Goal: Information Seeking & Learning: Learn about a topic

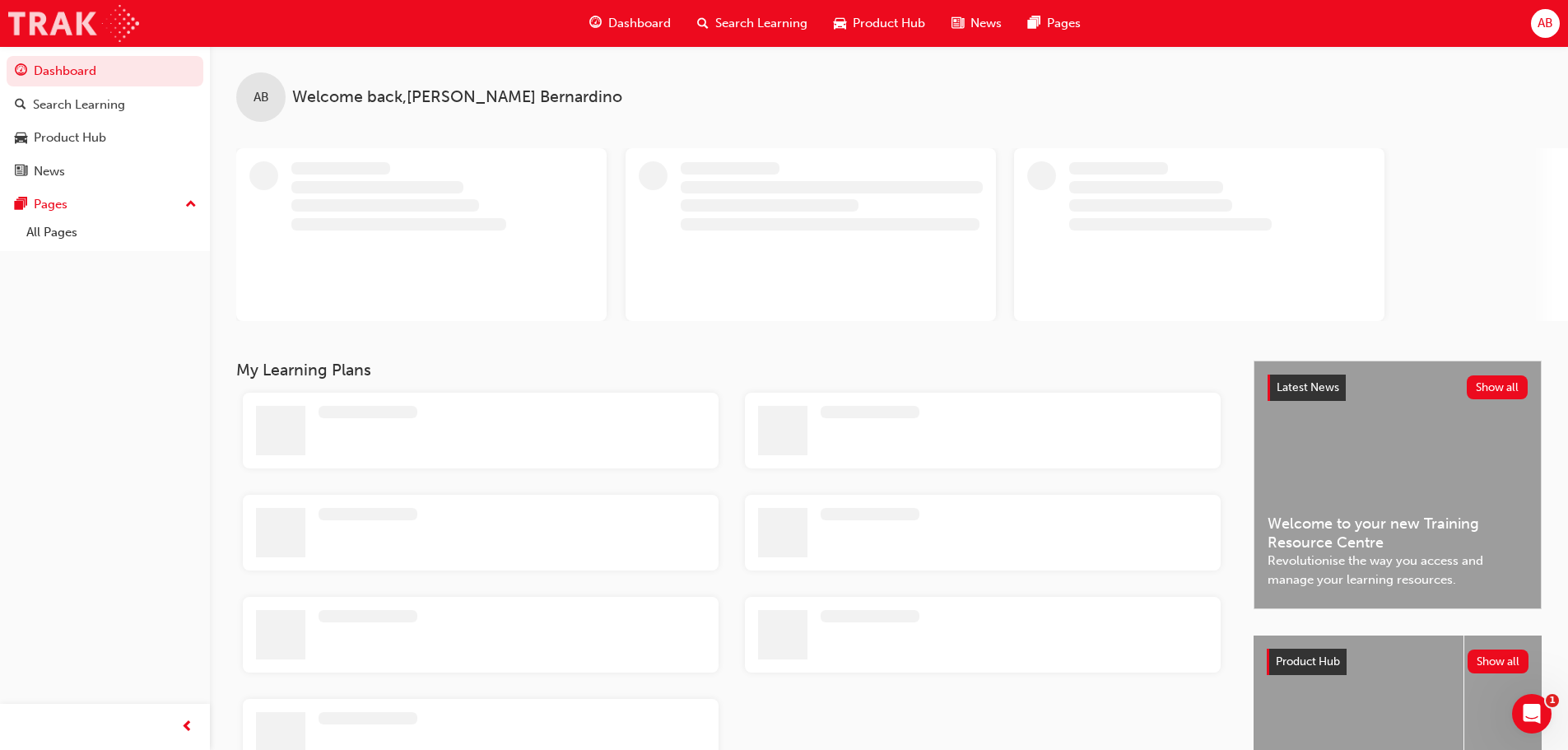
click at [130, 25] on img at bounding box center [73, 24] width 131 height 37
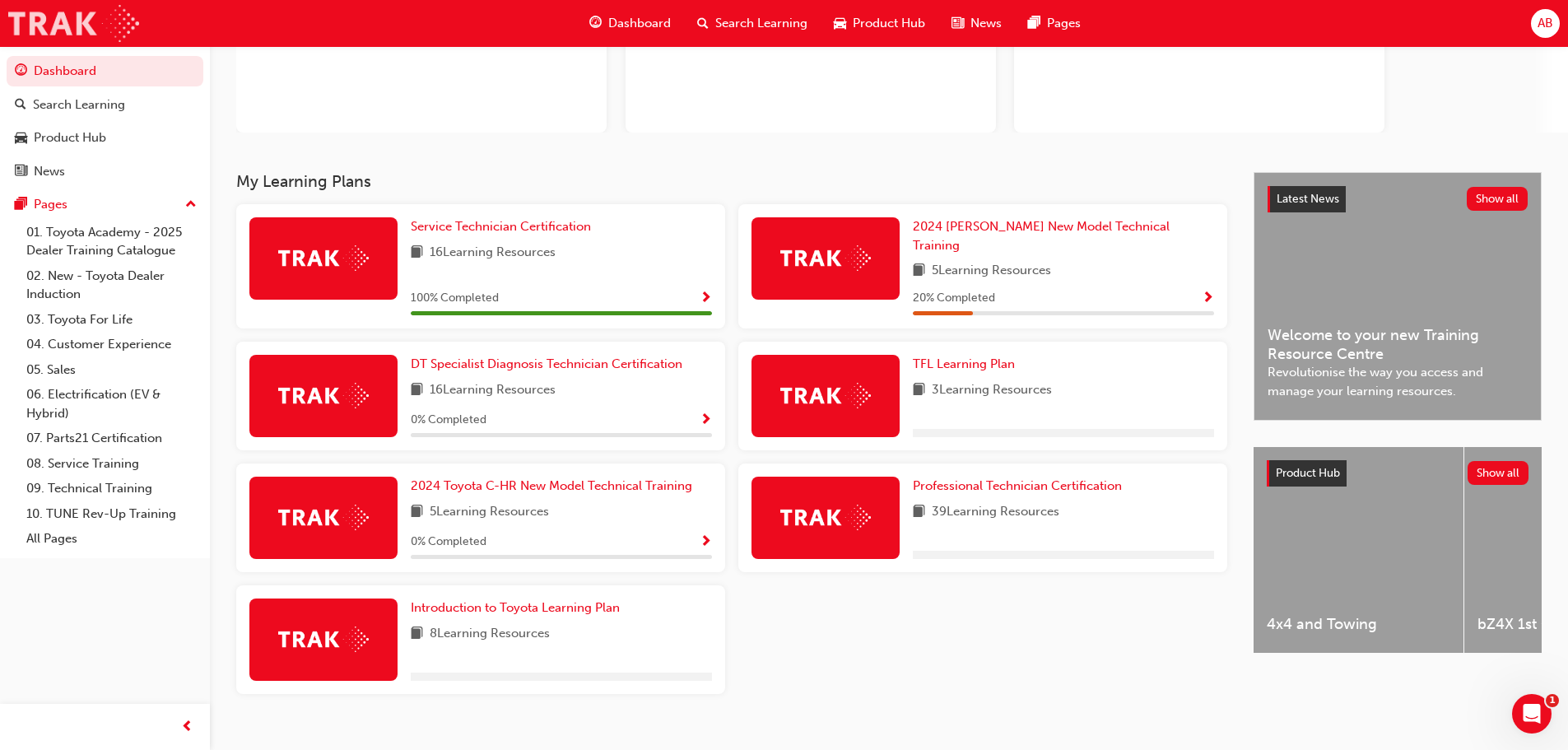
scroll to position [197, 0]
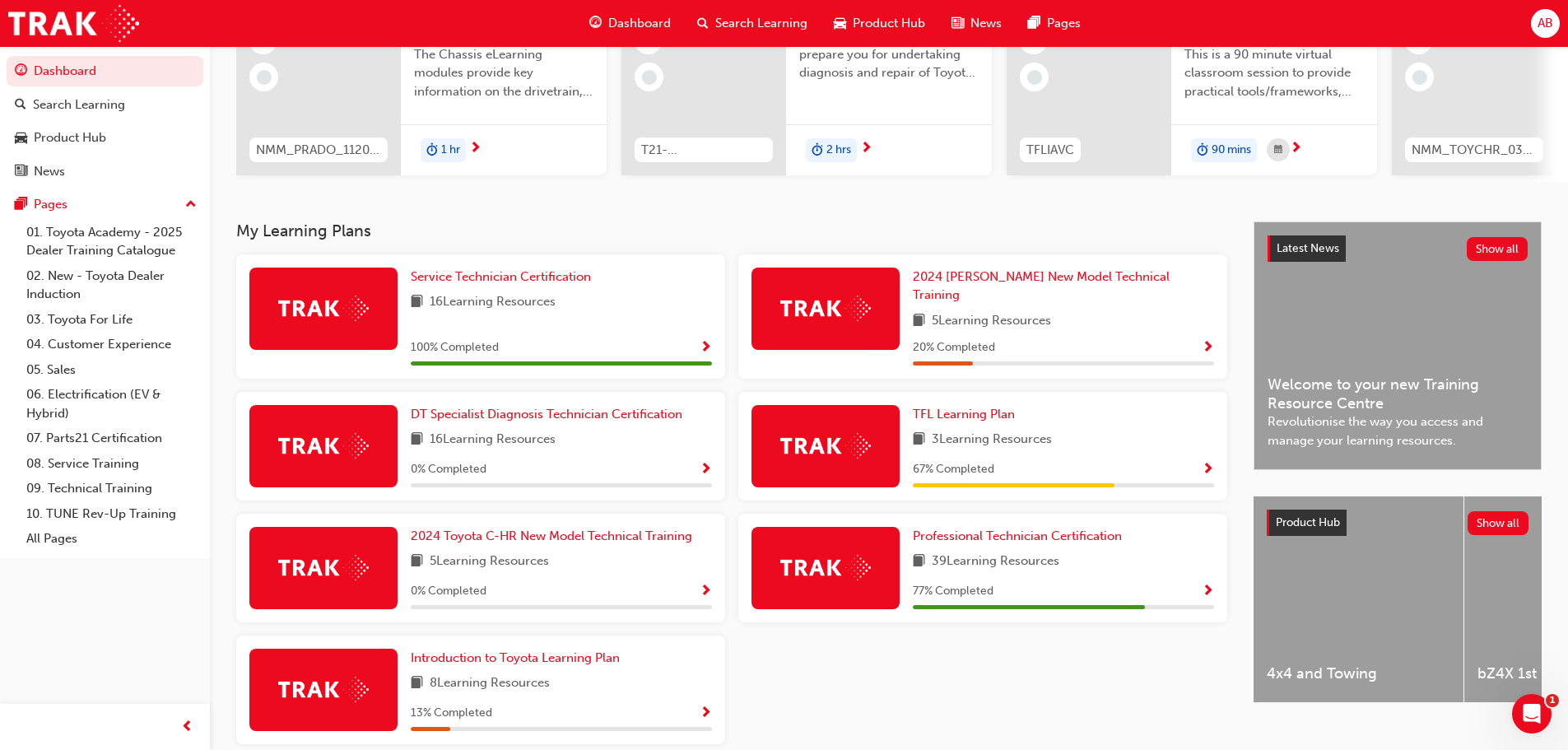
click at [1211, 584] on span "Show Progress" at bounding box center [1208, 591] width 12 height 15
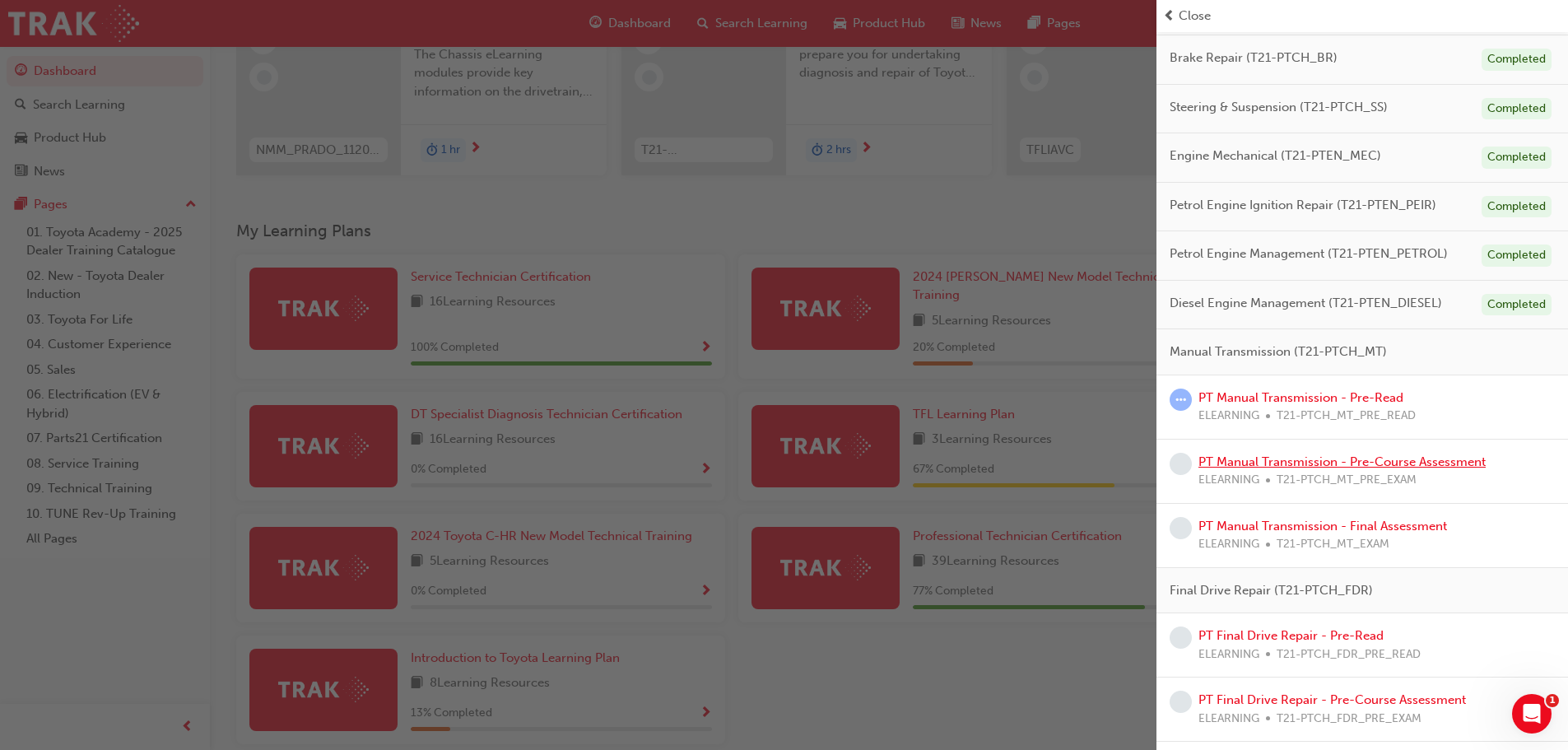
scroll to position [330, 0]
click at [1331, 393] on link "PT Manual Transmission - Pre-Read" at bounding box center [1301, 394] width 205 height 15
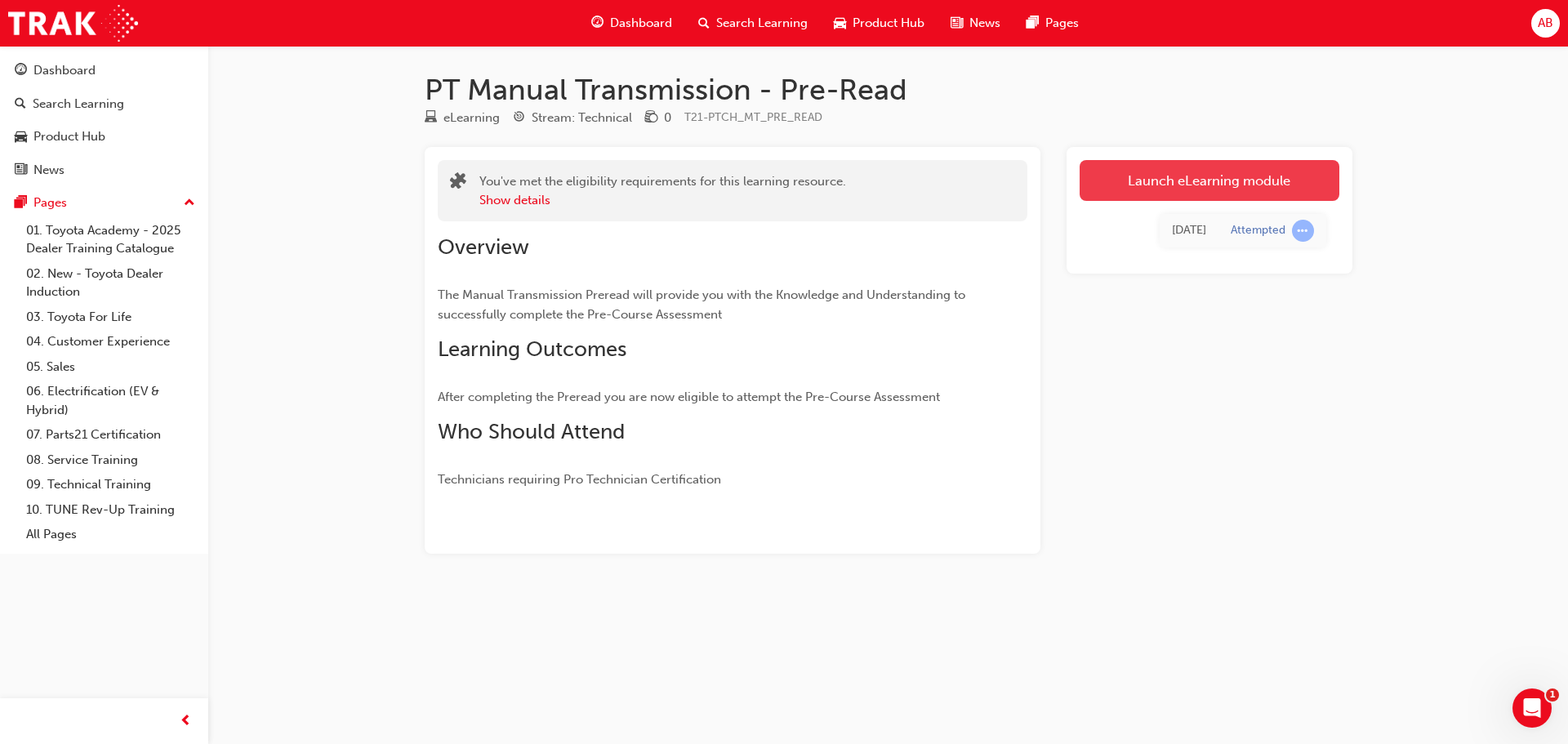
click at [1188, 187] on link "Launch eLearning module" at bounding box center [1209, 180] width 260 height 41
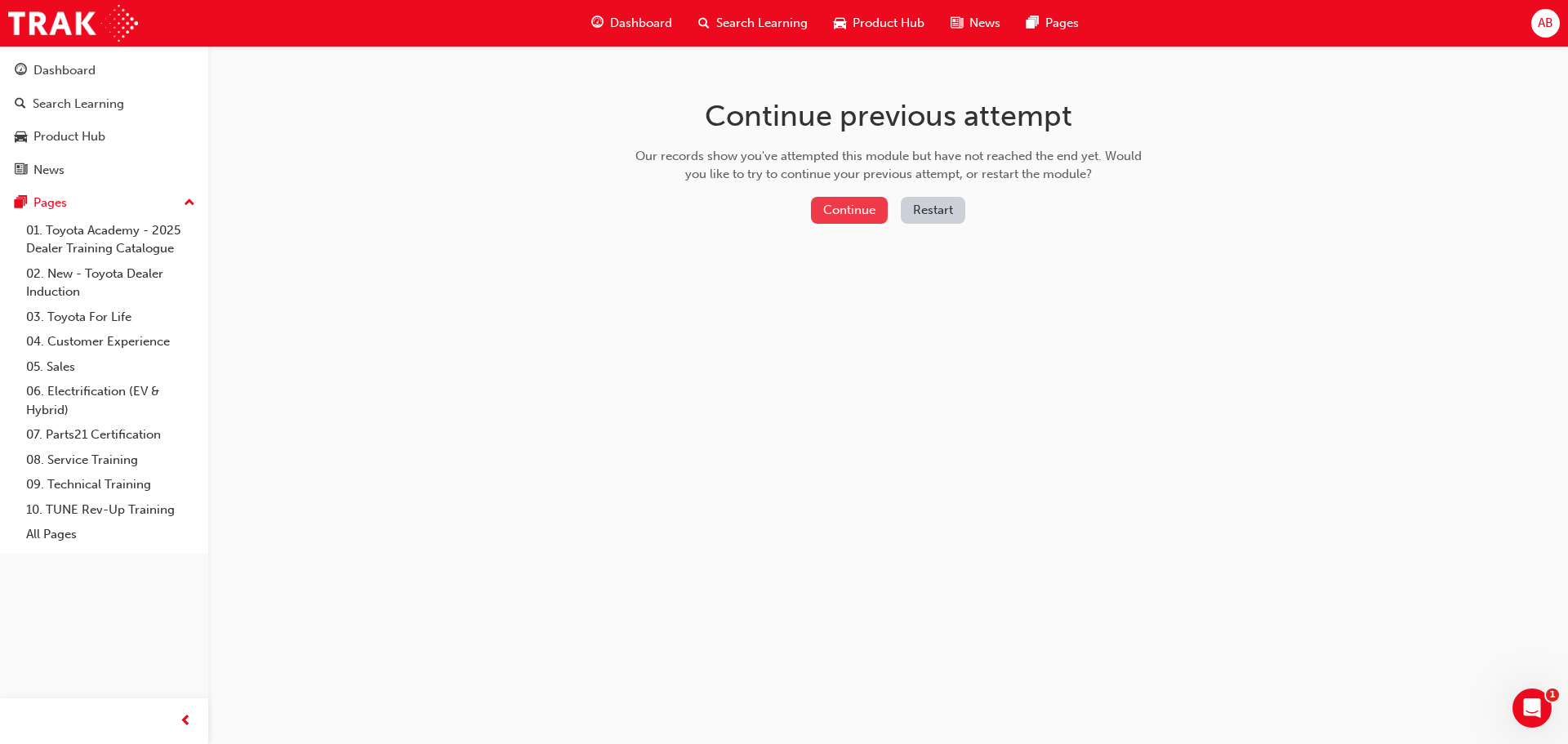
click at [838, 205] on button "Continue" at bounding box center [850, 210] width 77 height 27
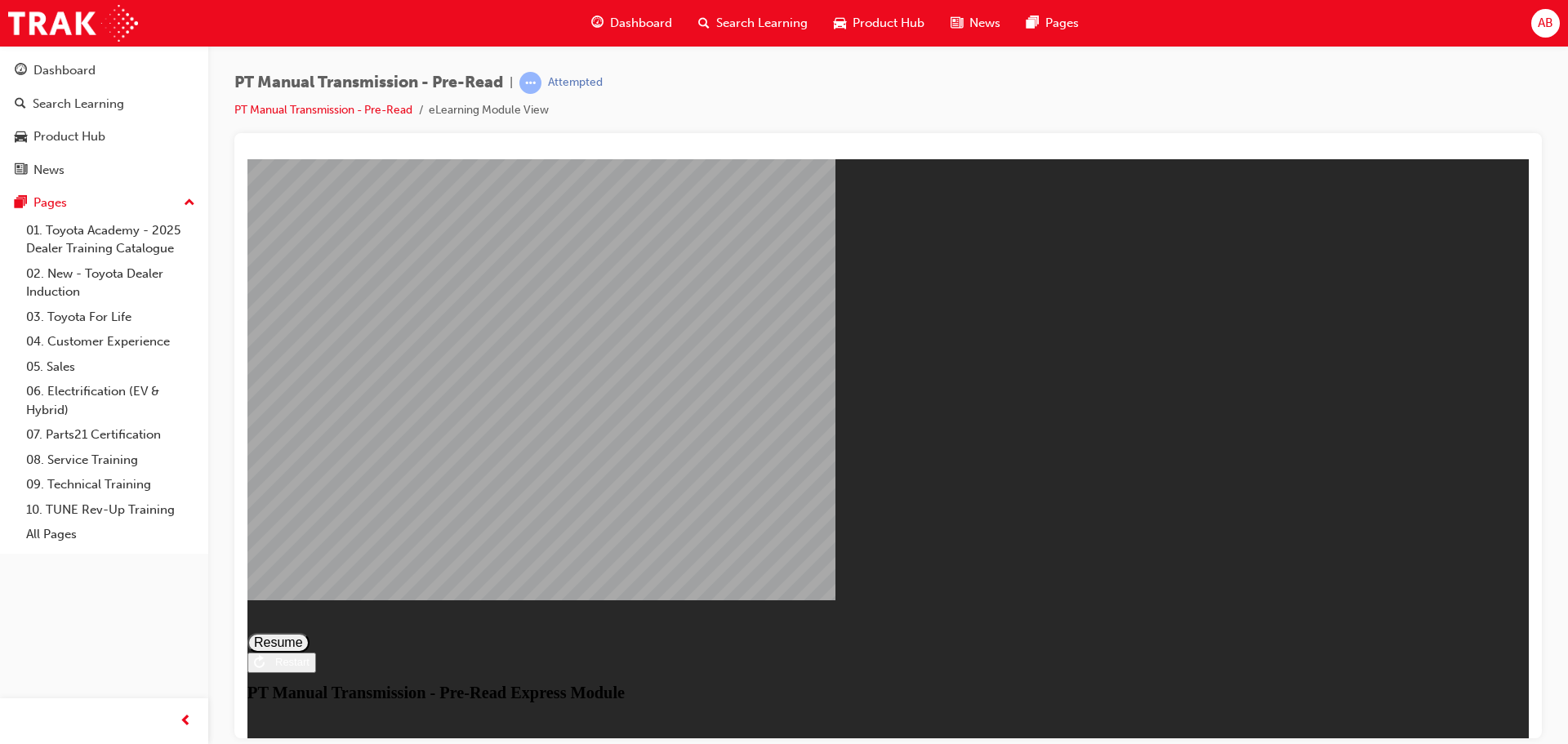
click at [309, 632] on button "Resume" at bounding box center [278, 642] width 62 height 19
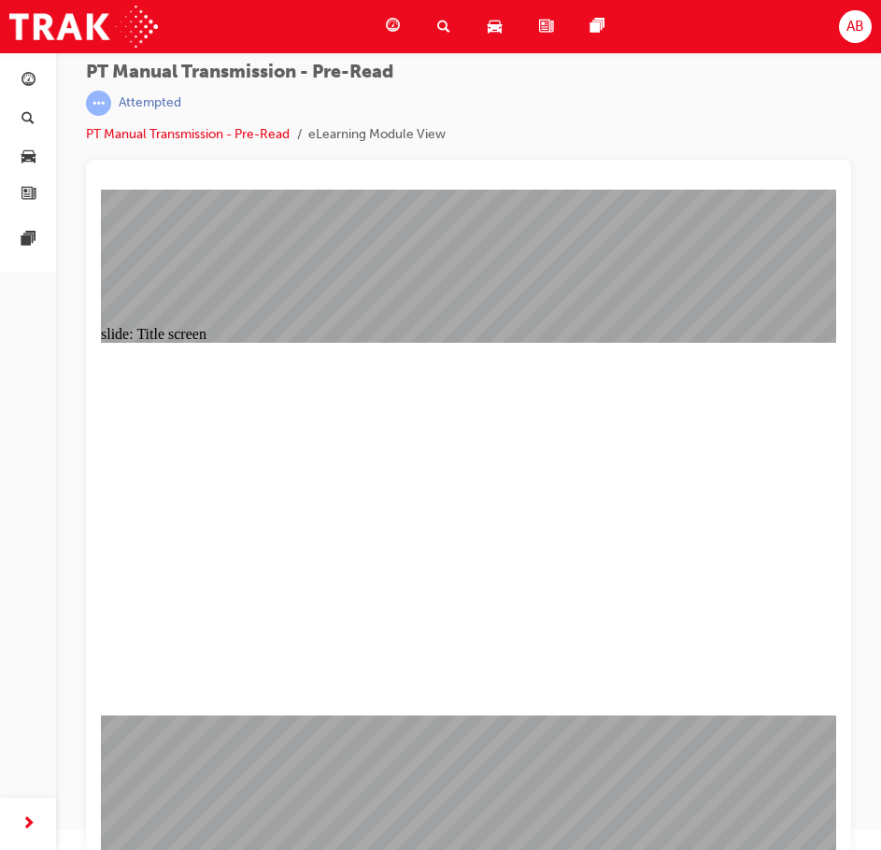
scroll to position [21, 0]
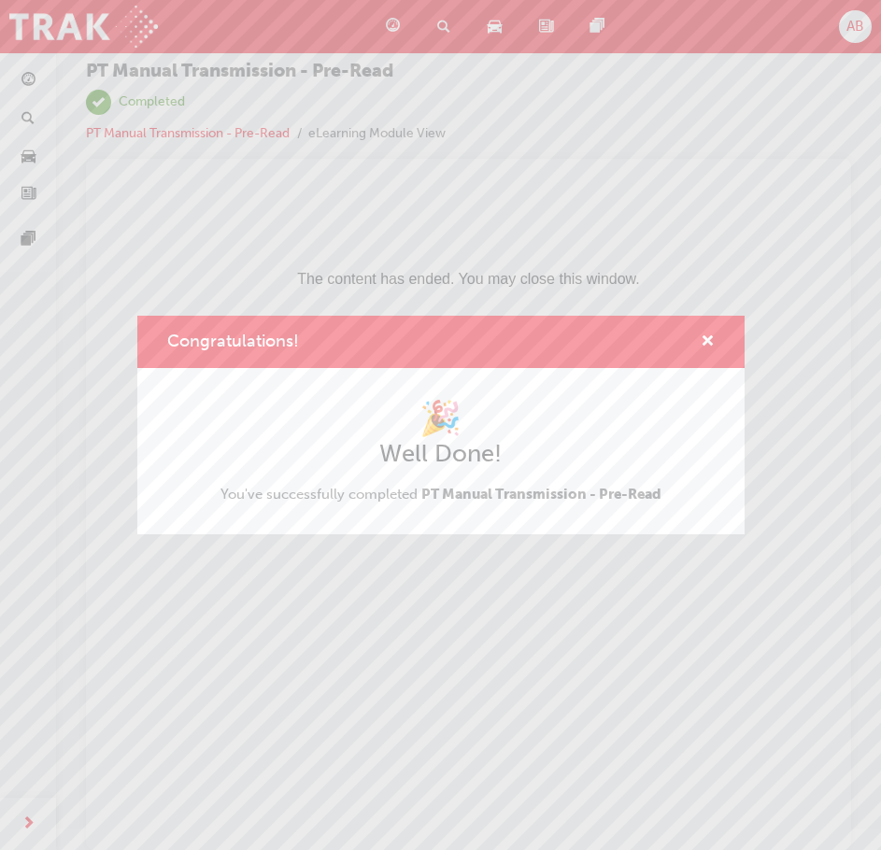
scroll to position [0, 0]
click at [709, 335] on span "cross-icon" at bounding box center [708, 343] width 14 height 17
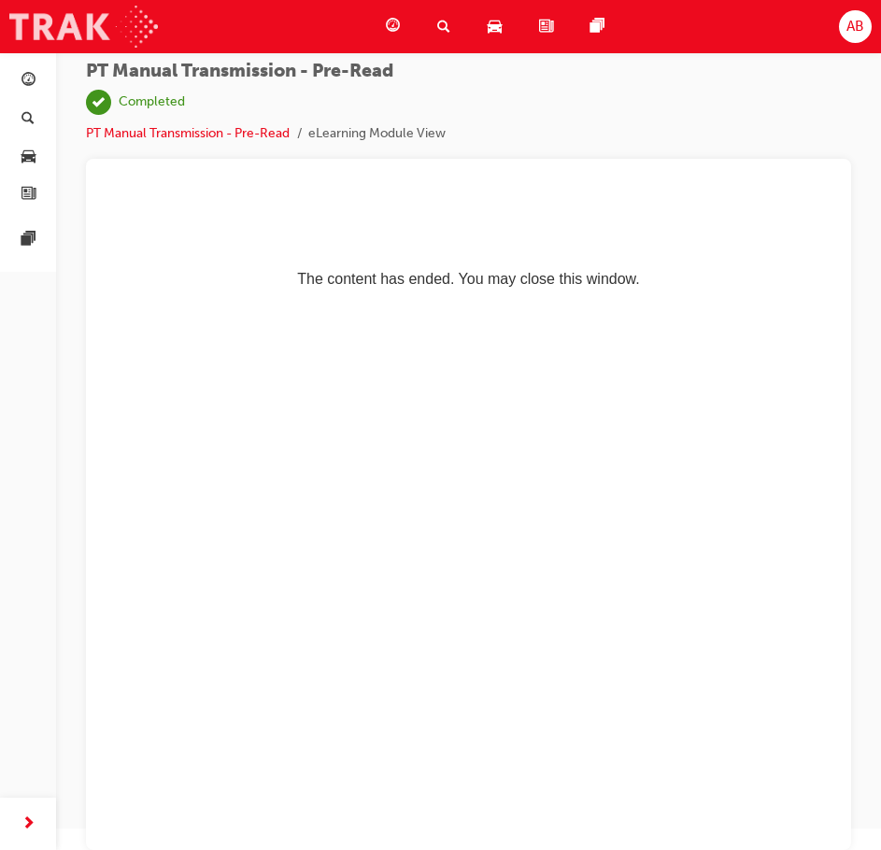
click at [151, 31] on img at bounding box center [83, 27] width 149 height 42
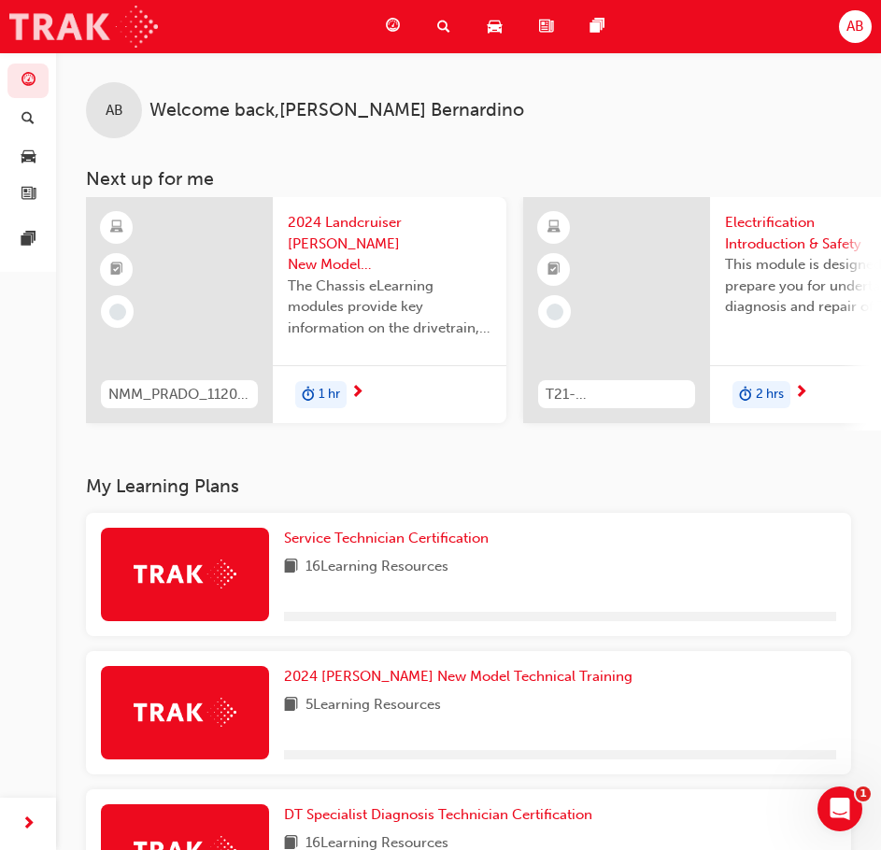
click at [143, 20] on img at bounding box center [83, 27] width 149 height 42
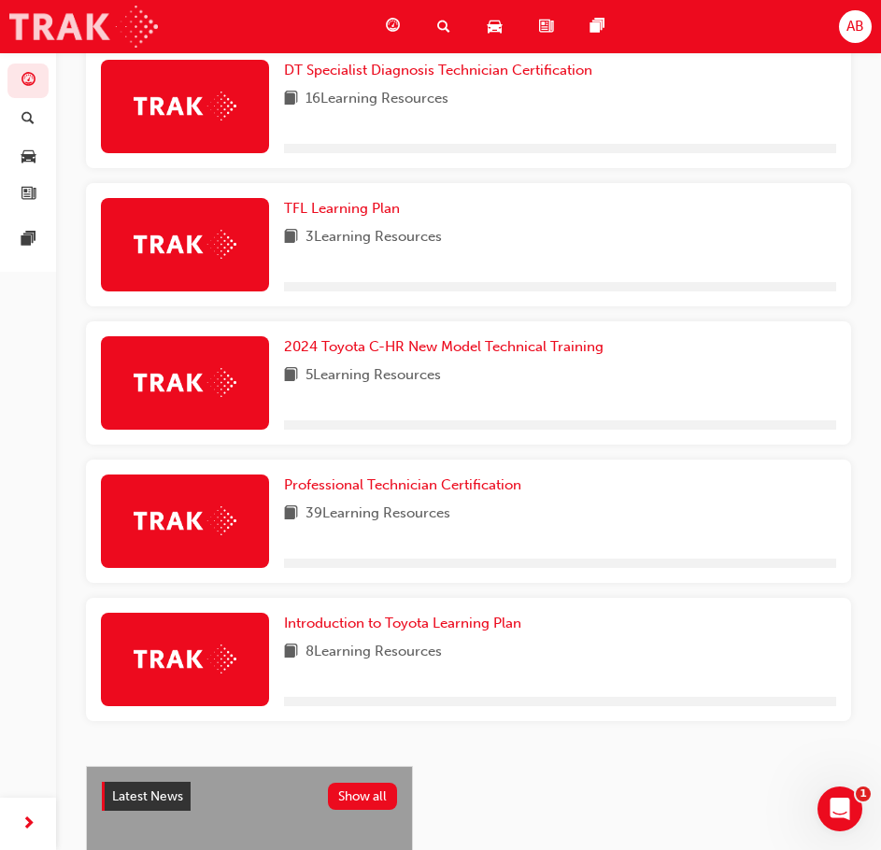
scroll to position [748, 0]
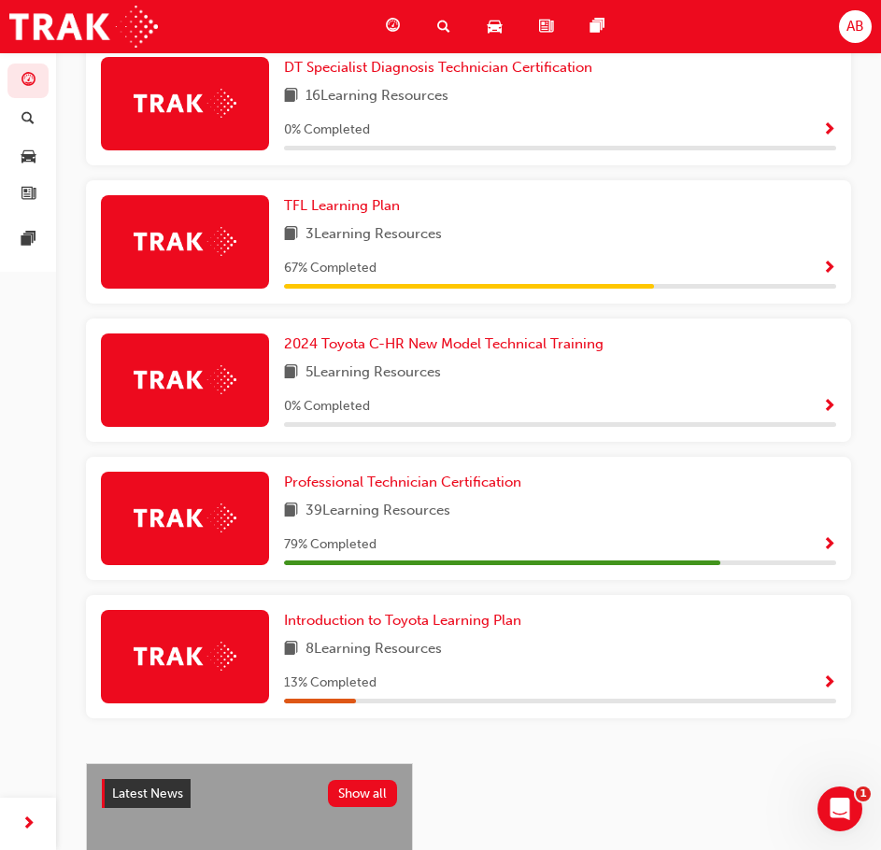
click at [830, 552] on span "Show Progress" at bounding box center [829, 545] width 14 height 17
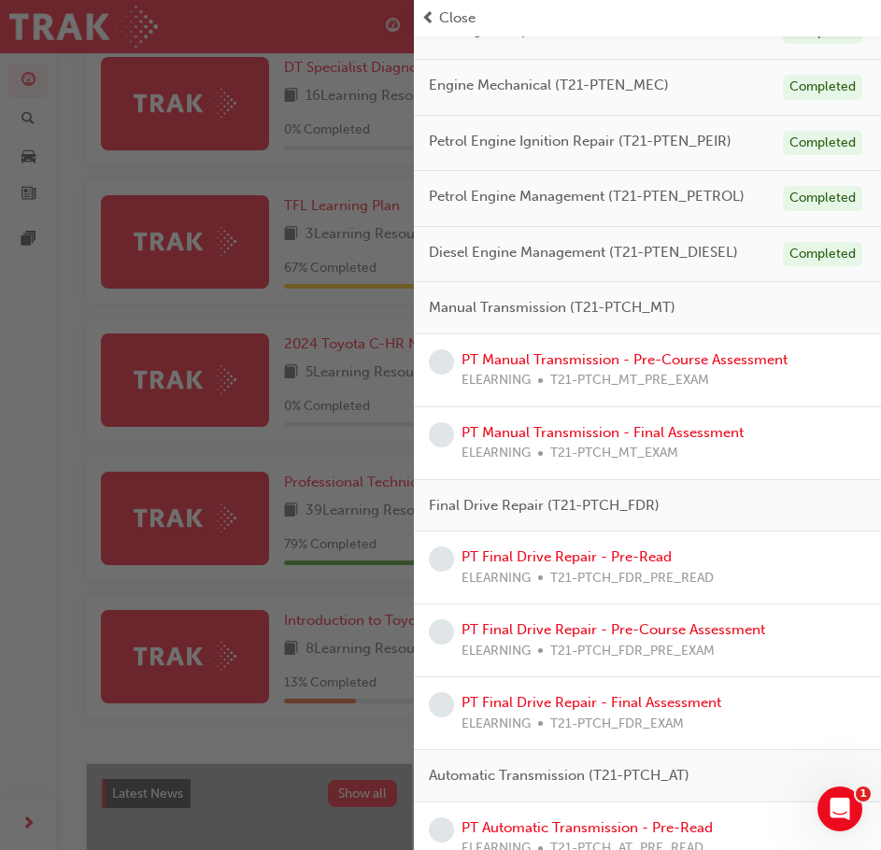
scroll to position [467, 0]
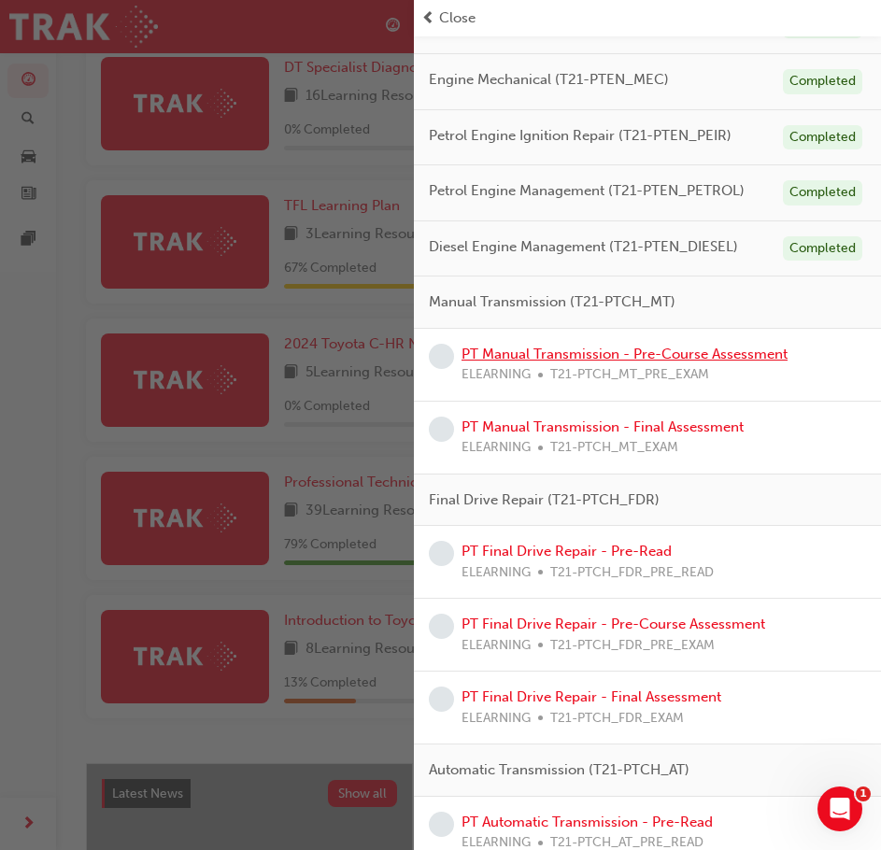
click at [733, 354] on link "PT Manual Transmission - Pre-Course Assessment" at bounding box center [625, 354] width 326 height 17
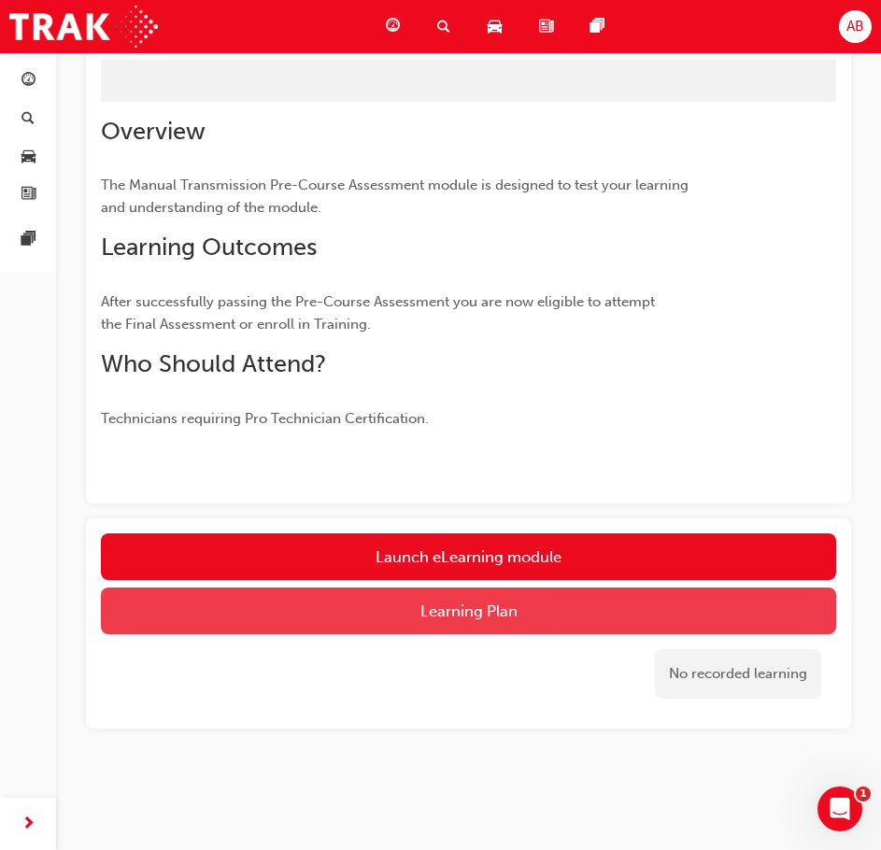
scroll to position [258, 0]
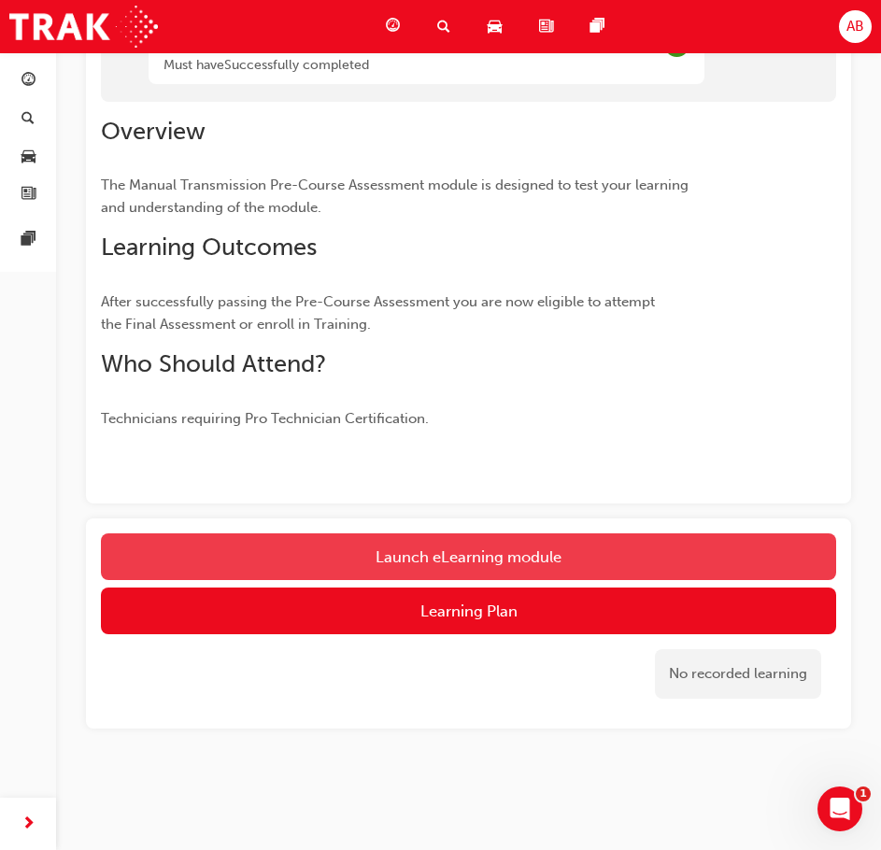
click at [429, 564] on button "Launch eLearning module" at bounding box center [468, 557] width 735 height 47
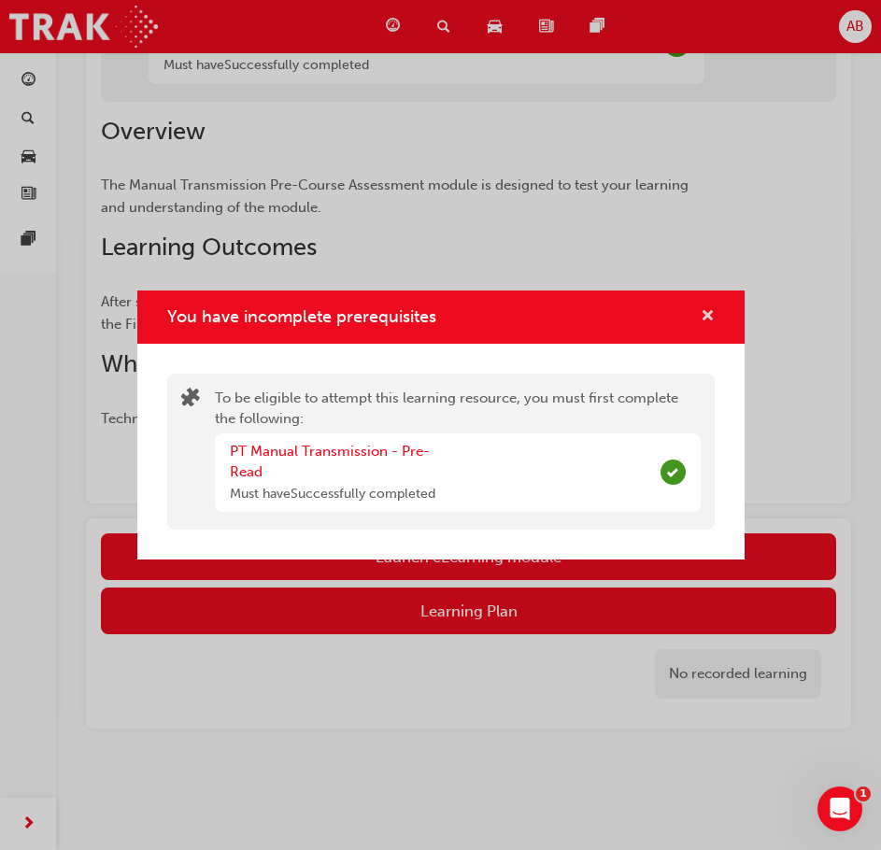
click at [708, 319] on span "cross-icon" at bounding box center [708, 317] width 14 height 17
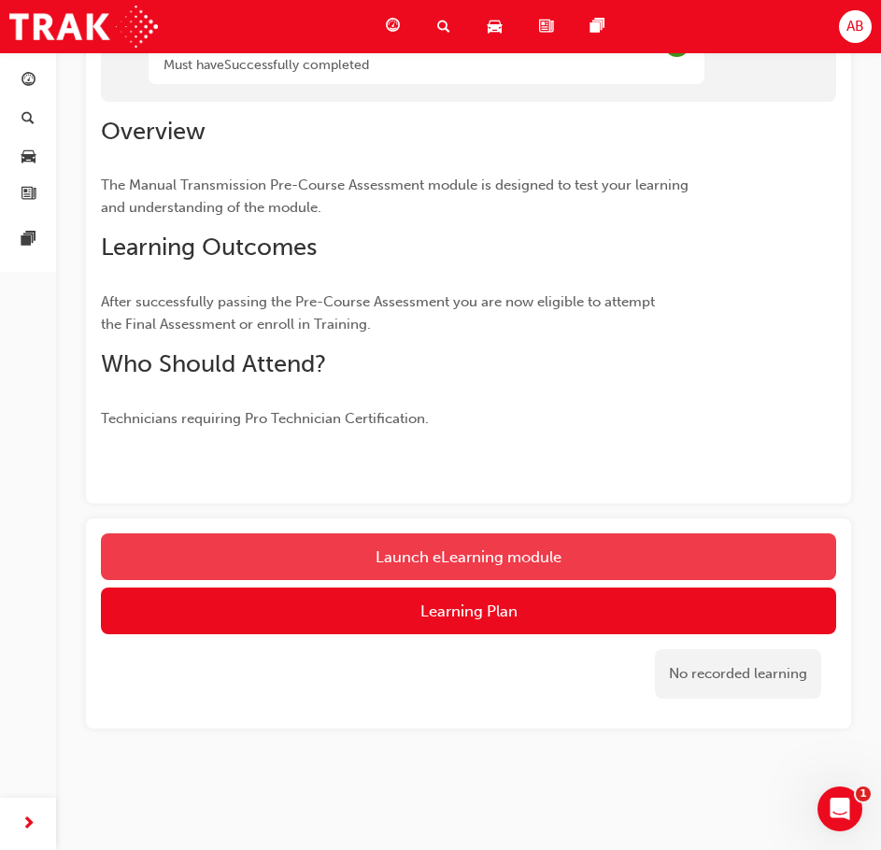
click at [475, 556] on button "Launch eLearning module" at bounding box center [468, 557] width 735 height 47
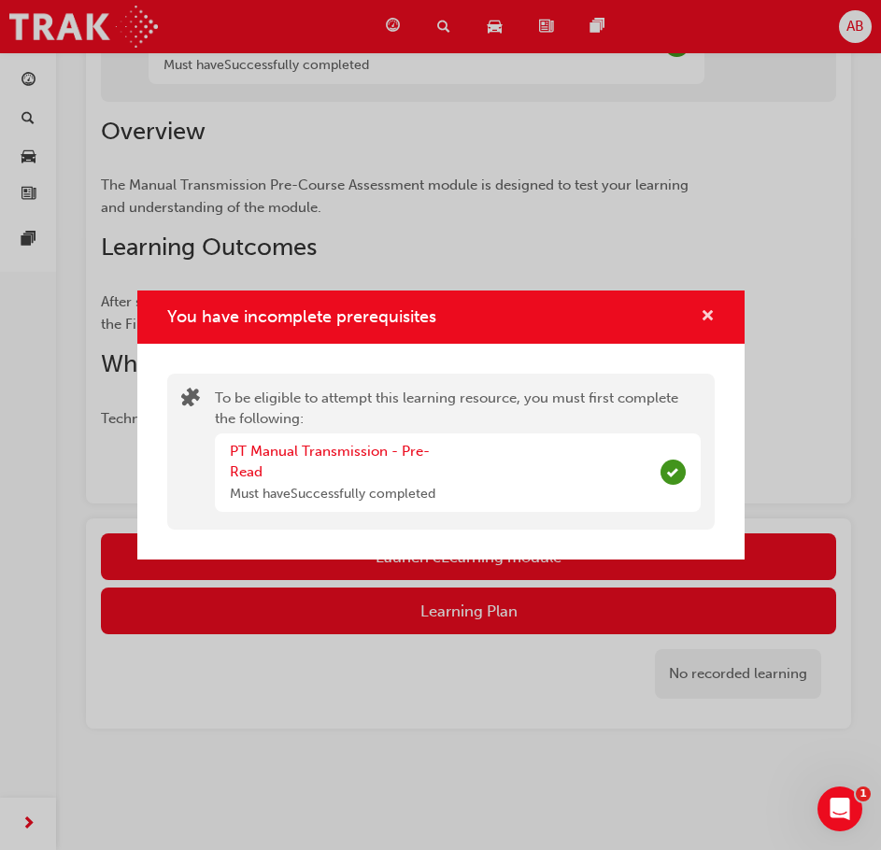
click at [713, 309] on span "cross-icon" at bounding box center [708, 317] width 14 height 17
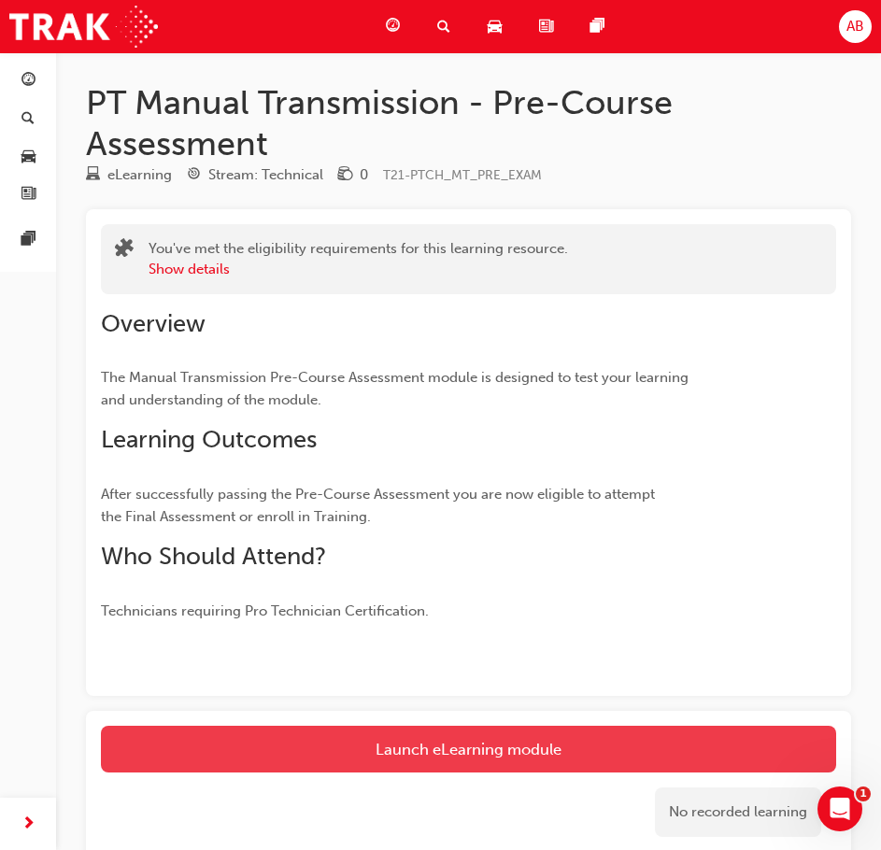
click at [512, 752] on link "Launch eLearning module" at bounding box center [468, 749] width 735 height 47
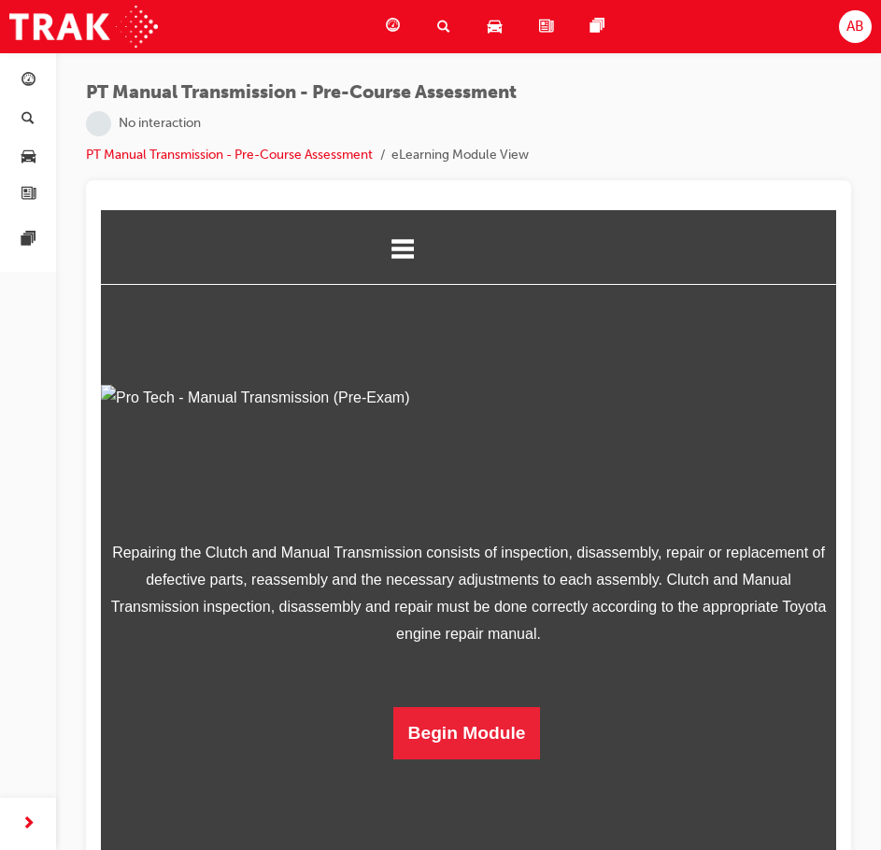
scroll to position [86, 0]
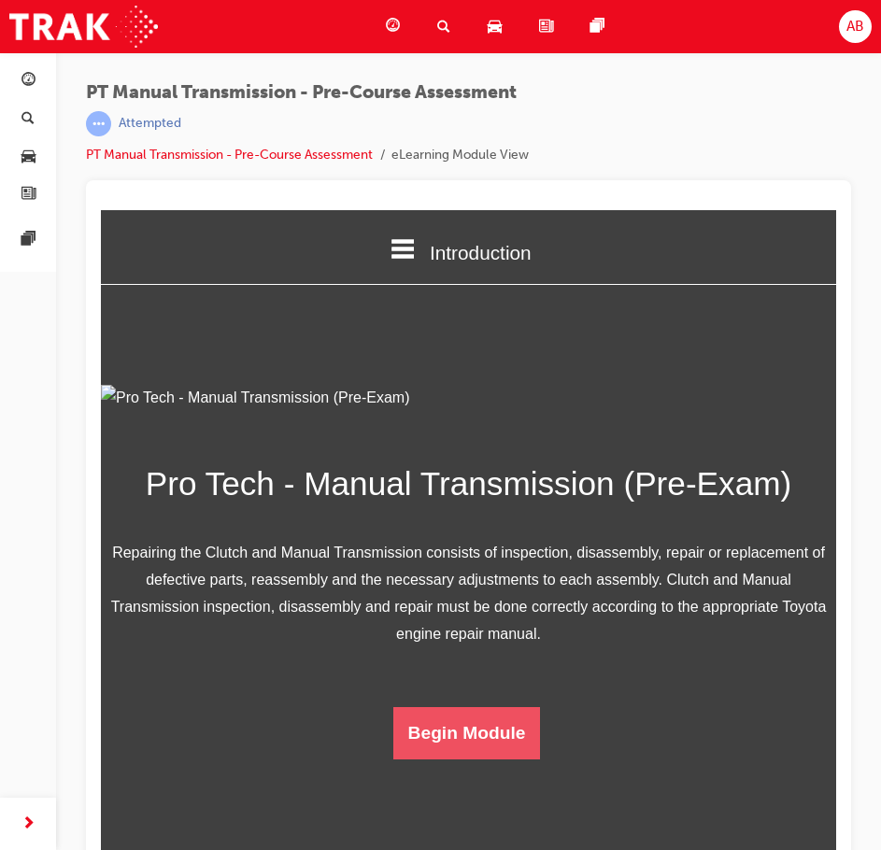
click at [477, 760] on button "Begin Module" at bounding box center [467, 733] width 148 height 52
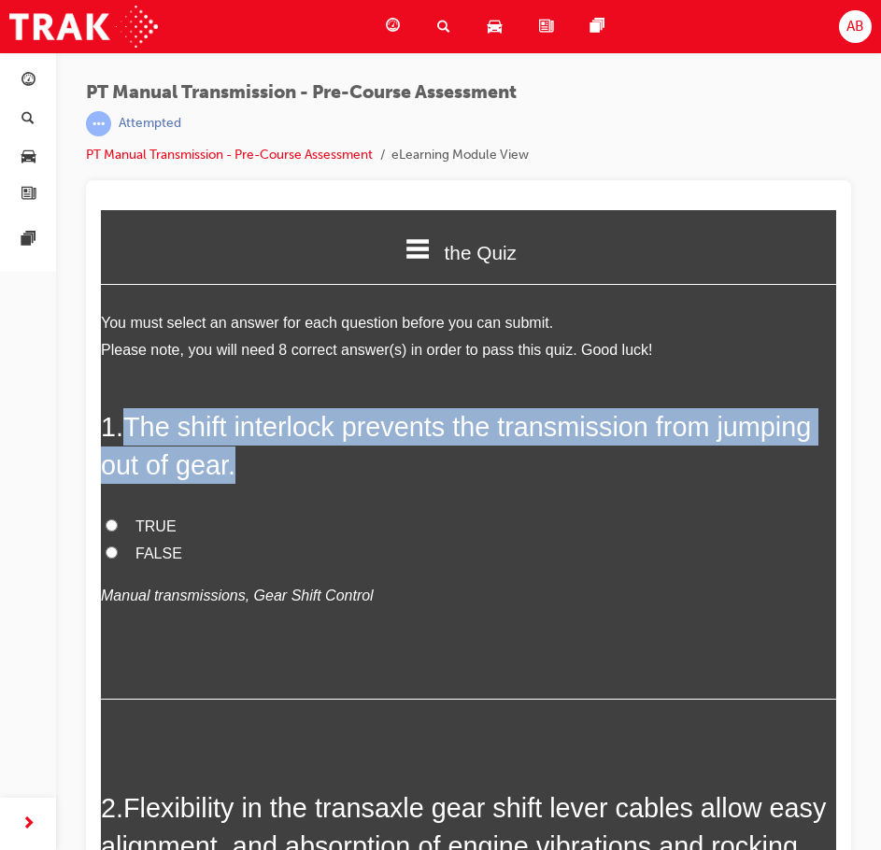
drag, startPoint x: 131, startPoint y: 426, endPoint x: 347, endPoint y: 472, distance: 220.7
click at [349, 473] on h2 "1 . The shift interlock prevents the transmission from jumping out of gear." at bounding box center [468, 446] width 735 height 76
copy span "The shift interlock prevents the transmission from jumping out of gear."
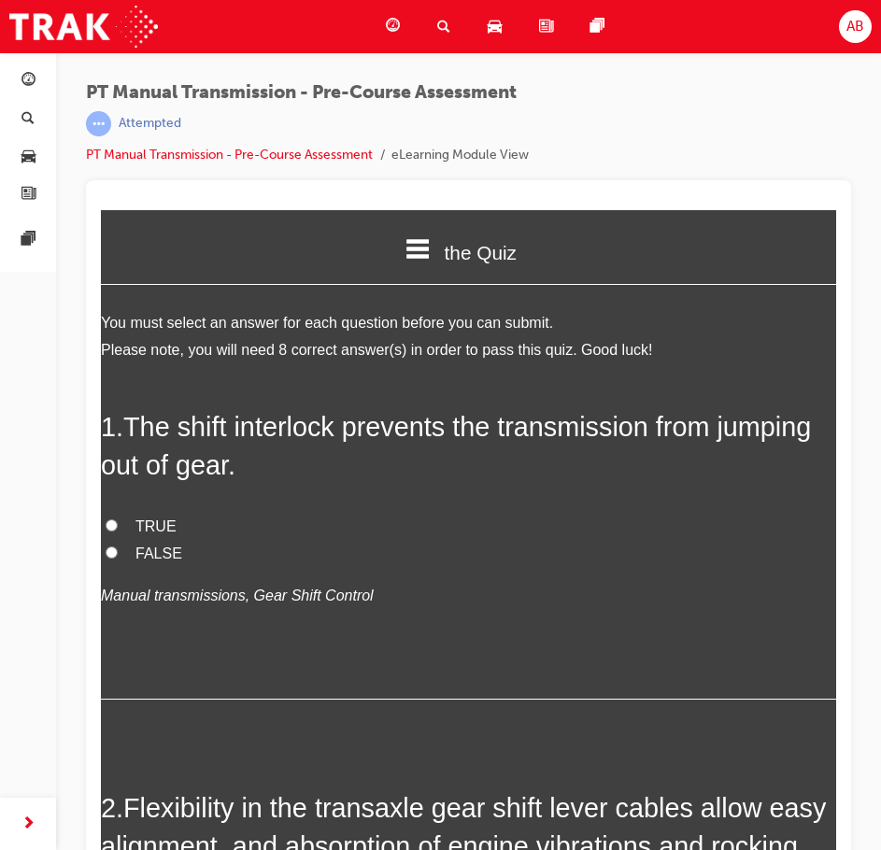
click at [162, 551] on span "FALSE" at bounding box center [159, 554] width 47 height 16
click at [118, 551] on input "FALSE" at bounding box center [112, 553] width 12 height 12
radio input "true"
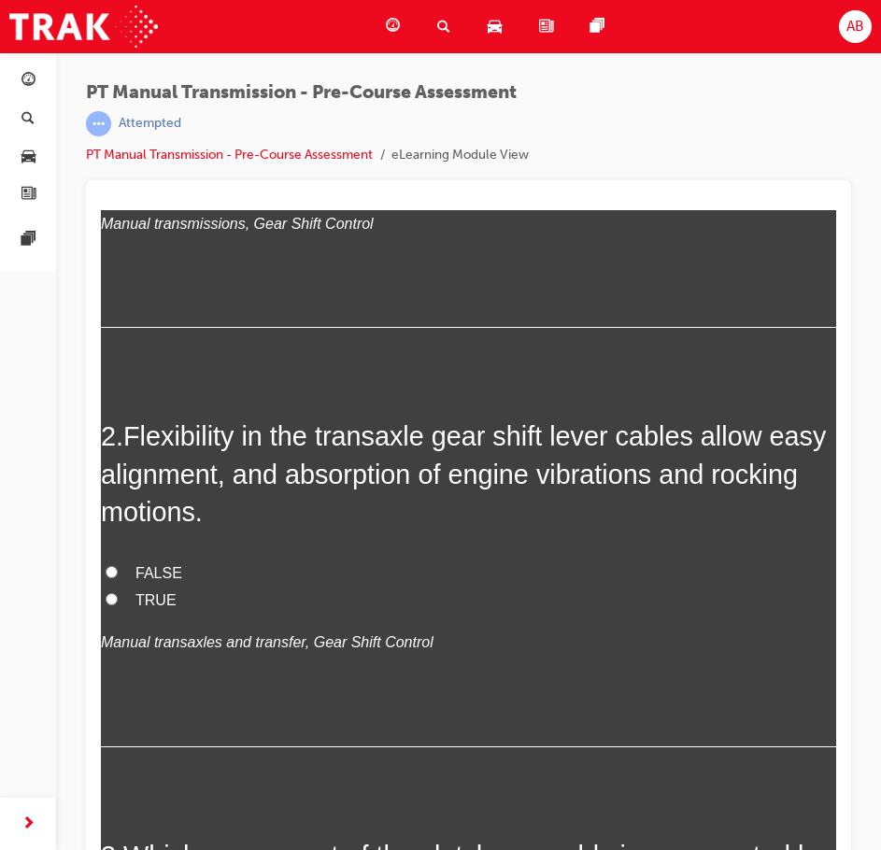
scroll to position [374, 0]
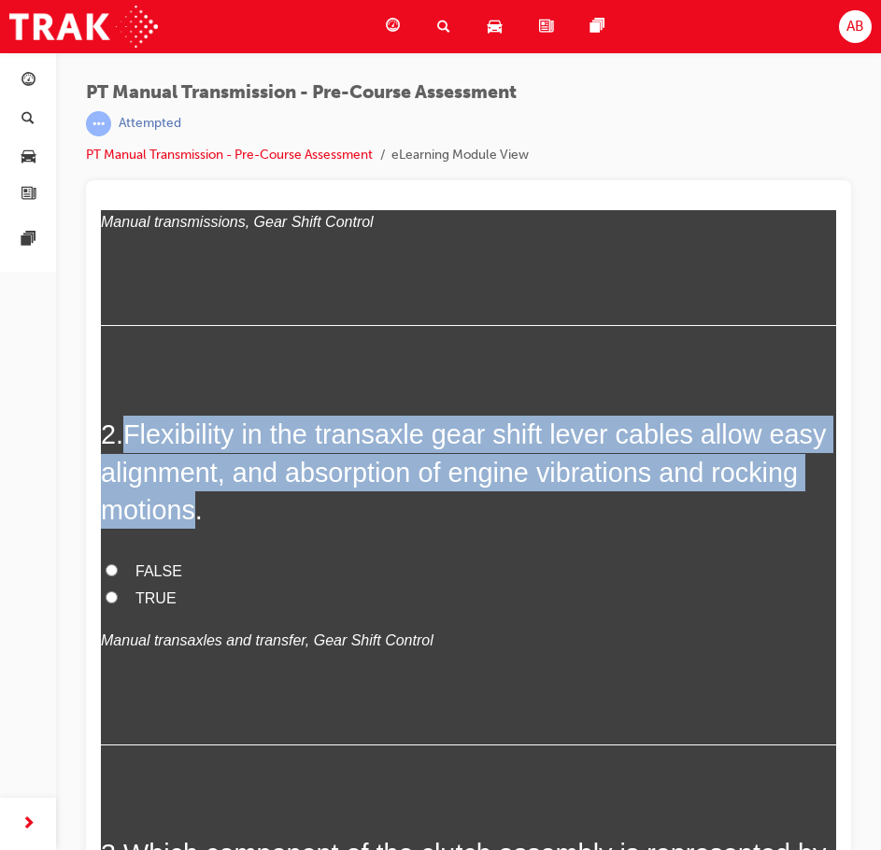
drag, startPoint x: 126, startPoint y: 427, endPoint x: 297, endPoint y: 515, distance: 192.3
click at [297, 515] on h2 "2 . Flexibility in the transaxle gear shift lever cables allow easy alignment, …" at bounding box center [468, 472] width 735 height 113
copy h2 "Flexibility in the transaxle gear shift lever cables allow easy alignment, and …"
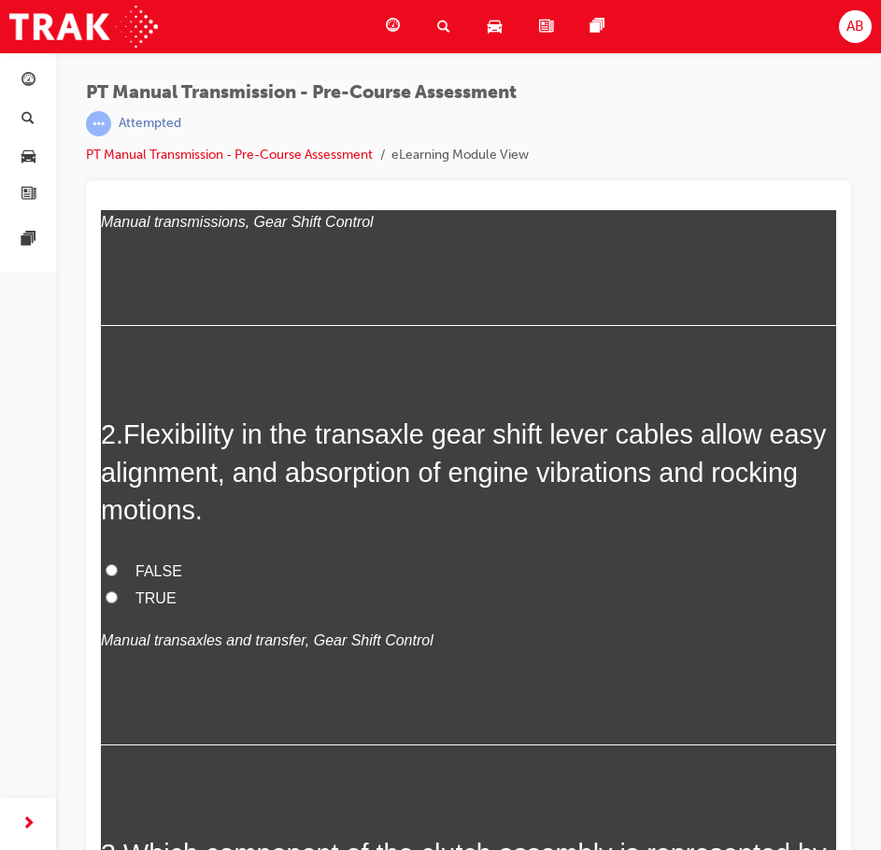
click at [150, 592] on span "TRUE" at bounding box center [156, 599] width 41 height 16
click at [118, 592] on input "TRUE" at bounding box center [112, 598] width 12 height 12
radio input "true"
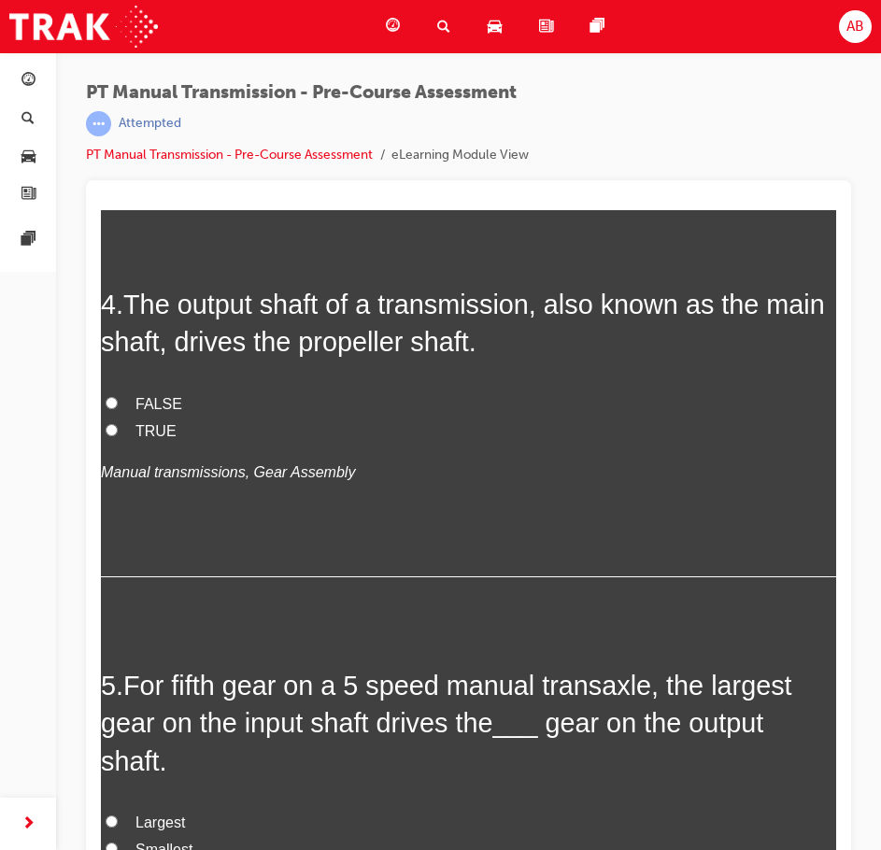
scroll to position [1402, 0]
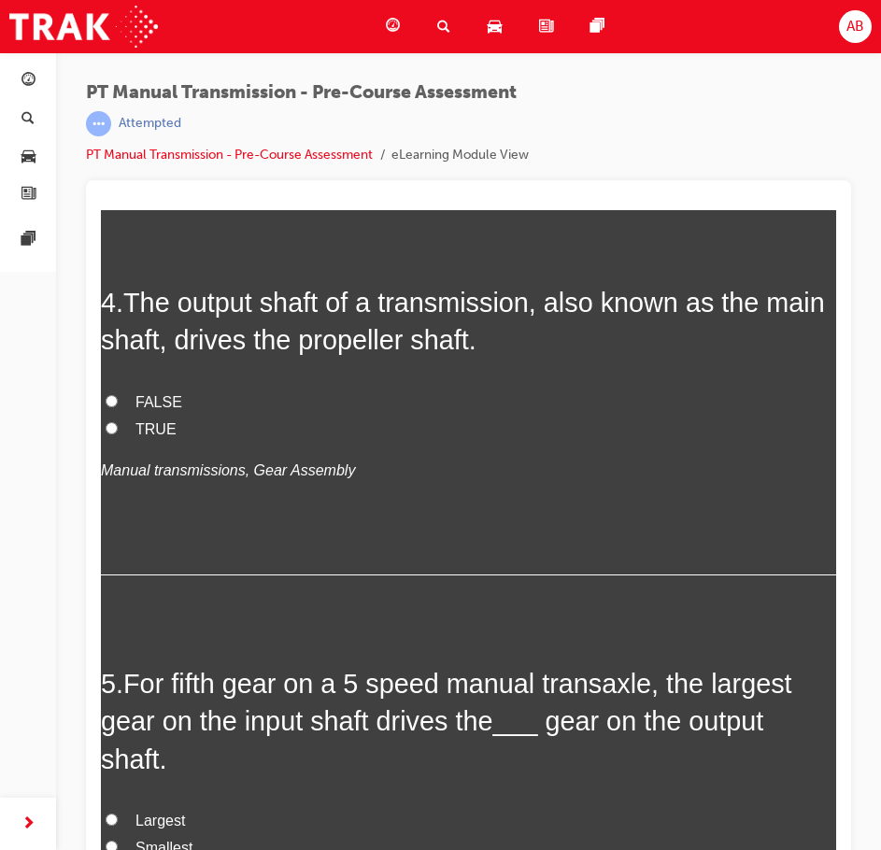
radio input "true"
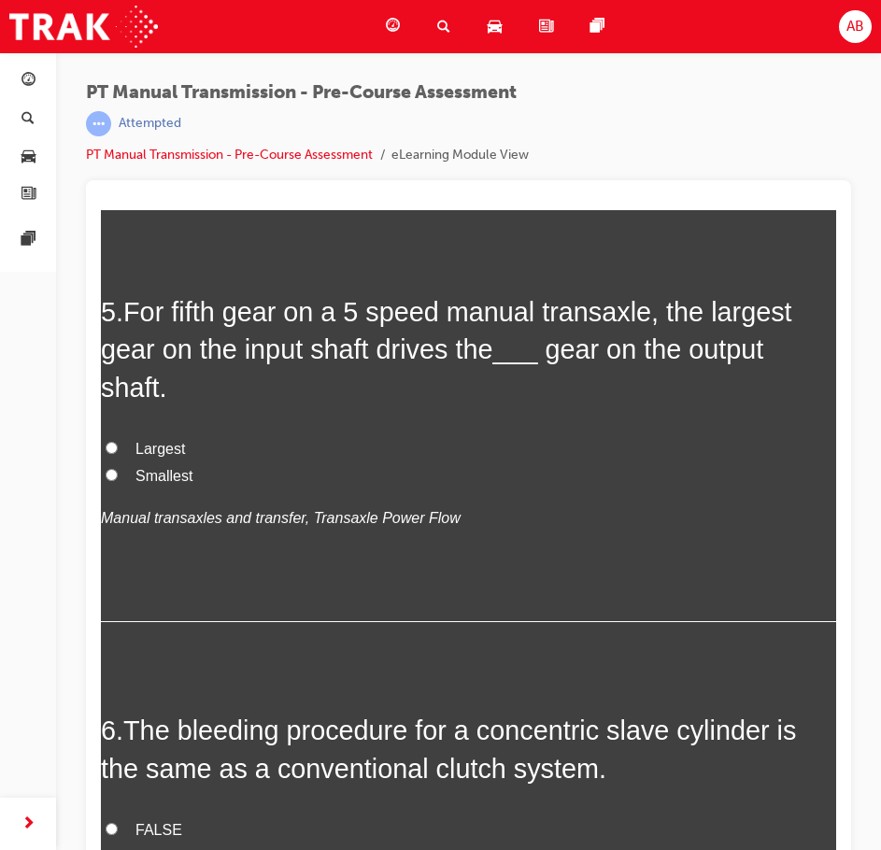
scroll to position [1776, 0]
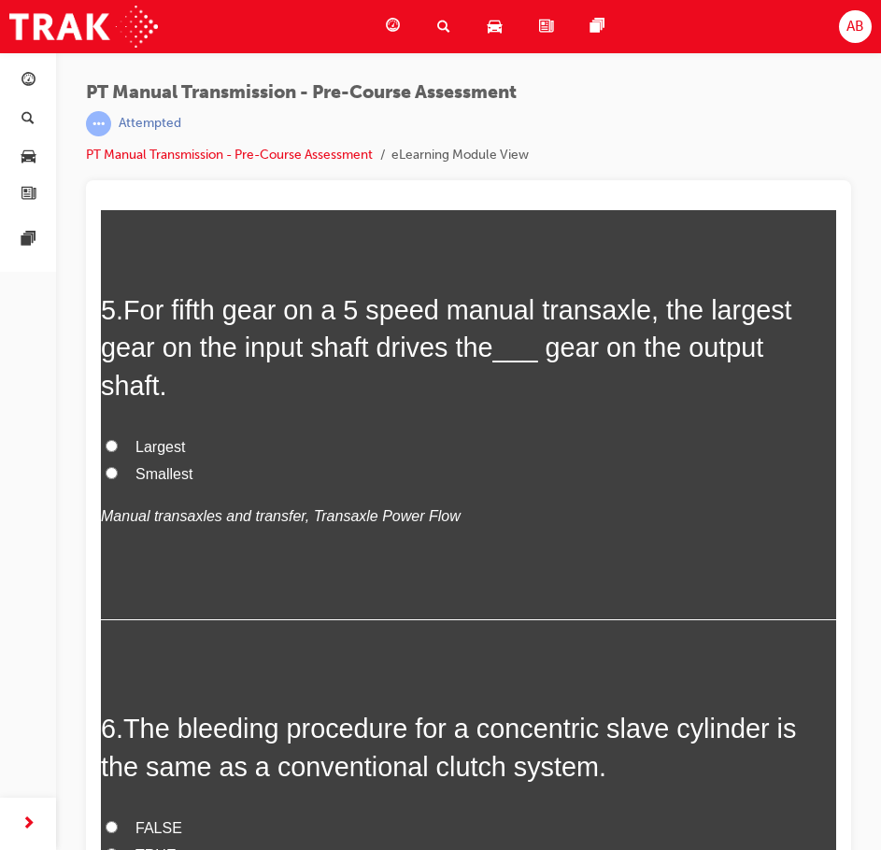
drag, startPoint x: 130, startPoint y: 380, endPoint x: 504, endPoint y: 431, distance: 377.2
copy span "The output shaft of a transmission, also known as the main shaft, drives the pr…"
click at [150, 64] on span "TRUE" at bounding box center [156, 56] width 41 height 16
click at [118, 61] on input "TRUE" at bounding box center [112, 55] width 12 height 12
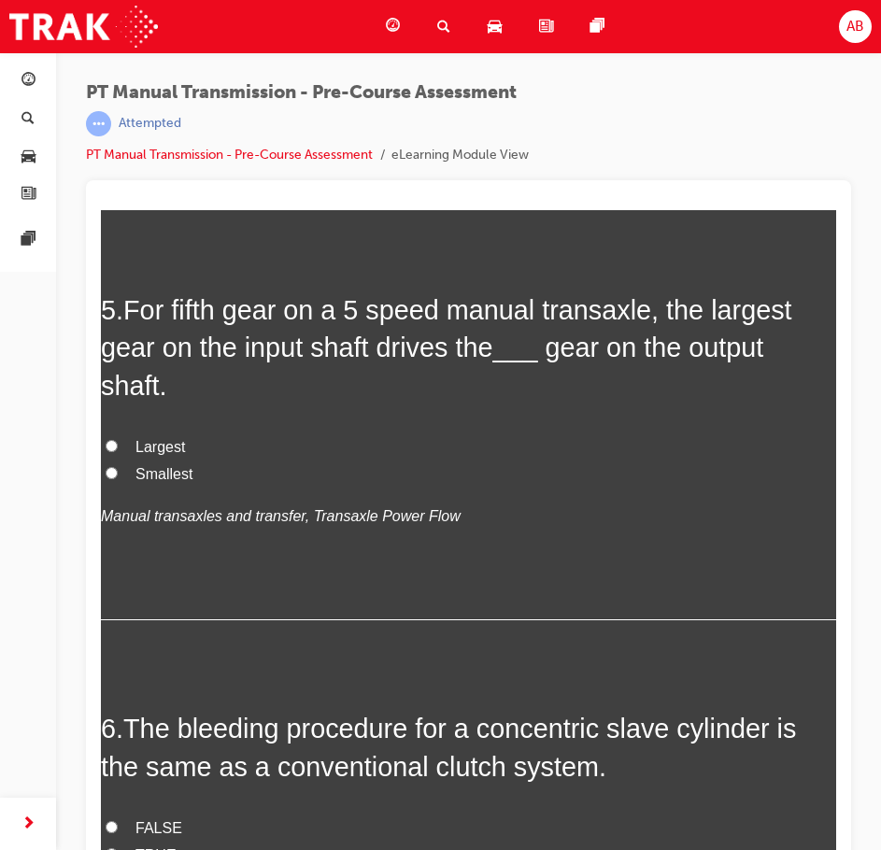
radio input "true"
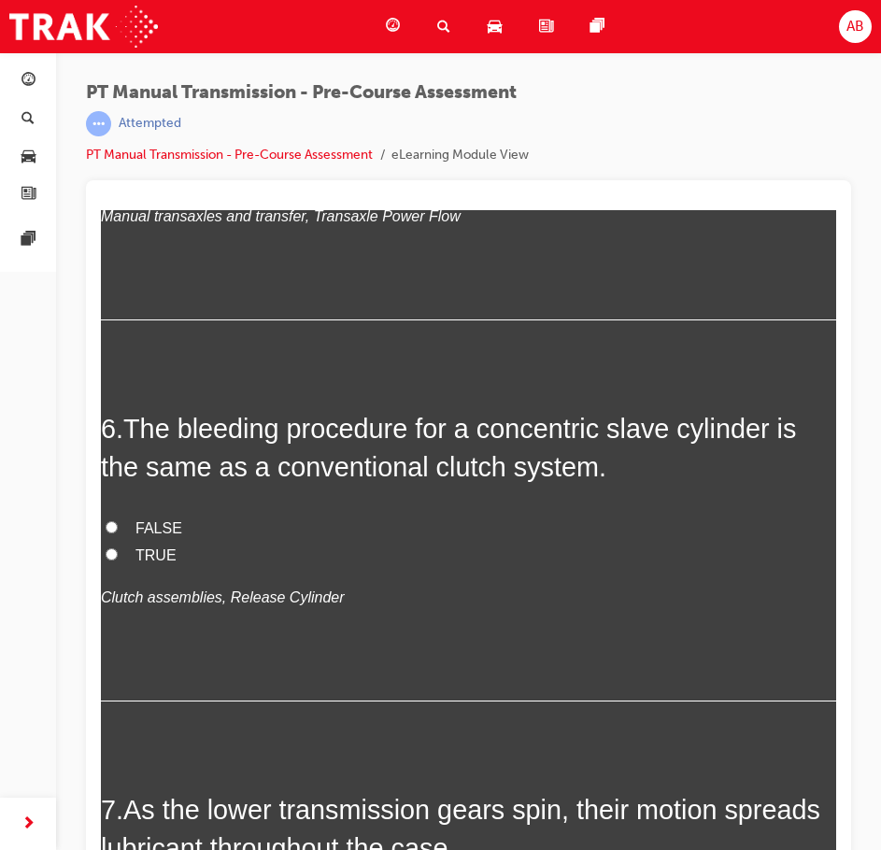
scroll to position [2149, 0]
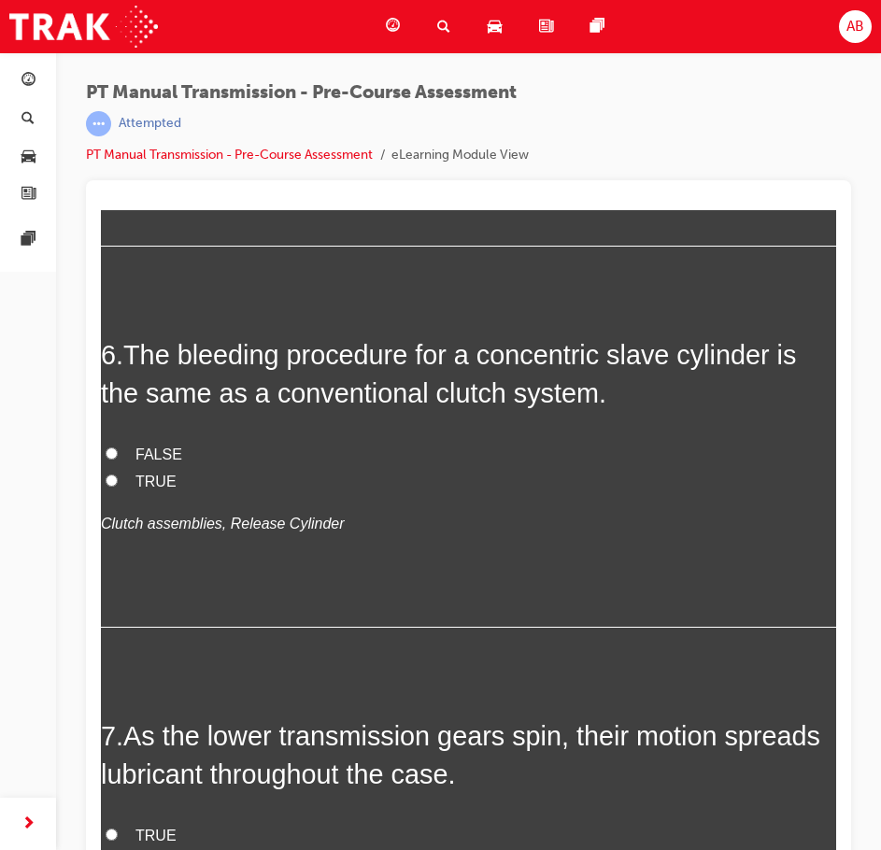
drag, startPoint x: 127, startPoint y: 387, endPoint x: 234, endPoint y: 468, distance: 134.0
copy span "For fifth gear on a 5 speed manual transaxle, the largest gear on the input sha…"
click at [133, 115] on label "Smallest" at bounding box center [468, 101] width 735 height 27
click at [118, 106] on input "Smallest" at bounding box center [112, 99] width 12 height 12
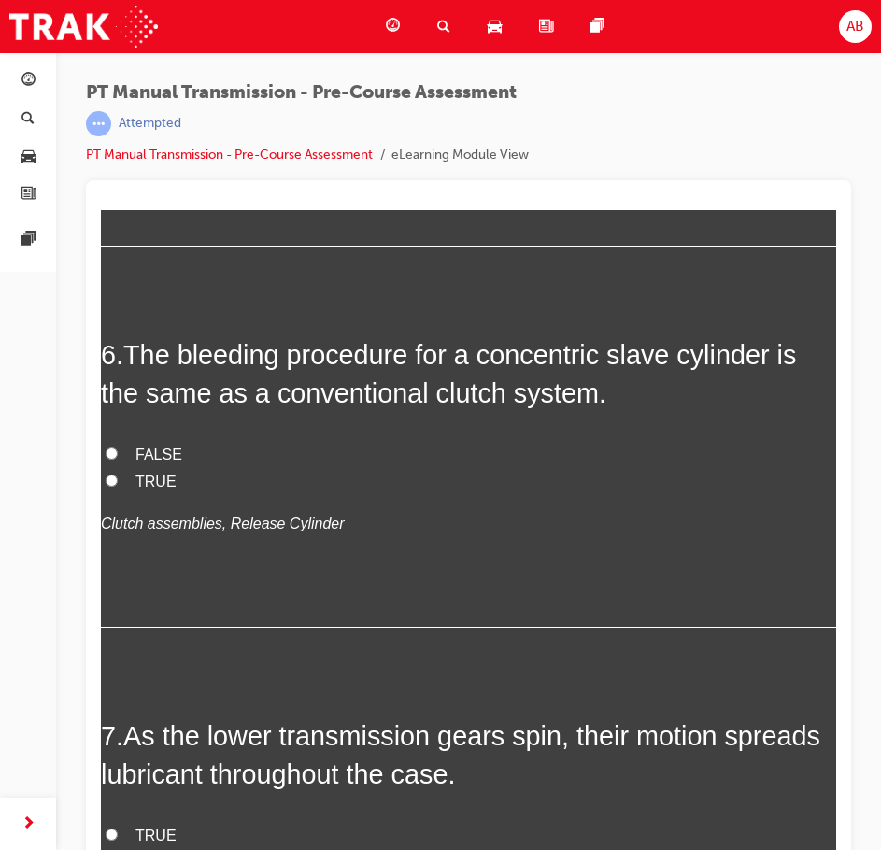
radio input "true"
click at [407, 247] on div "5 . For fifth gear on a 5 speed manual transaxle, the largest gear on the input…" at bounding box center [468, 82] width 735 height 329
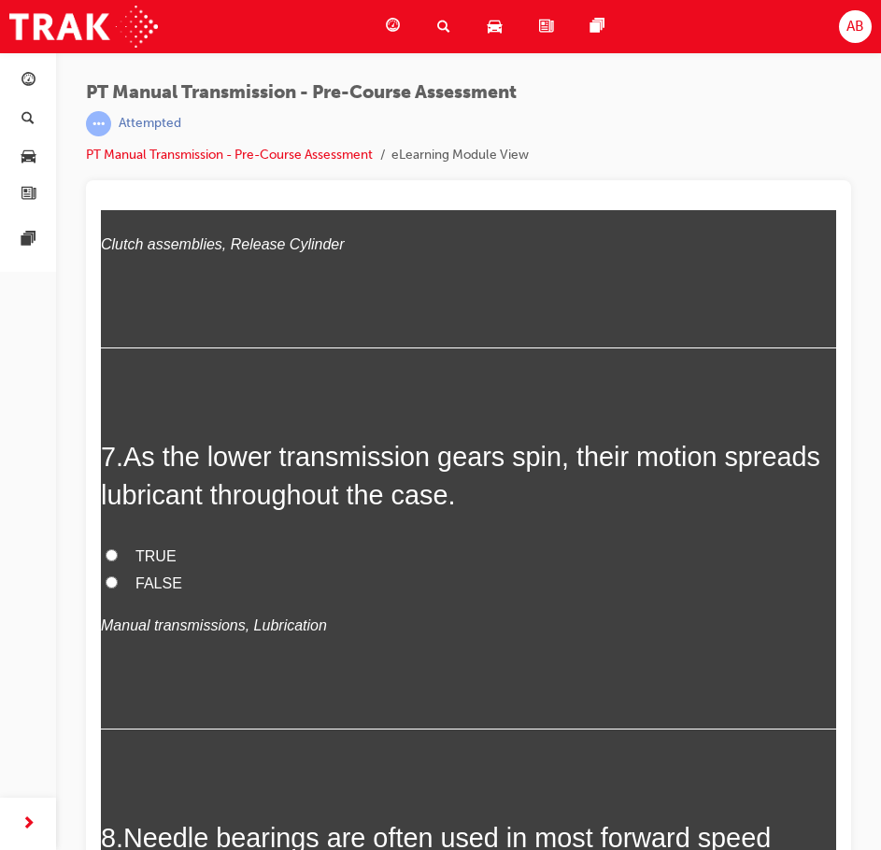
scroll to position [2523, 0]
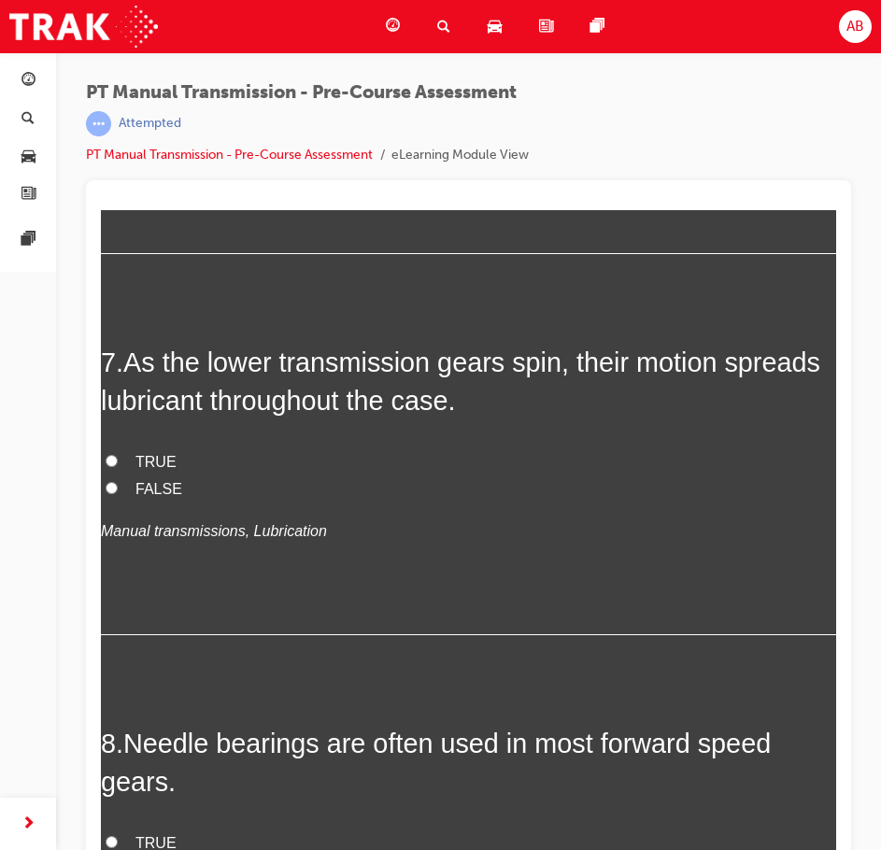
drag, startPoint x: 127, startPoint y: 431, endPoint x: 612, endPoint y: 480, distance: 487.5
click at [610, 38] on h2 "6 . The bleeding procedure for a concentric slave cylinder is the same as a con…" at bounding box center [468, 1] width 735 height 76
copy h2 "The bleeding procedure for a concentric slave cylinder is the same as a convent…"
click at [146, 89] on span "FALSE" at bounding box center [159, 81] width 47 height 16
click at [118, 86] on input "FALSE" at bounding box center [112, 80] width 12 height 12
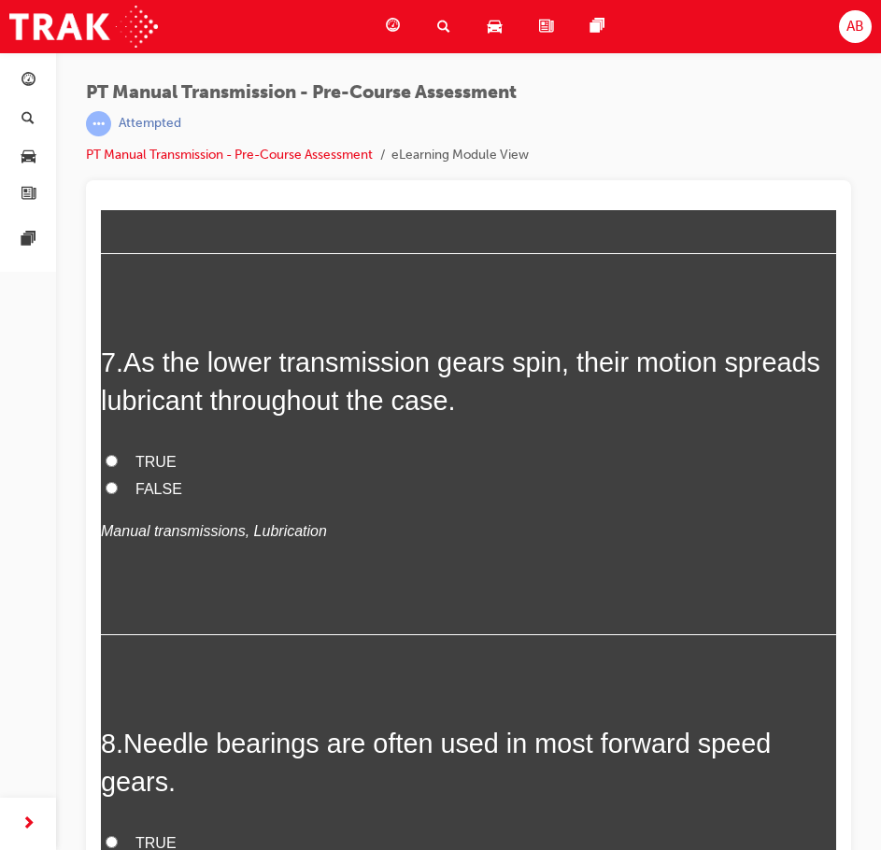
radio input "true"
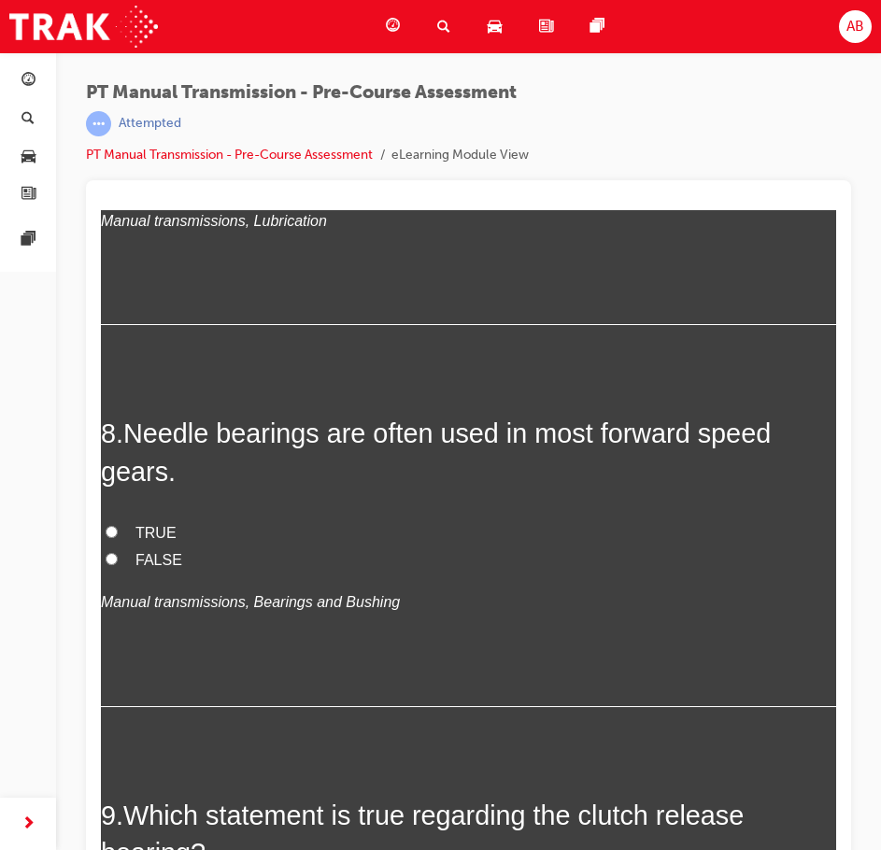
scroll to position [2897, 0]
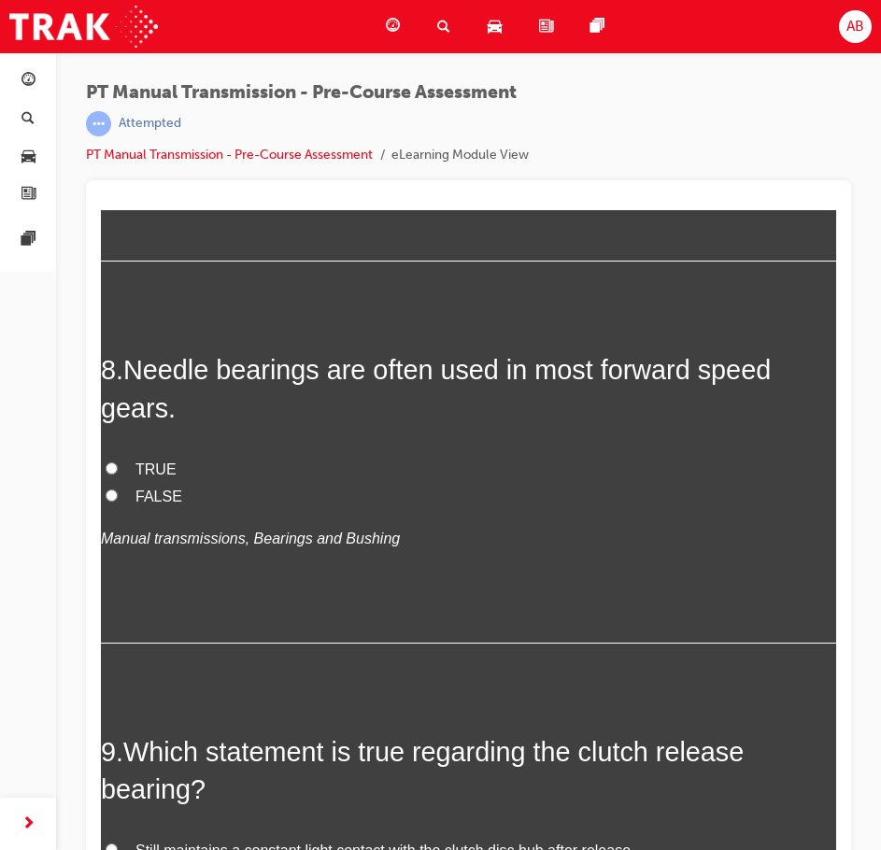
drag, startPoint x: 128, startPoint y: 438, endPoint x: 483, endPoint y: 485, distance: 358.2
click at [483, 46] on h2 "7 . As the lower transmission gears spin, their motion spreads lubricant throug…" at bounding box center [468, 8] width 735 height 76
copy span "As the lower transmission gears spin, their motion spreads lubricant throughout…"
click at [153, 96] on span "TRUE" at bounding box center [156, 88] width 41 height 16
click at [118, 93] on input "TRUE" at bounding box center [112, 87] width 12 height 12
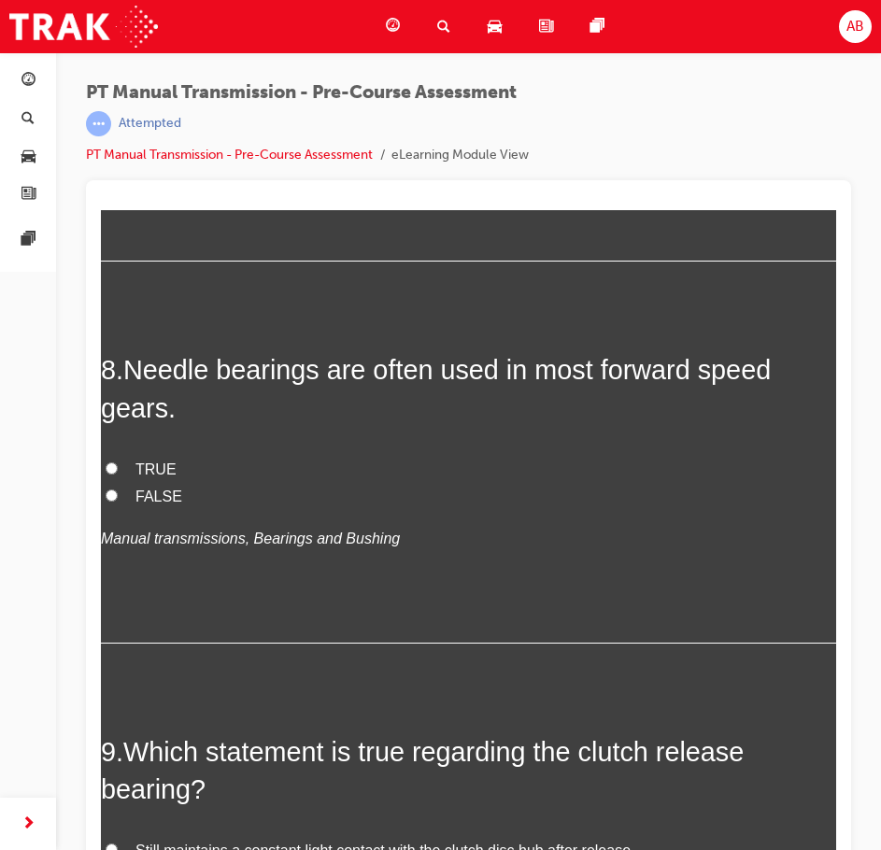
radio input "true"
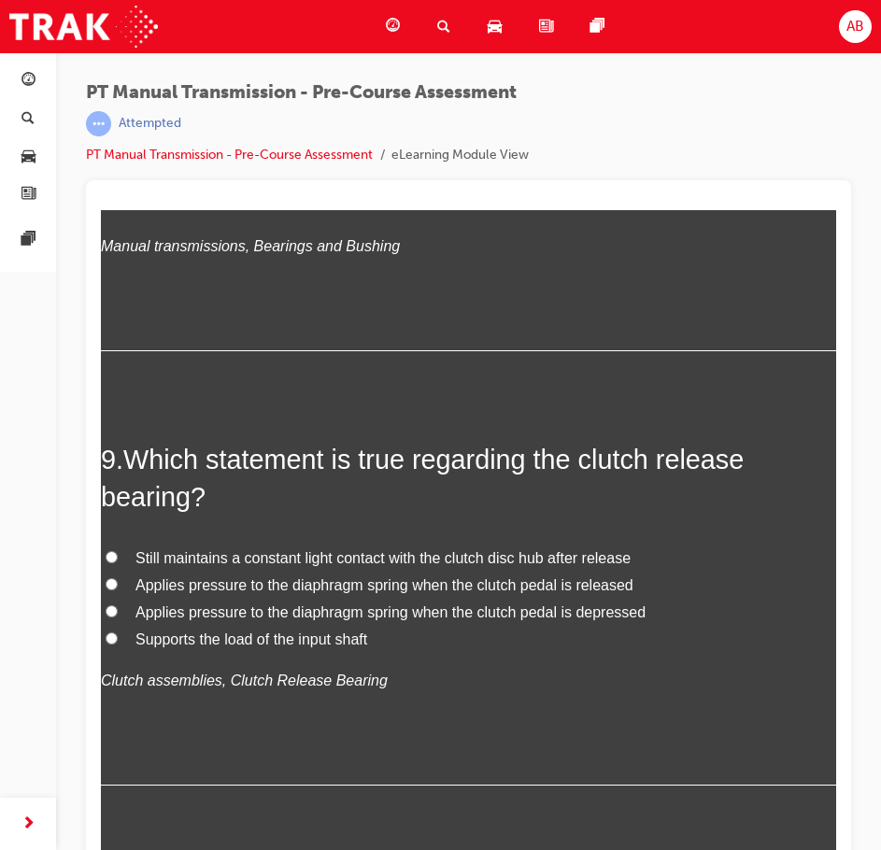
scroll to position [3271, 0]
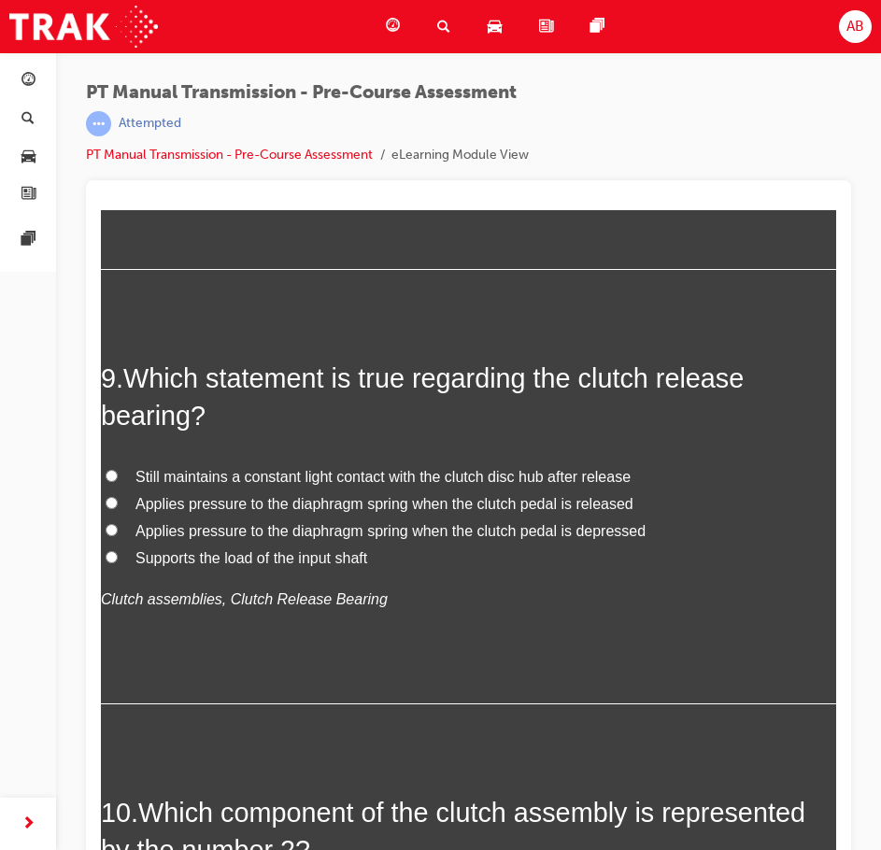
drag, startPoint x: 131, startPoint y: 449, endPoint x: 235, endPoint y: 489, distance: 112.1
click at [197, 53] on h2 "8 . Needle bearings are often used in most forward speed gears." at bounding box center [468, 16] width 735 height 76
copy span "Needle bearings are often used in most forward speed gears."
drag, startPoint x: 151, startPoint y: 547, endPoint x: 155, endPoint y: 537, distance: 10.1
click at [151, 104] on span "TRUE" at bounding box center [156, 96] width 41 height 16
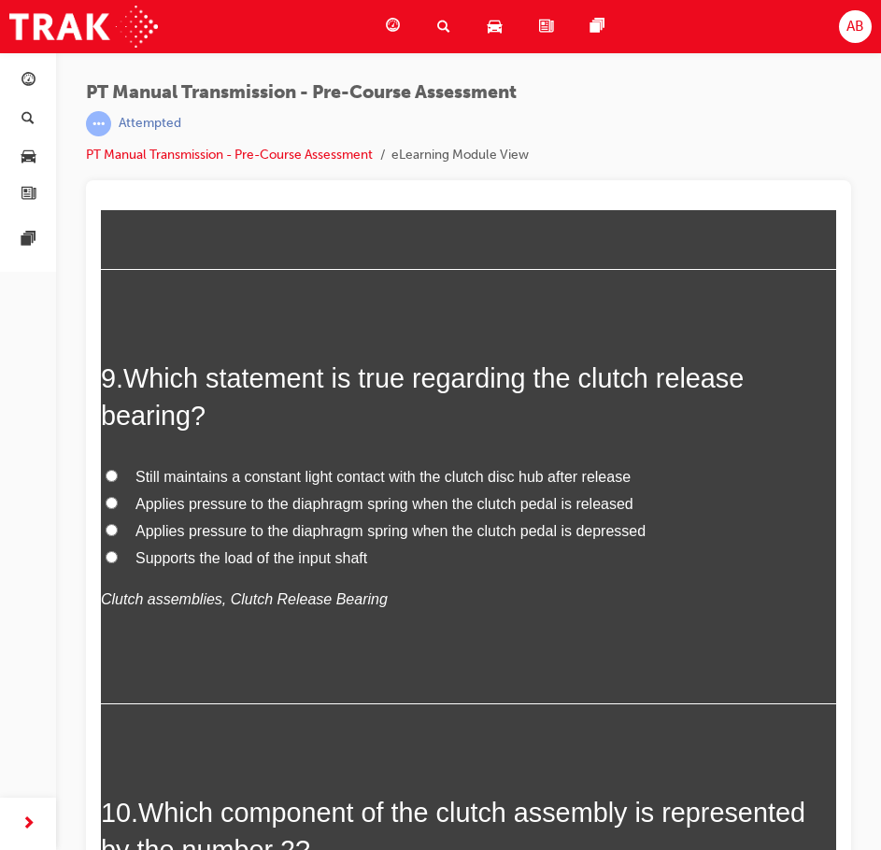
click at [118, 101] on input "TRUE" at bounding box center [112, 95] width 12 height 12
radio input "true"
click at [434, 110] on label "TRUE" at bounding box center [468, 96] width 735 height 27
click at [118, 101] on input "TRUE" at bounding box center [112, 95] width 12 height 12
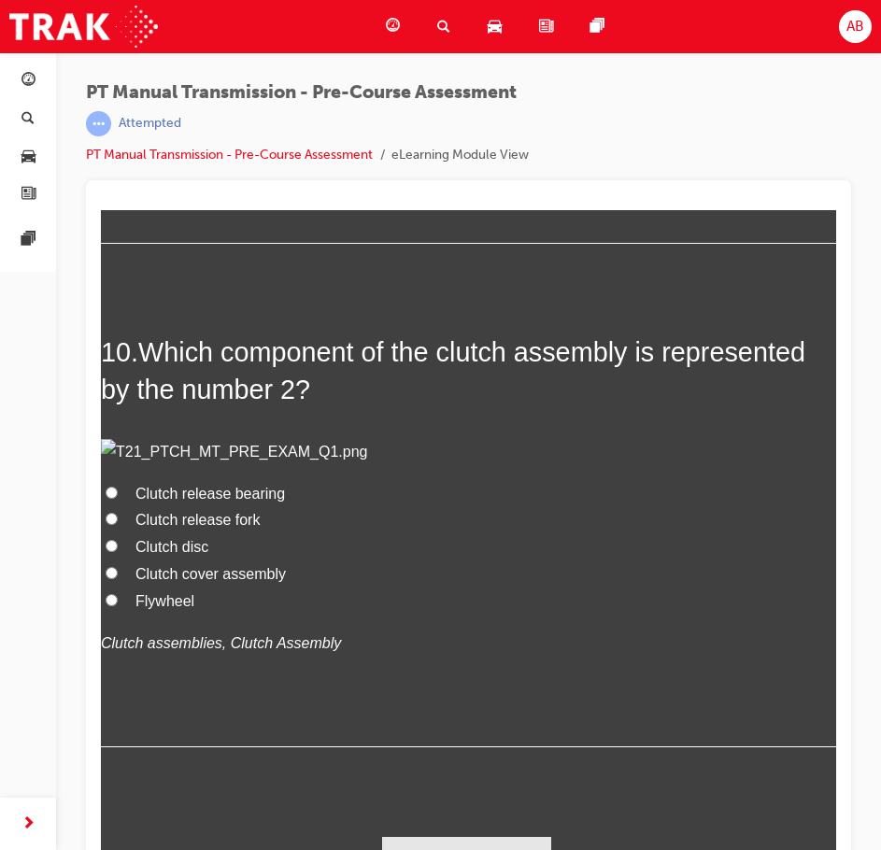
scroll to position [3738, 0]
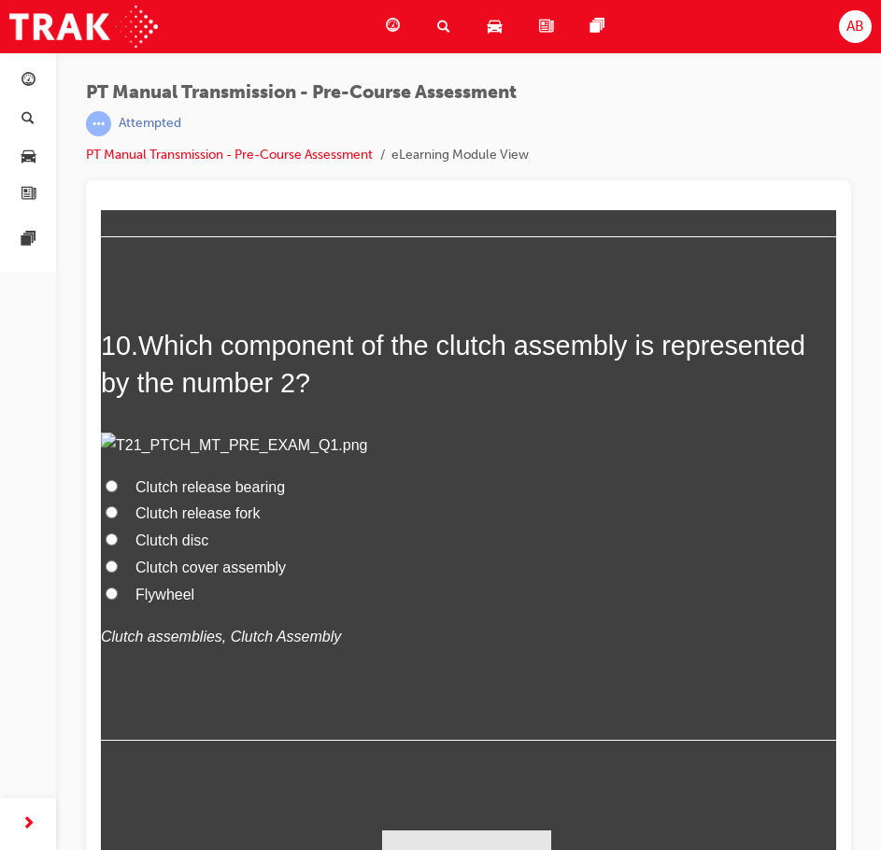
drag, startPoint x: 138, startPoint y: 364, endPoint x: 253, endPoint y: 408, distance: 123.4
copy span "Which statement is true regarding the clutch release bearing?"
click at [210, 72] on span "Applies pressure to the diaphragm spring when the clutch pedal is depressed" at bounding box center [391, 64] width 510 height 16
click at [118, 69] on input "Applies pressure to the diaphragm spring when the clutch pedal is depressed" at bounding box center [112, 63] width 12 height 12
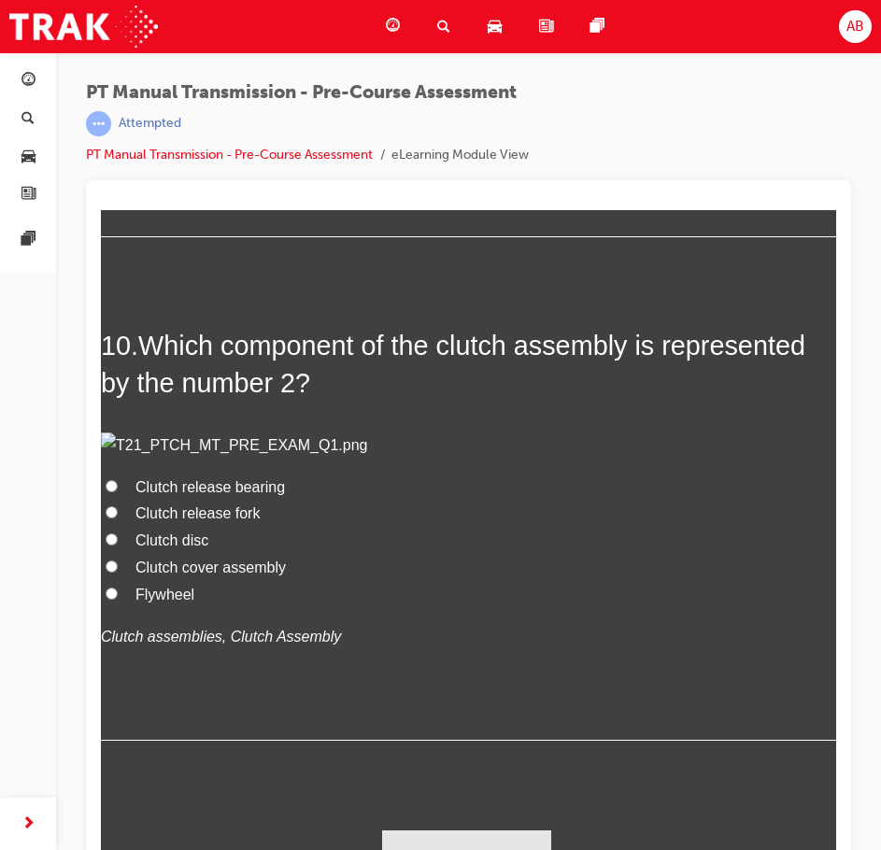
radio input "true"
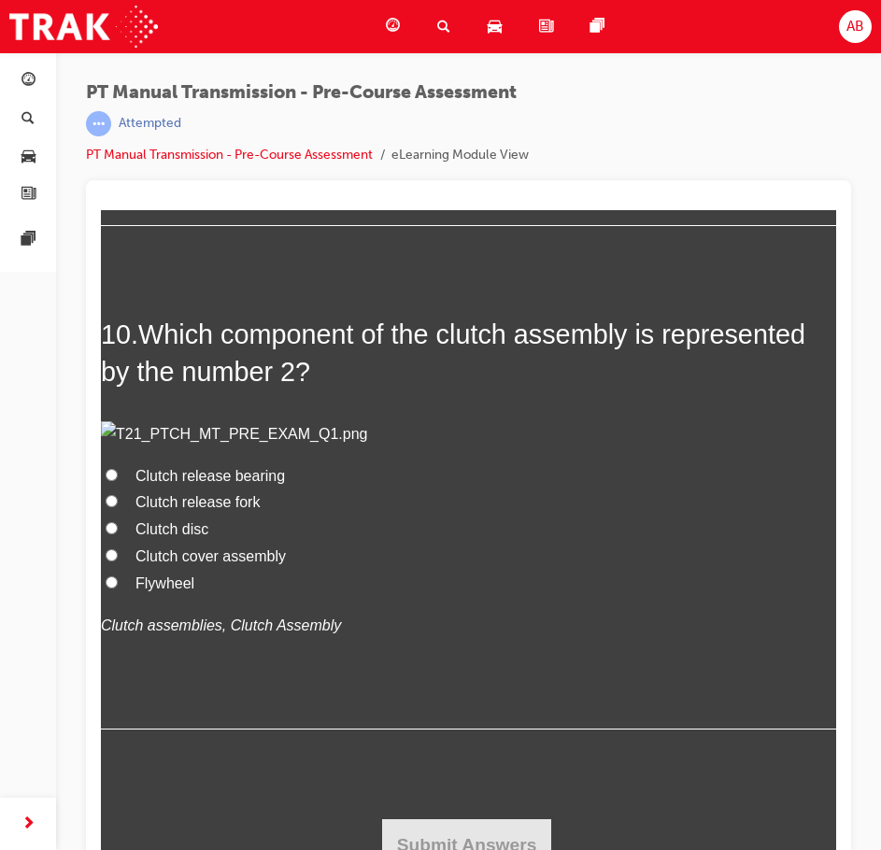
scroll to position [4579, 0]
click at [159, 537] on span "Clutch disc" at bounding box center [172, 529] width 73 height 16
click at [118, 535] on input "Clutch disc" at bounding box center [112, 528] width 12 height 12
radio input "true"
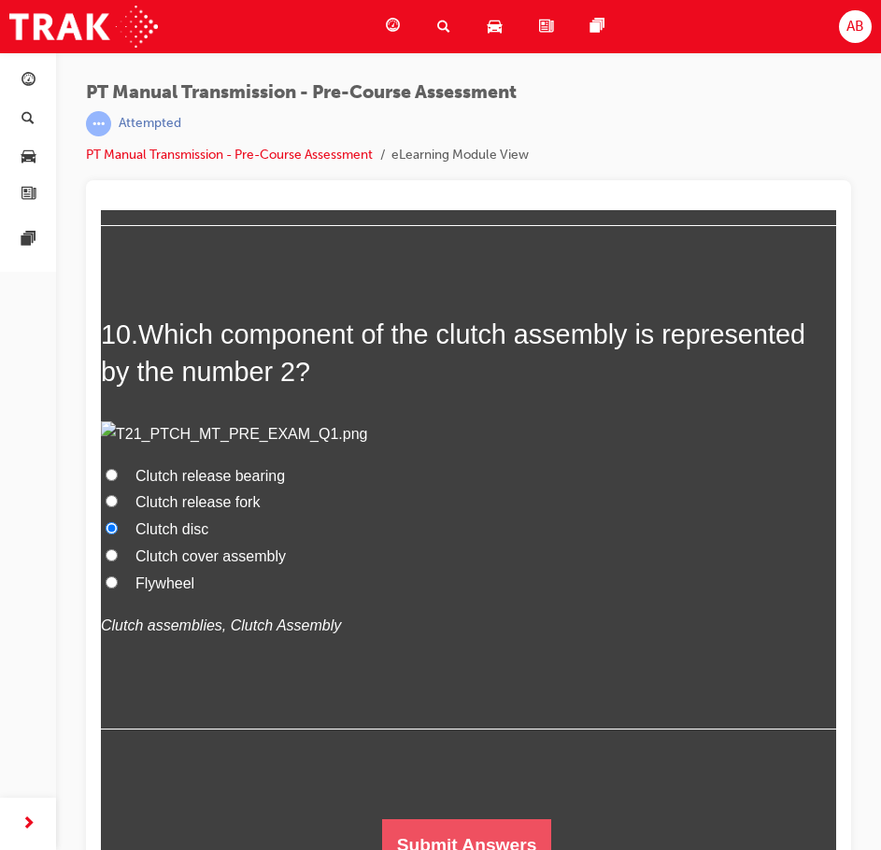
click at [467, 834] on button "Submit Answers" at bounding box center [467, 846] width 170 height 52
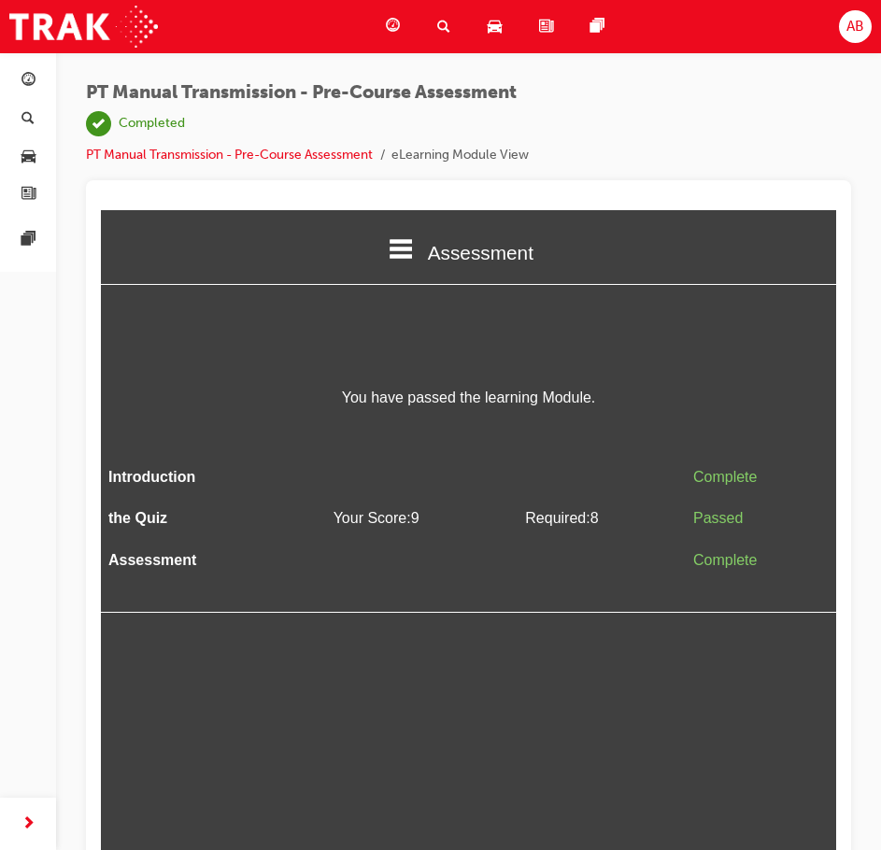
click at [603, 690] on html "Assessment Introduction the Quiz Assessment You have passed the learning Module…" at bounding box center [468, 541] width 735 height 662
click at [147, 12] on img at bounding box center [83, 27] width 149 height 42
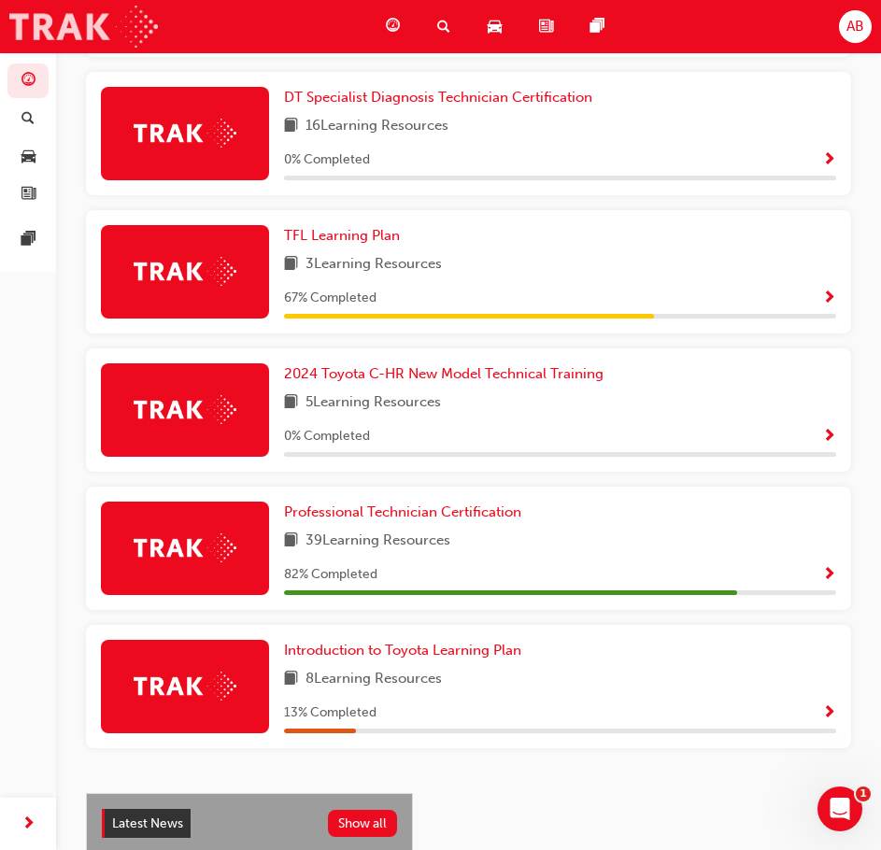
scroll to position [635, 0]
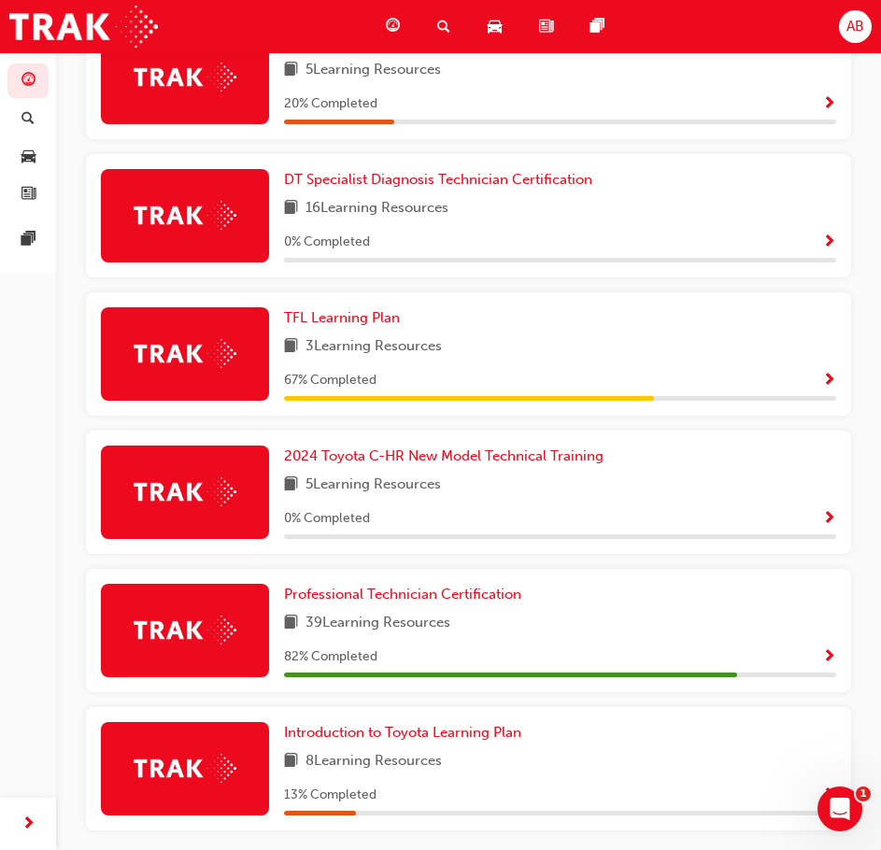
click at [828, 660] on span "Show Progress" at bounding box center [829, 657] width 14 height 17
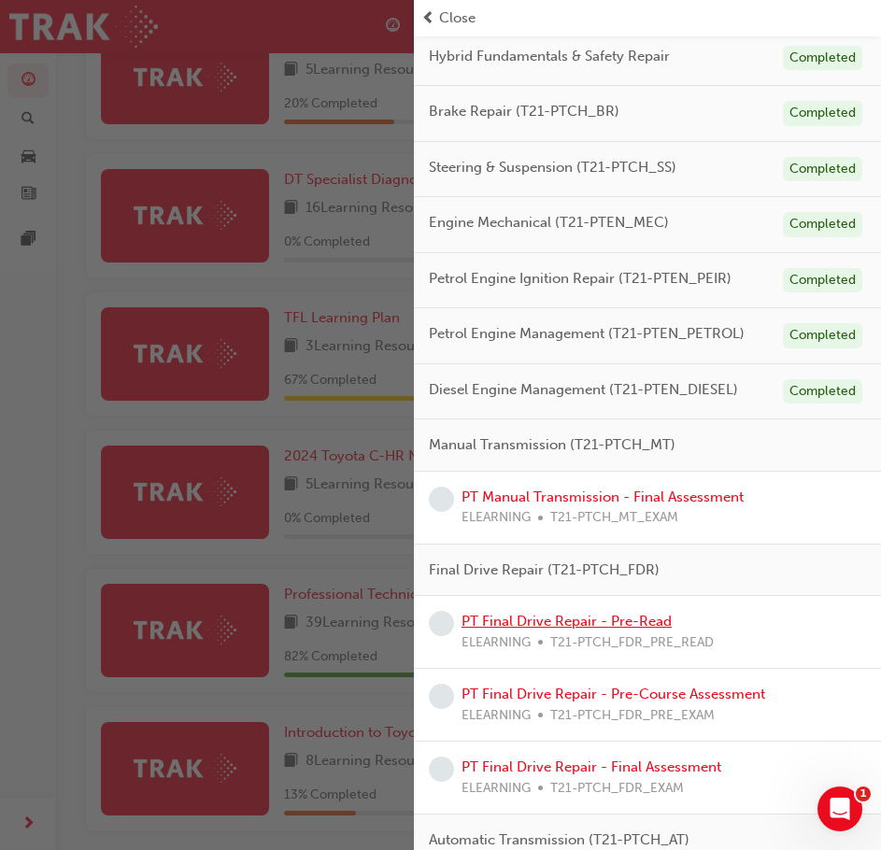
scroll to position [374, 0]
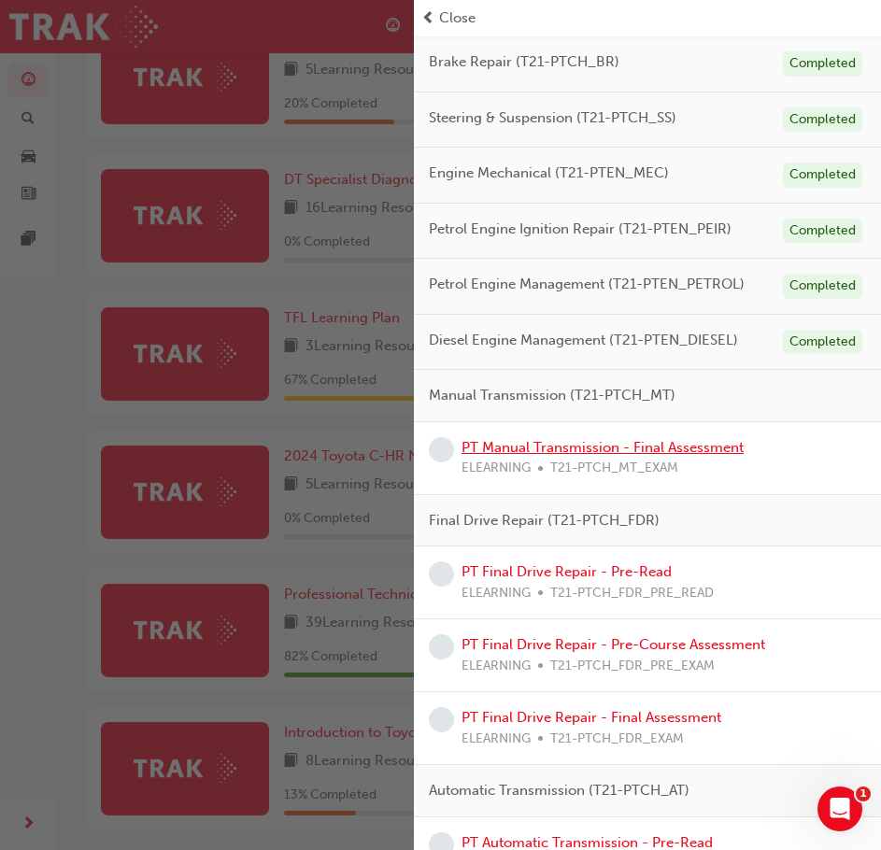
click at [656, 452] on link "PT Manual Transmission - Final Assessment" at bounding box center [603, 447] width 282 height 17
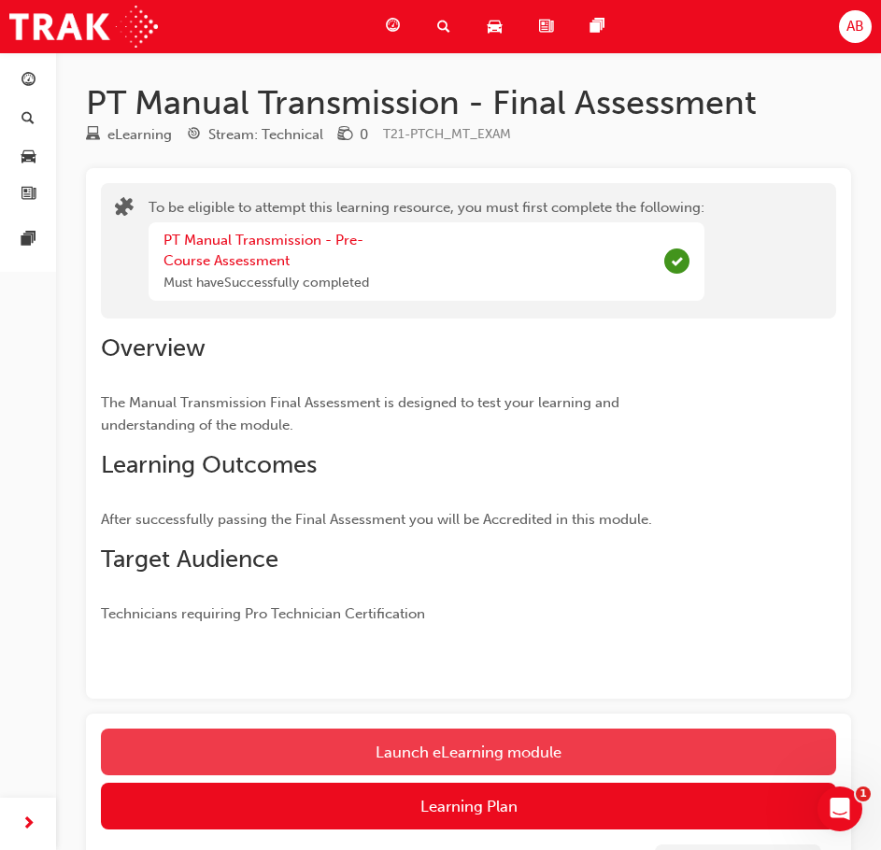
click at [433, 749] on button "Launch eLearning module" at bounding box center [468, 752] width 735 height 47
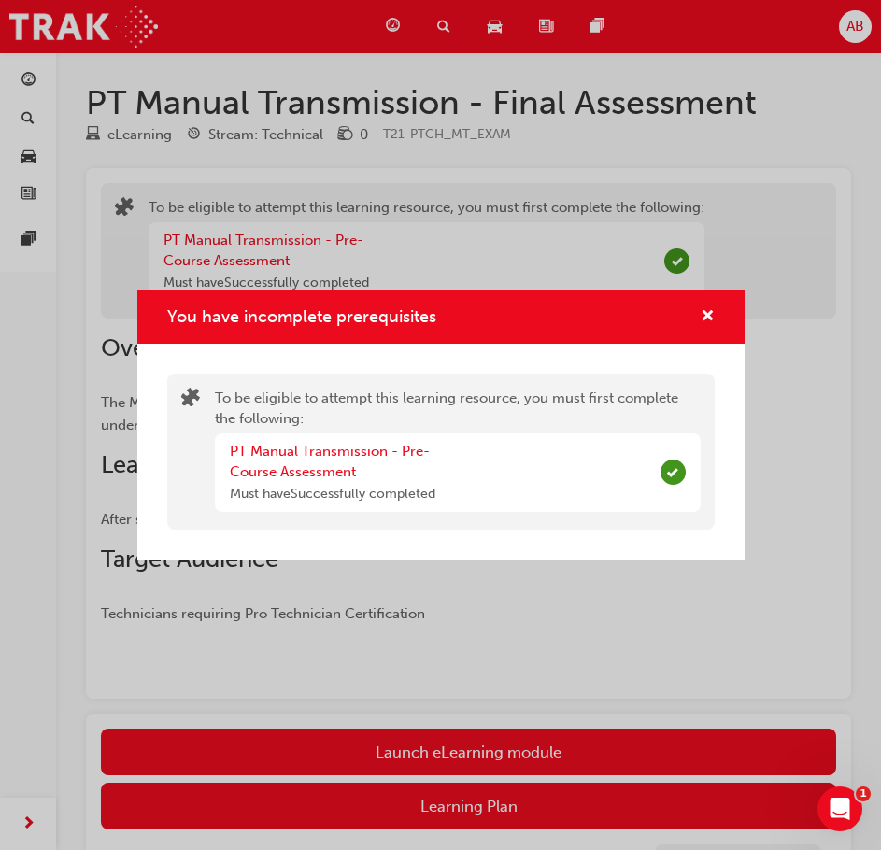
click at [461, 754] on div "You have incomplete prerequisites To be eligible to attempt this learning resou…" at bounding box center [440, 425] width 881 height 850
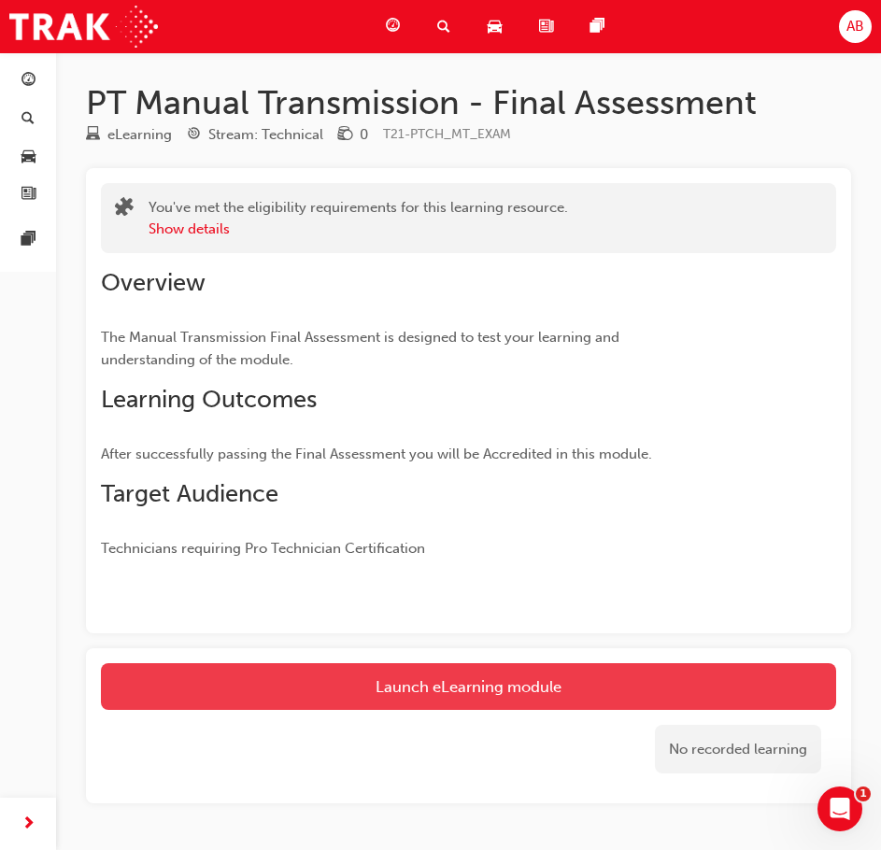
click at [454, 696] on link "Launch eLearning module" at bounding box center [468, 686] width 735 height 47
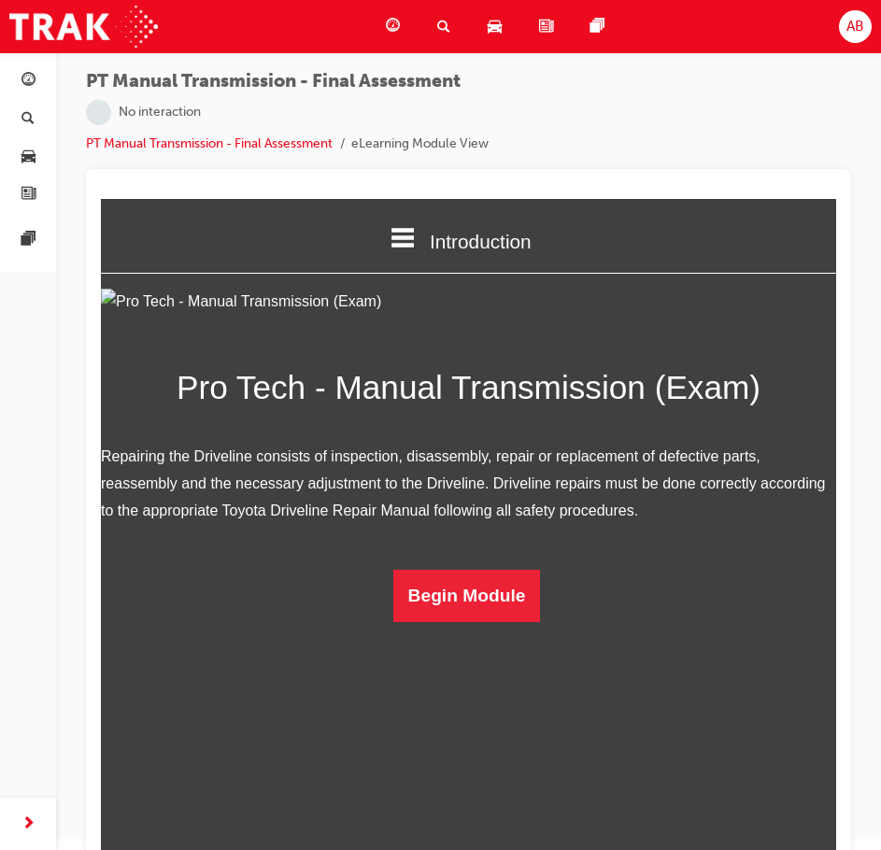
scroll to position [21, 0]
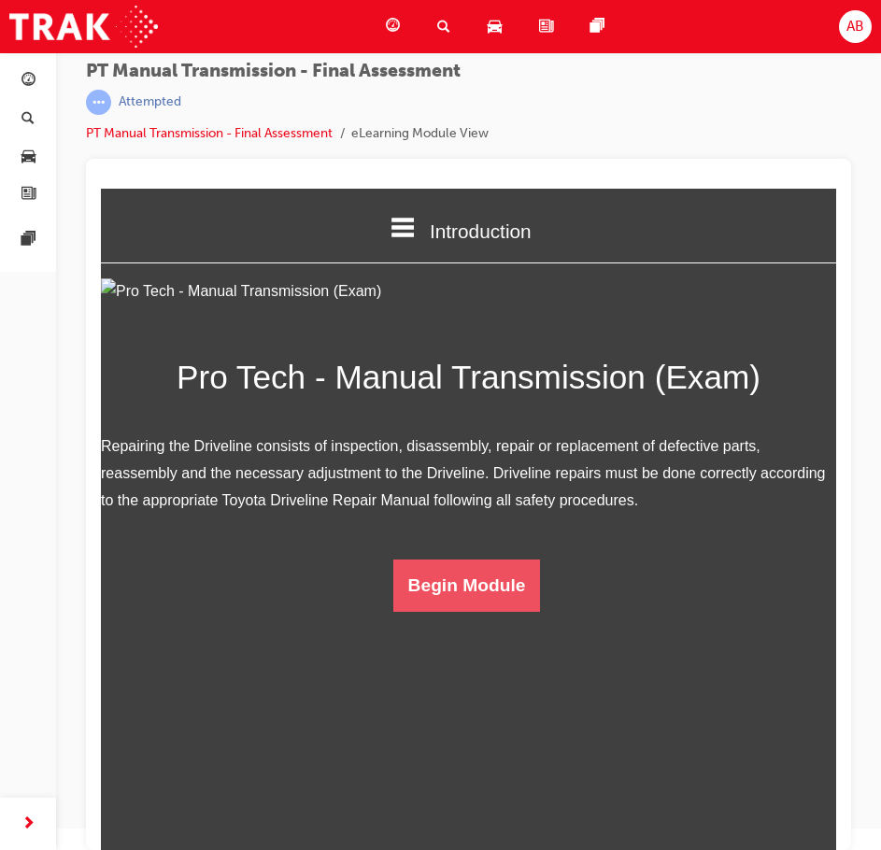
click at [480, 612] on button "Begin Module" at bounding box center [467, 586] width 148 height 52
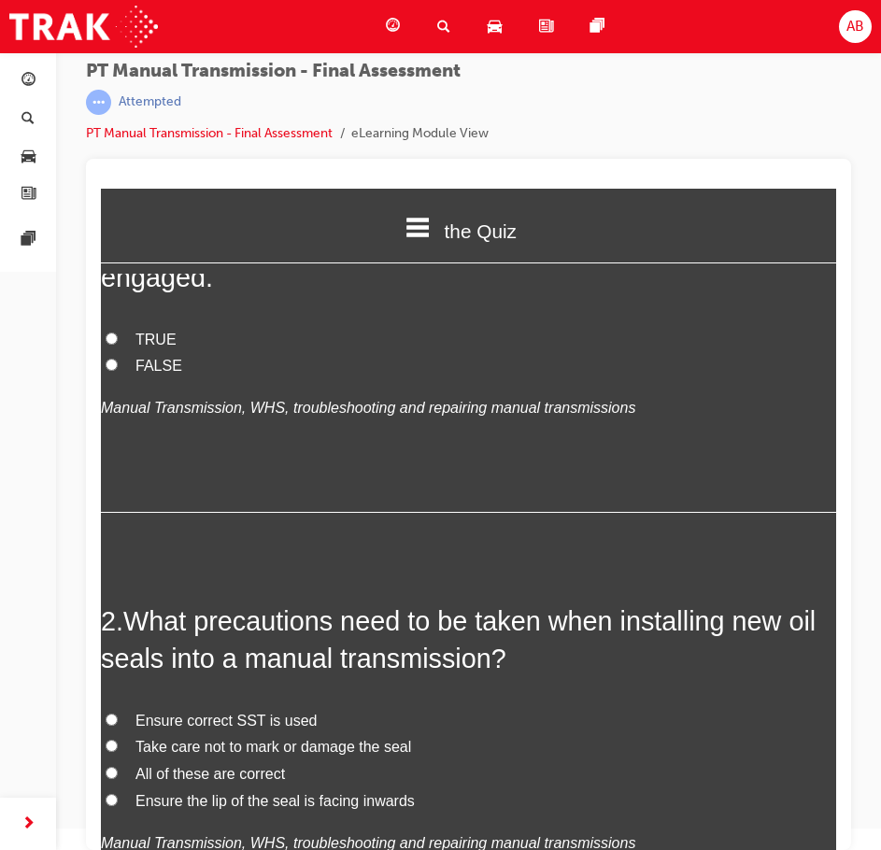
scroll to position [0, 0]
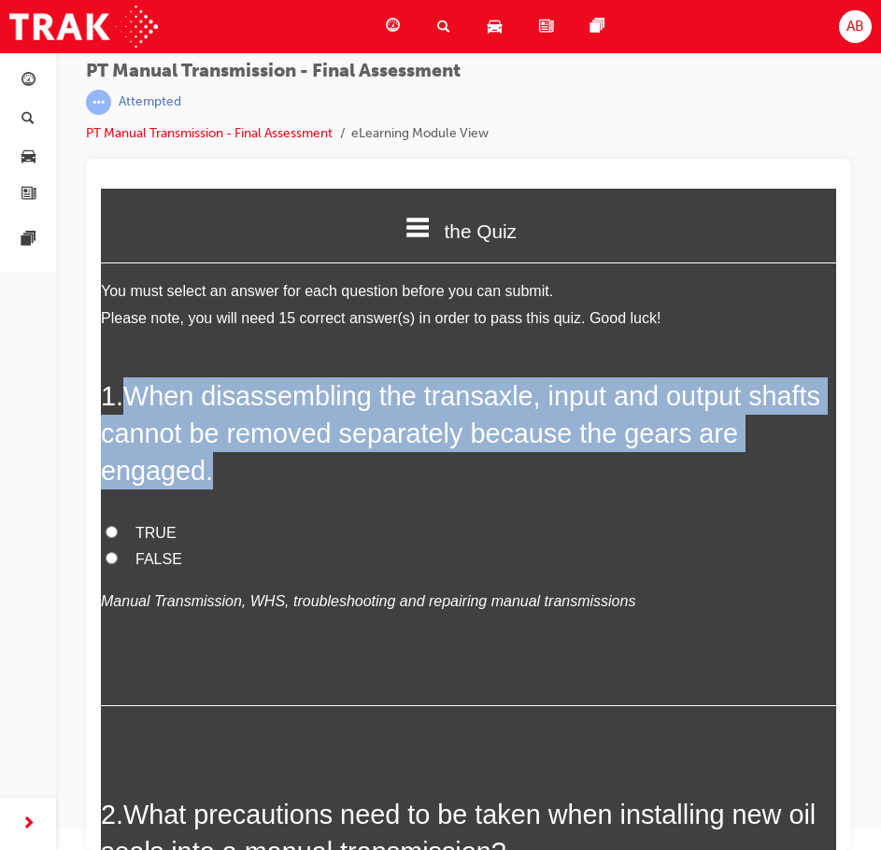
drag, startPoint x: 129, startPoint y: 392, endPoint x: 215, endPoint y: 478, distance: 121.6
click at [215, 478] on h2 "1 . When disassembling the transaxle, input and output shafts cannot be removed…" at bounding box center [468, 434] width 735 height 113
copy span "When disassembling the transaxle, input and output shafts cannot be removed sep…"
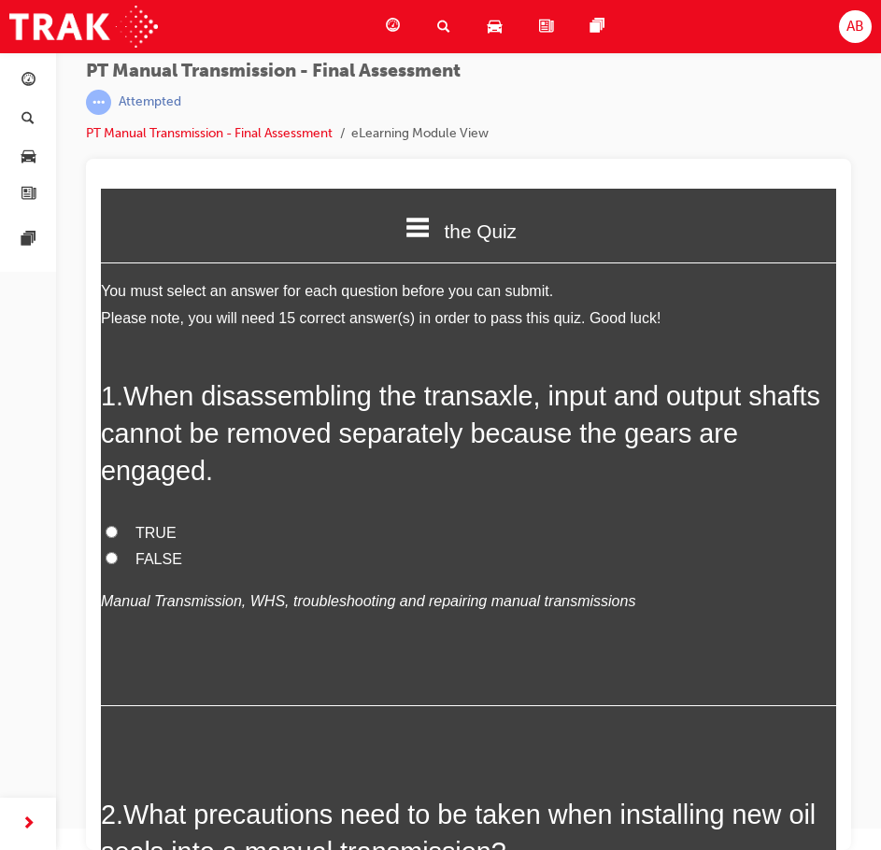
click at [135, 535] on label "TRUE" at bounding box center [468, 534] width 735 height 27
click at [118, 535] on input "TRUE" at bounding box center [112, 532] width 12 height 12
radio input "true"
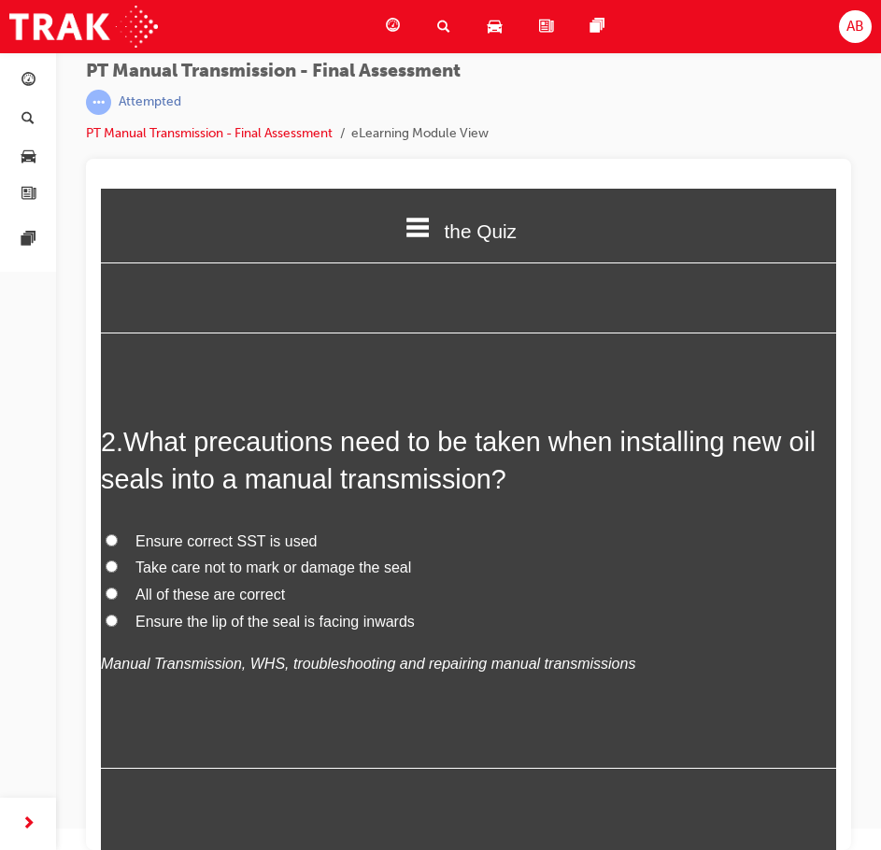
scroll to position [374, 0]
click at [159, 542] on span "Ensure correct SST is used" at bounding box center [226, 541] width 181 height 16
click at [118, 542] on input "Ensure correct SST is used" at bounding box center [112, 540] width 12 height 12
radio input "true"
click at [164, 596] on span "All of these are correct" at bounding box center [211, 594] width 150 height 16
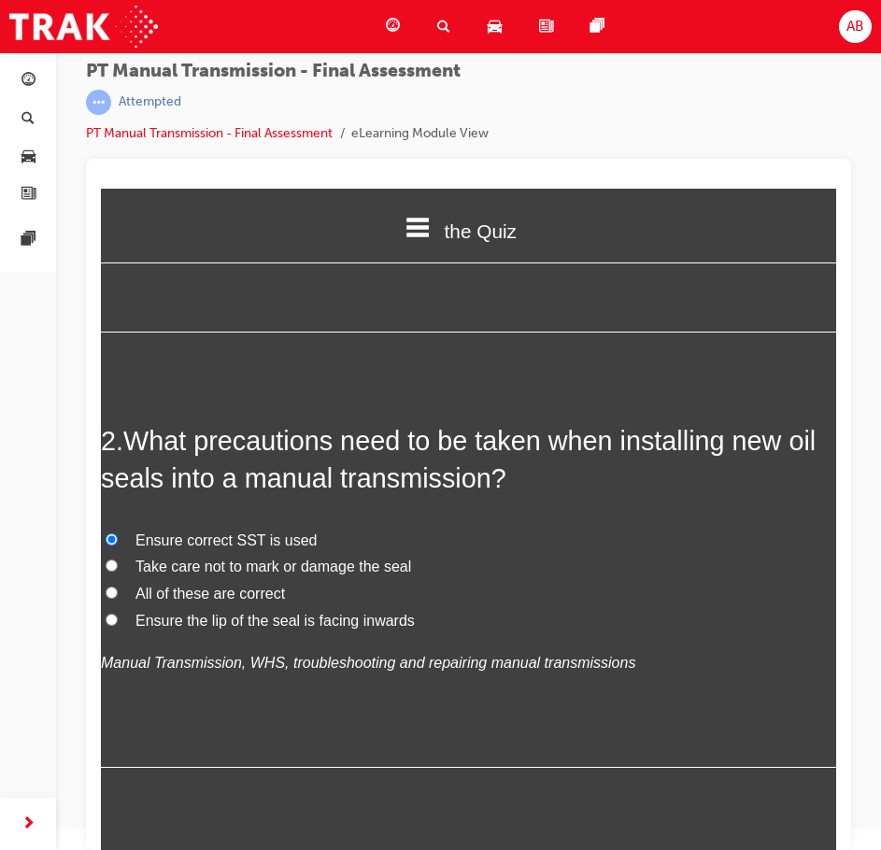
click at [118, 596] on input "All of these are correct" at bounding box center [112, 593] width 12 height 12
radio input "true"
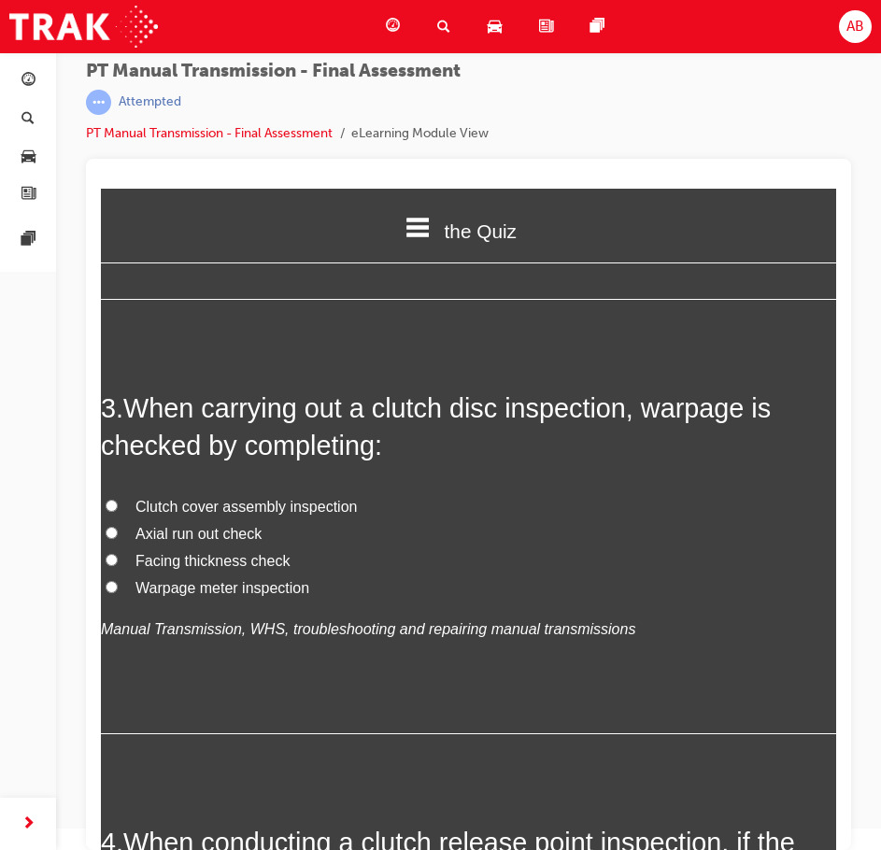
scroll to position [934, 0]
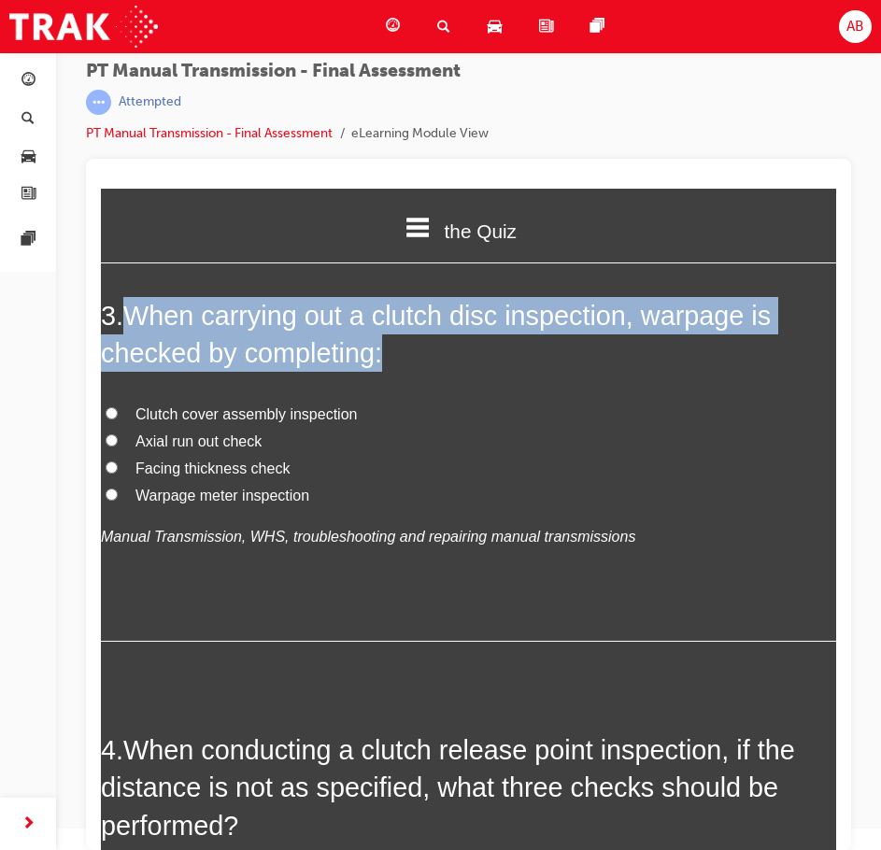
drag, startPoint x: 133, startPoint y: 307, endPoint x: 420, endPoint y: 347, distance: 289.6
click at [426, 350] on h2 "3 . When carrying out a clutch disc inspection, warpage is checked by completin…" at bounding box center [468, 335] width 735 height 76
copy span "When carrying out a clutch disc inspection, warpage is checked by completing:"
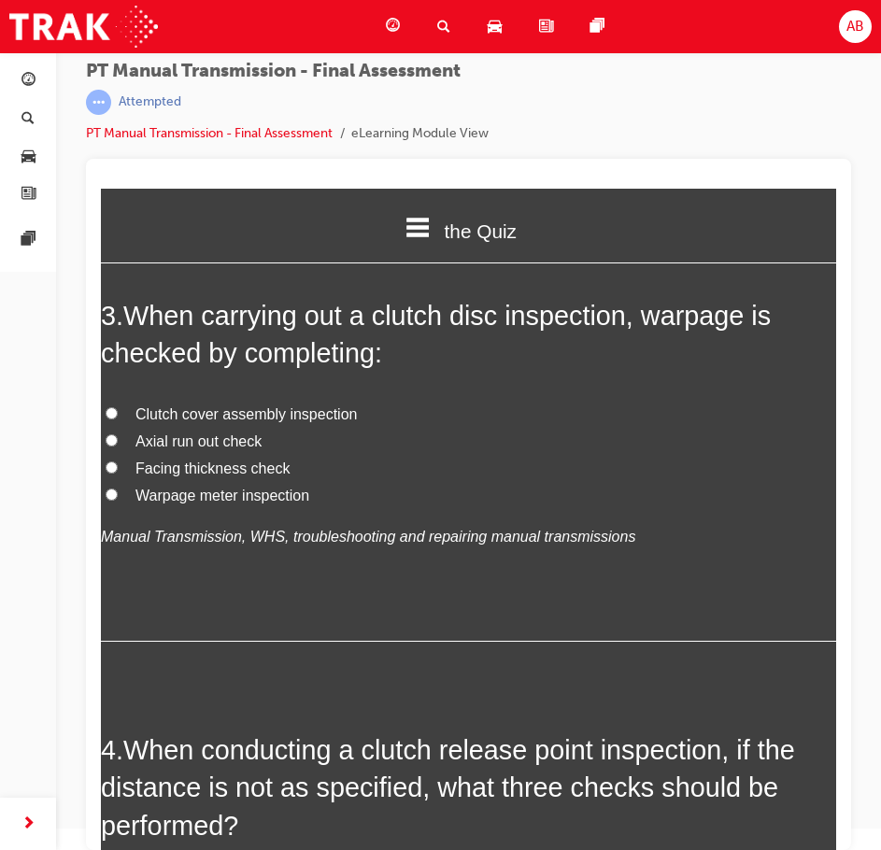
click at [174, 470] on span "Facing thickness check" at bounding box center [213, 469] width 154 height 16
click at [118, 470] on input "Facing thickness check" at bounding box center [112, 468] width 12 height 12
radio input "true"
drag, startPoint x: 269, startPoint y: 475, endPoint x: 405, endPoint y: 506, distance: 139.0
click at [405, 506] on label "Warpage meter inspection" at bounding box center [468, 496] width 735 height 27
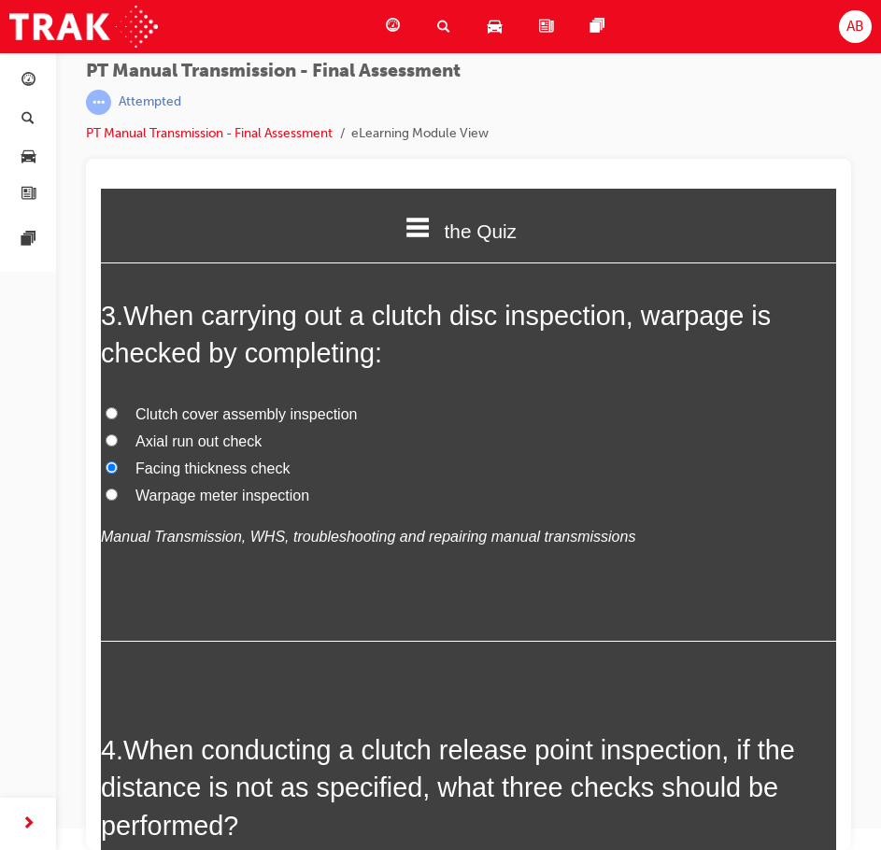
click at [118, 501] on input "Warpage meter inspection" at bounding box center [112, 495] width 12 height 12
radio input "true"
click at [249, 471] on span "Facing thickness check" at bounding box center [213, 469] width 154 height 16
click at [118, 471] on input "Facing thickness check" at bounding box center [112, 468] width 12 height 12
radio input "true"
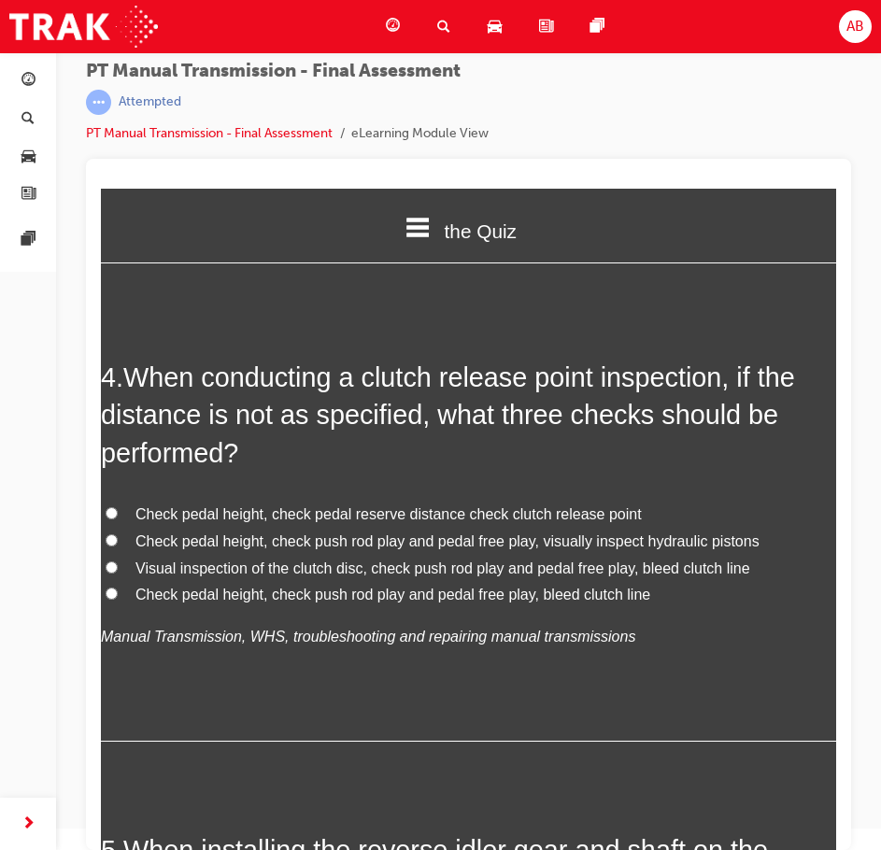
scroll to position [1308, 0]
click at [195, 512] on span "Check pedal height, check pedal reserve distance check clutch release point" at bounding box center [389, 514] width 506 height 16
click at [118, 512] on input "Check pedal height, check pedal reserve distance check clutch release point" at bounding box center [112, 512] width 12 height 12
radio input "true"
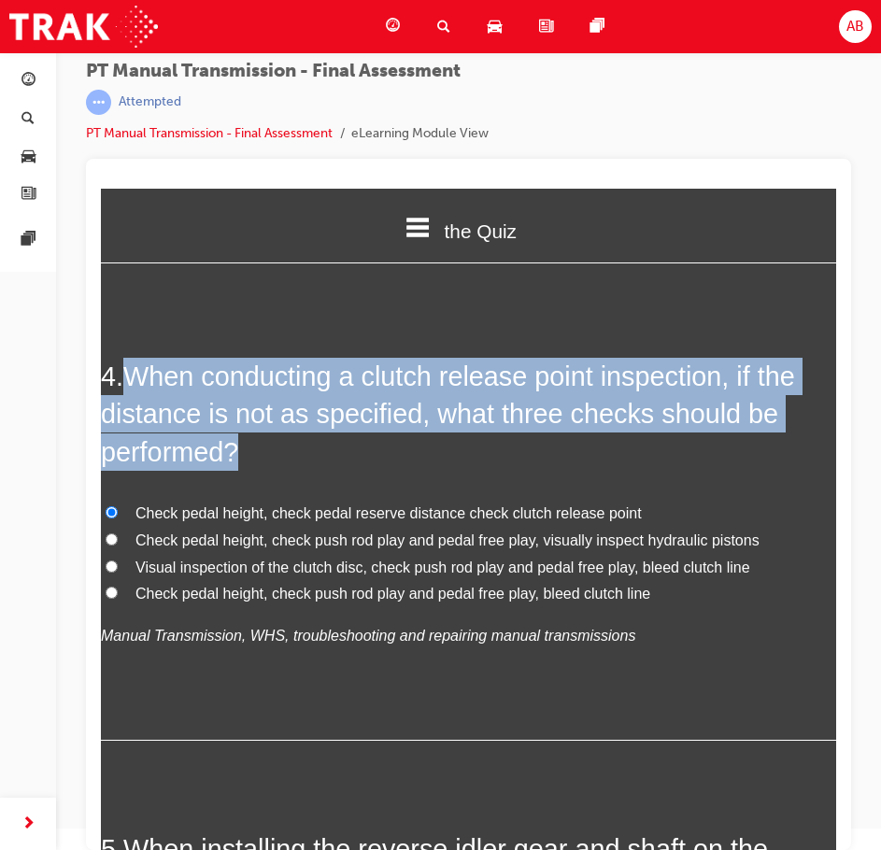
drag, startPoint x: 140, startPoint y: 369, endPoint x: 278, endPoint y: 442, distance: 155.5
click at [278, 442] on h2 "4 . When conducting a clutch release point inspection, if the distance is not a…" at bounding box center [468, 414] width 735 height 113
copy span "When conducting a clutch release point inspection, if the distance is not as sp…"
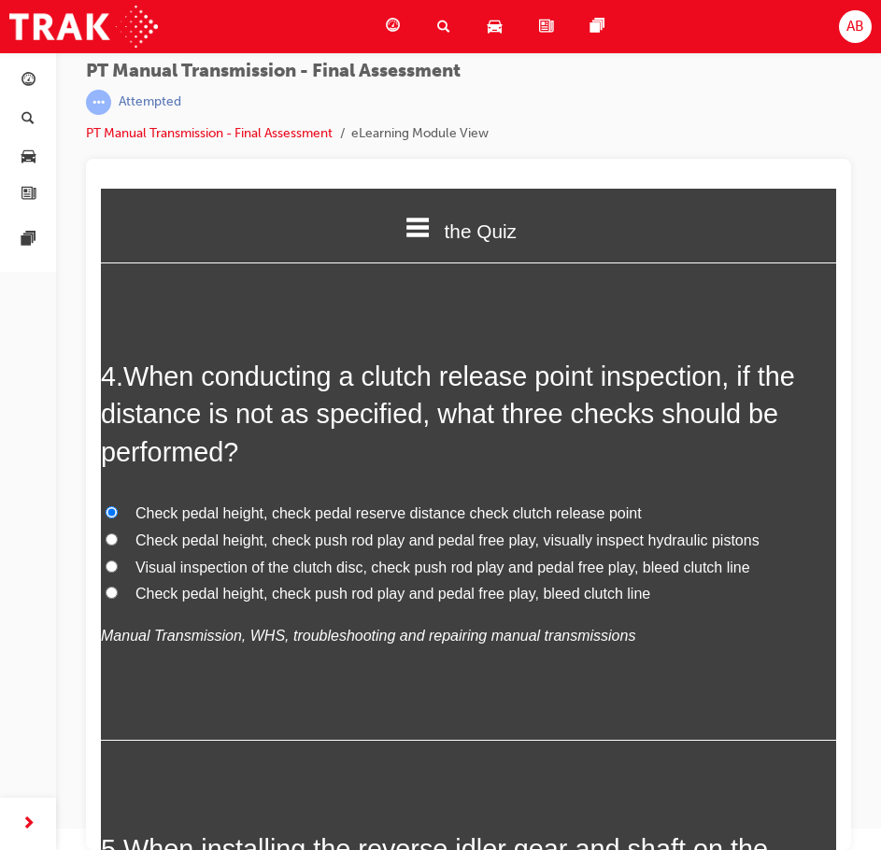
click at [615, 570] on span "Visual inspection of the clutch disc, check push rod play and pedal free play, …" at bounding box center [443, 568] width 615 height 16
click at [118, 570] on input "Visual inspection of the clutch disc, check push rod play and pedal free play, …" at bounding box center [112, 567] width 12 height 12
radio input "true"
click at [320, 593] on span "Check pedal height, check push rod play and pedal free play, bleed clutch line" at bounding box center [393, 594] width 515 height 16
click at [118, 593] on input "Check pedal height, check push rod play and pedal free play, bleed clutch line" at bounding box center [112, 593] width 12 height 12
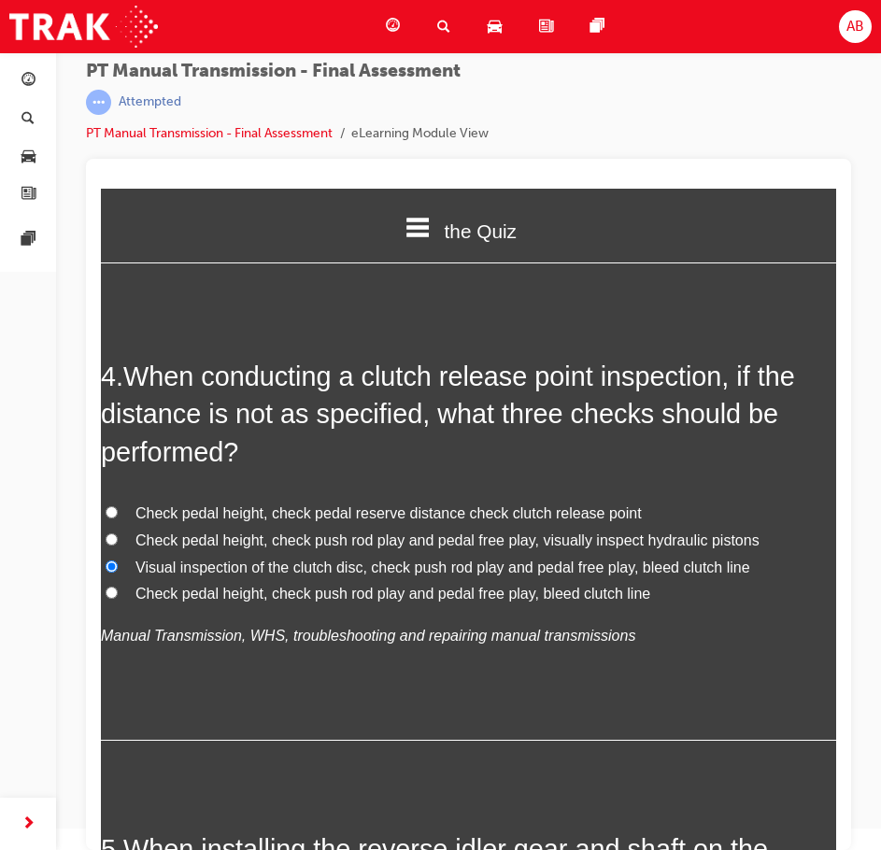
radio input "true"
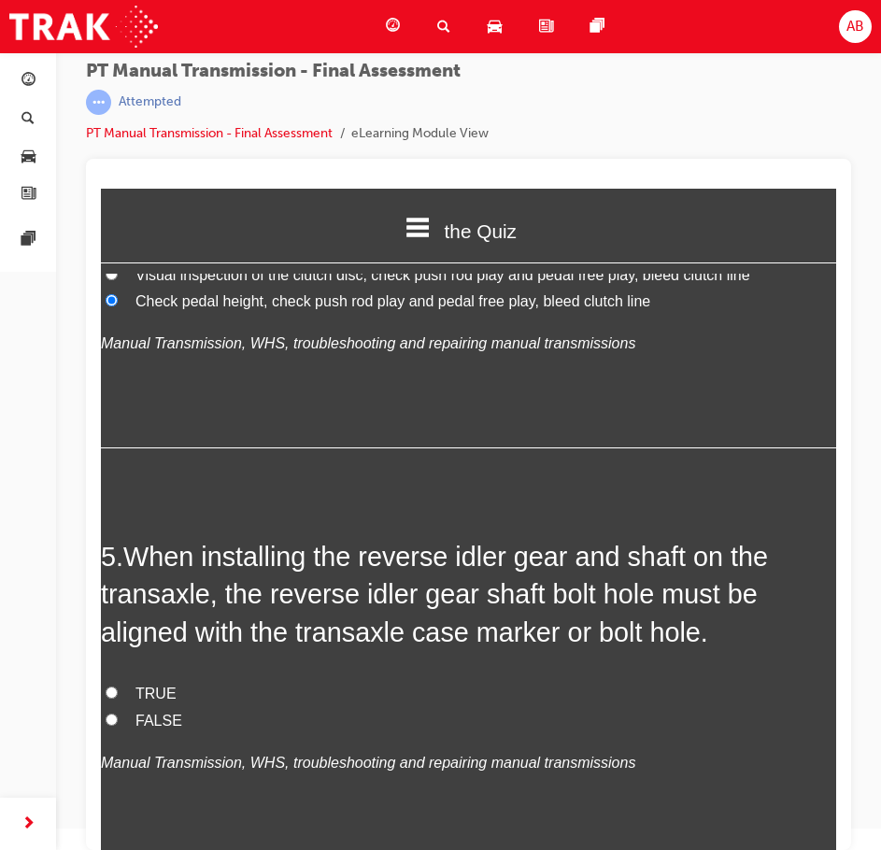
scroll to position [1776, 0]
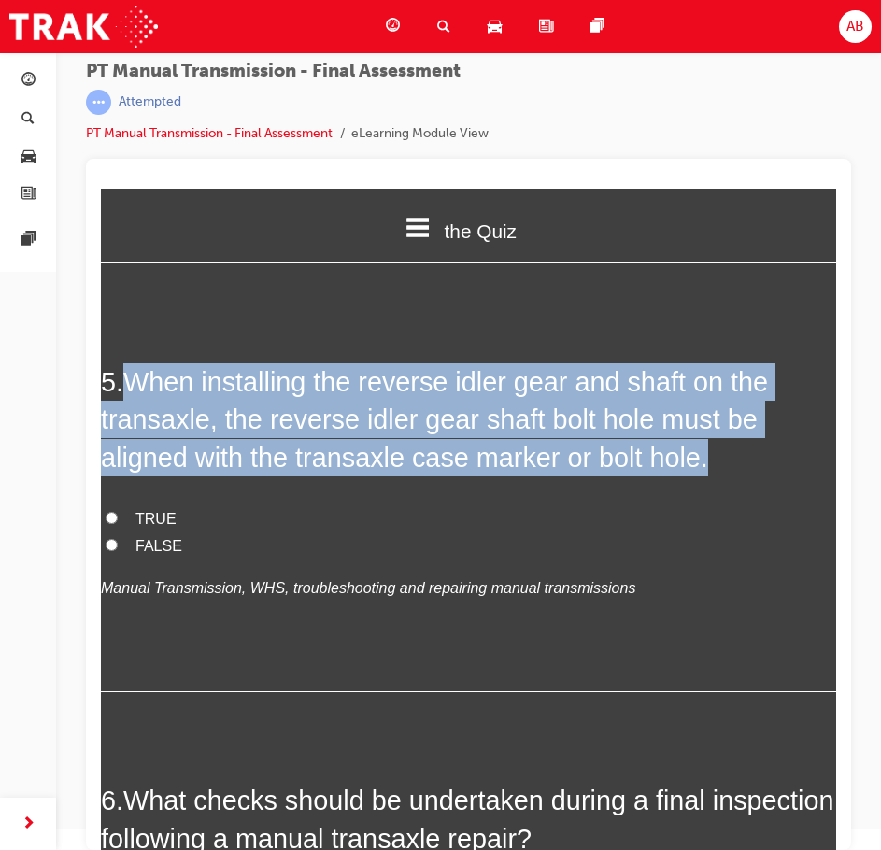
drag, startPoint x: 129, startPoint y: 380, endPoint x: 725, endPoint y: 464, distance: 602.0
click at [725, 464] on h2 "5 . When installing the reverse idler gear and shaft on the transaxle, the reve…" at bounding box center [468, 420] width 735 height 113
copy span "When installing the reverse idler gear and shaft on the transaxle, the reverse …"
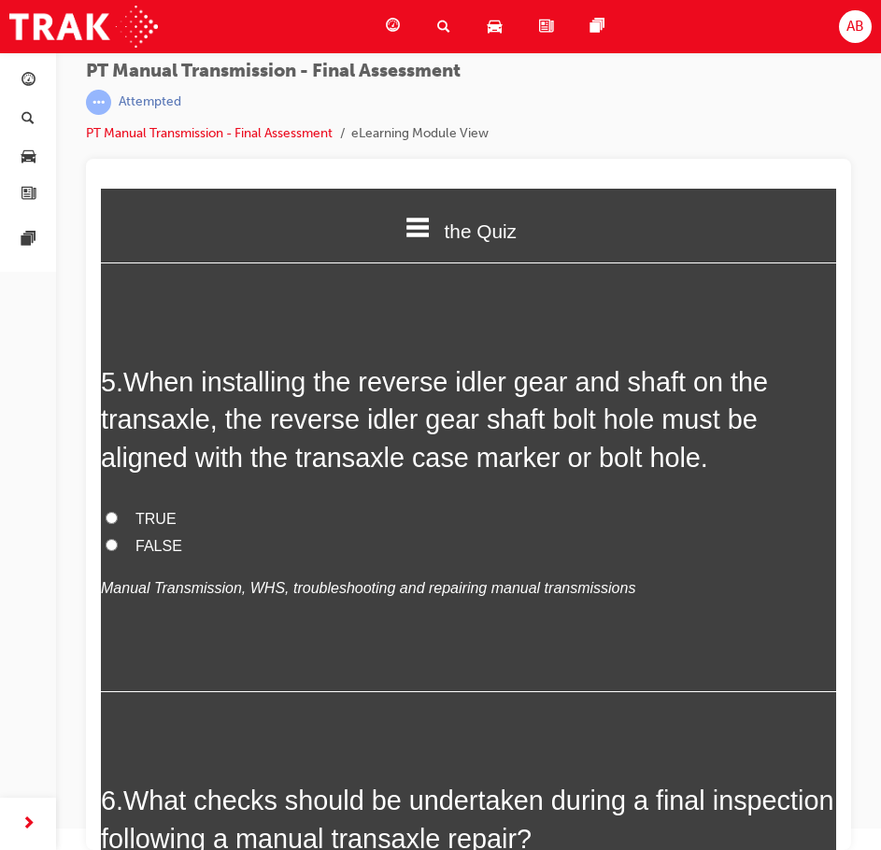
drag, startPoint x: 159, startPoint y: 517, endPoint x: 225, endPoint y: 515, distance: 66.4
click at [158, 517] on span "TRUE" at bounding box center [156, 519] width 41 height 16
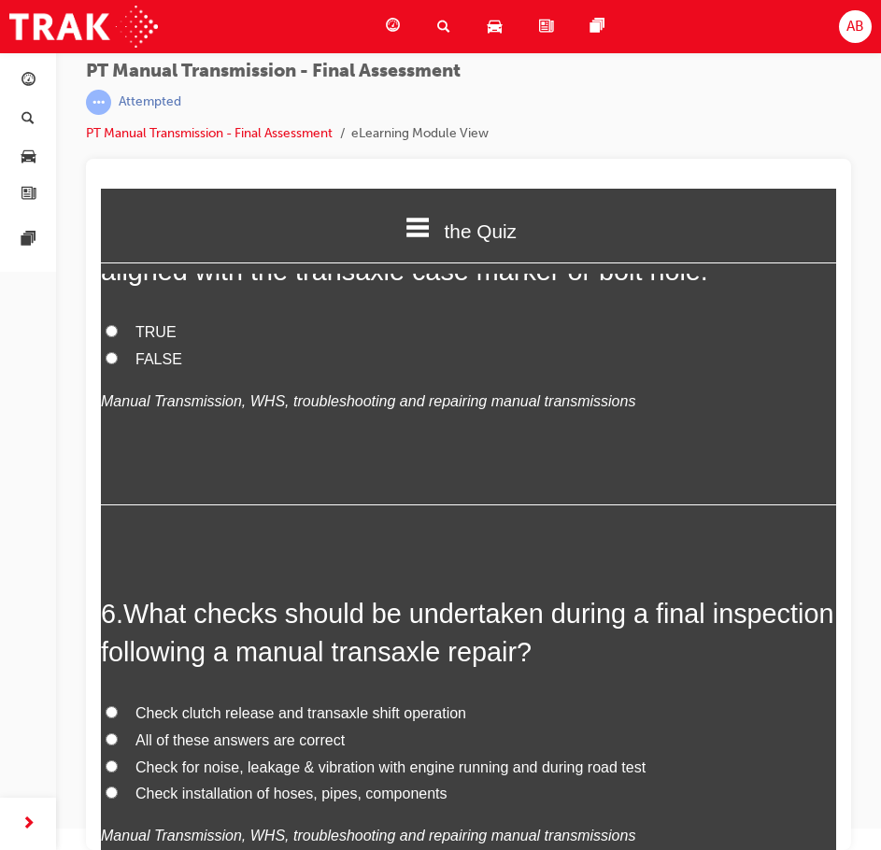
click at [140, 337] on span "TRUE" at bounding box center [156, 332] width 41 height 16
click at [118, 337] on input "TRUE" at bounding box center [112, 331] width 12 height 12
radio input "true"
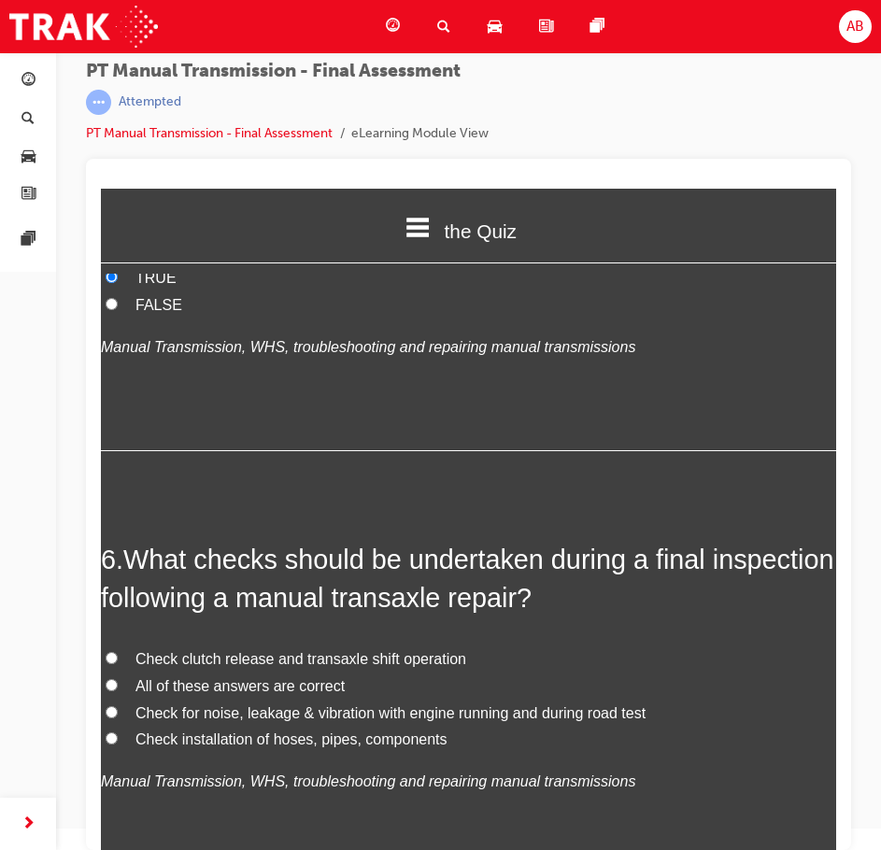
scroll to position [2149, 0]
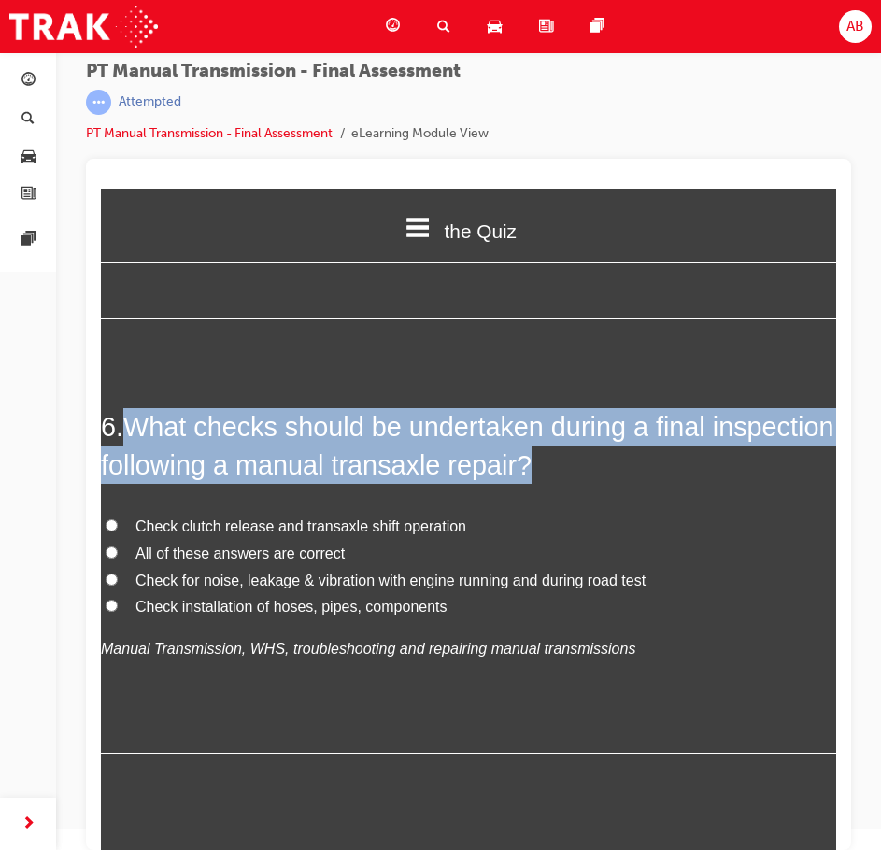
drag, startPoint x: 129, startPoint y: 423, endPoint x: 684, endPoint y: 464, distance: 556.6
click at [684, 464] on h2 "6 . What checks should be undertaken during a final inspection following a manu…" at bounding box center [468, 446] width 735 height 76
copy span "What checks should be undertaken during a final inspection following a manual t…"
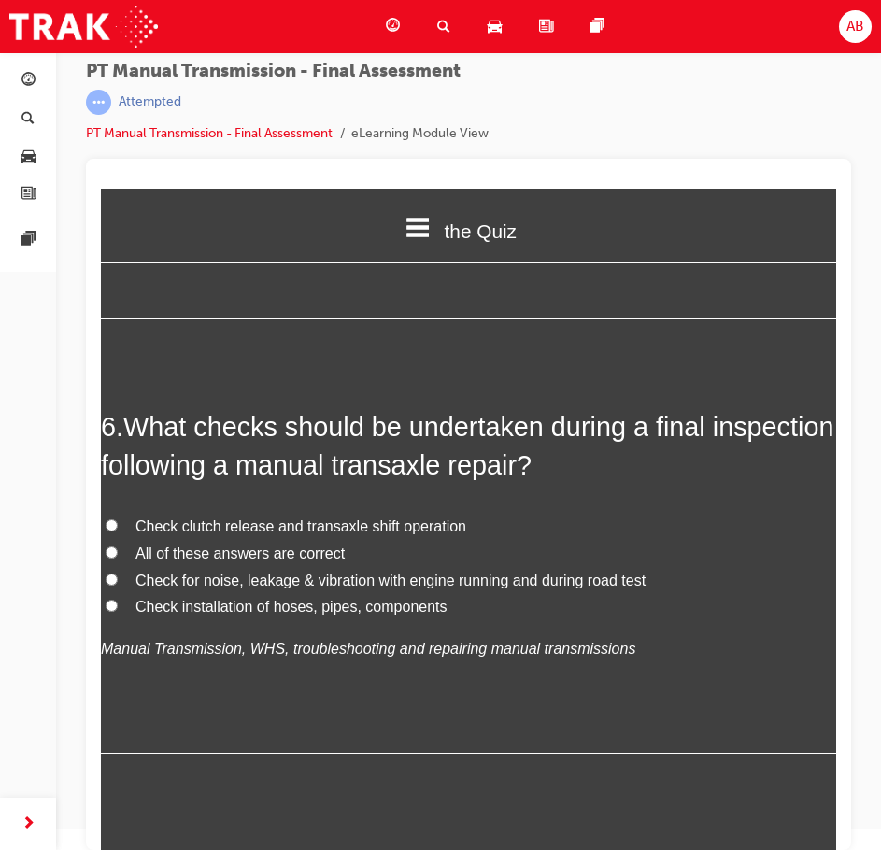
click at [278, 562] on span "All of these answers are correct" at bounding box center [240, 554] width 209 height 16
click at [118, 559] on input "All of these answers are correct" at bounding box center [112, 553] width 12 height 12
radio input "true"
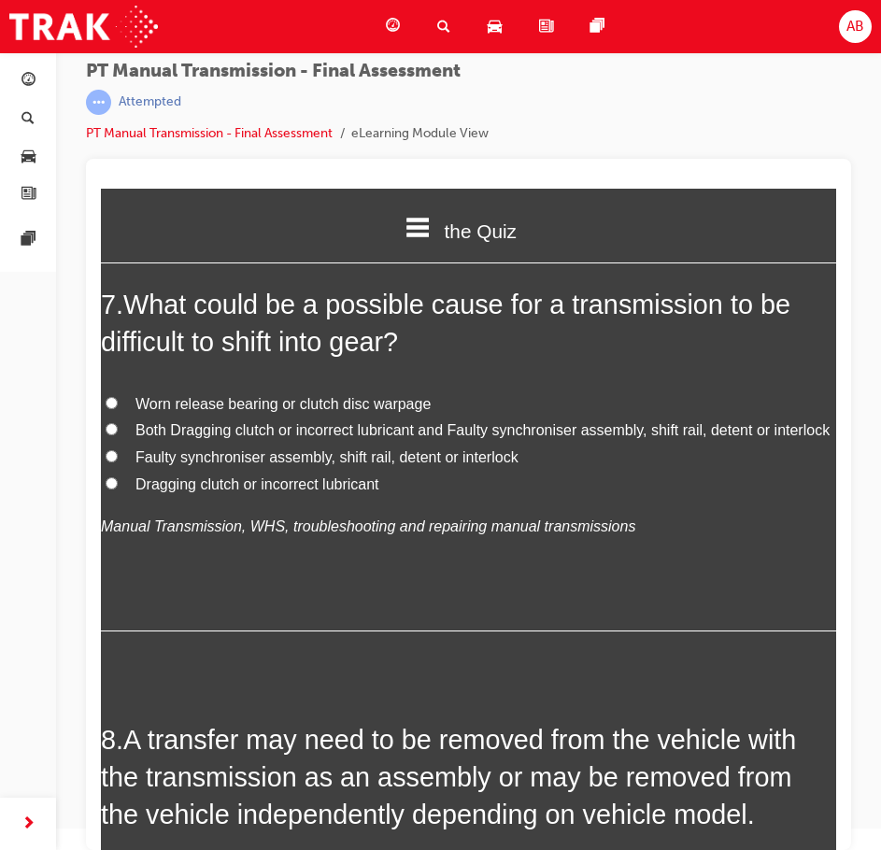
scroll to position [2710, 0]
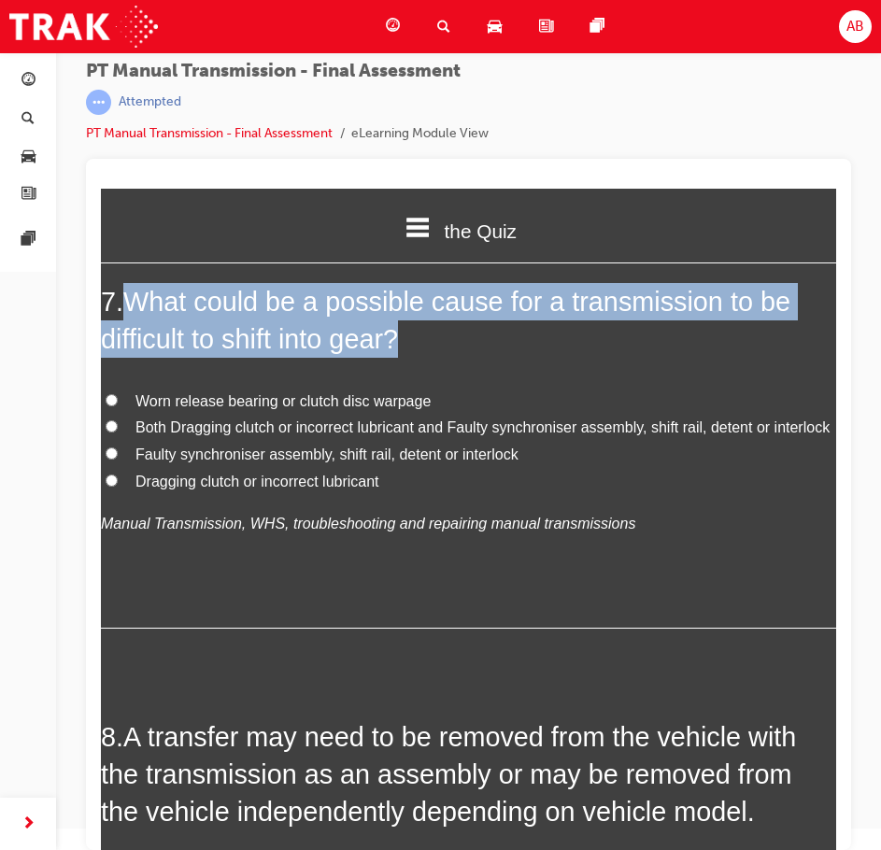
drag, startPoint x: 134, startPoint y: 296, endPoint x: 413, endPoint y: 336, distance: 282.3
click at [413, 336] on h2 "7 . What could be a possible cause for a transmission to be difficult to shift …" at bounding box center [468, 321] width 735 height 76
copy span "What could be a possible cause for a transmission to be difficult to shift into…"
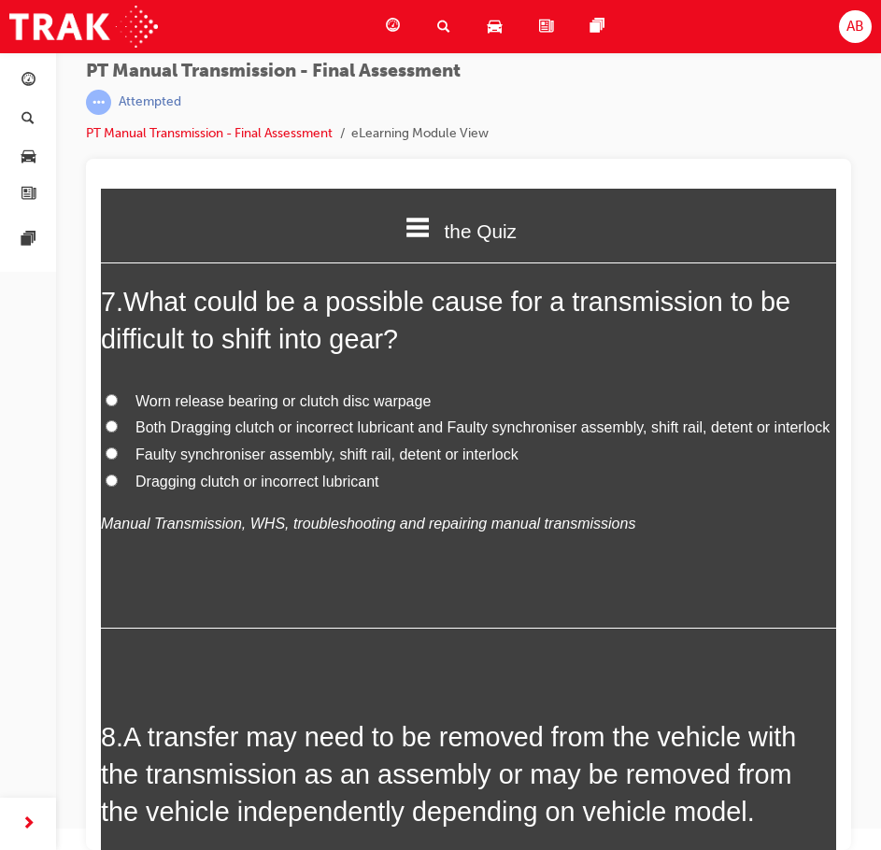
click at [200, 463] on span "Faulty synchroniser assembly, shift rail, detent or interlock" at bounding box center [327, 455] width 383 height 16
click at [118, 460] on input "Faulty synchroniser assembly, shift rail, detent or interlock" at bounding box center [112, 454] width 12 height 12
radio input "true"
click at [149, 435] on span "Both Dragging clutch or incorrect lubricant and Faulty synchroniser assembly, s…" at bounding box center [483, 428] width 694 height 16
click at [118, 433] on input "Both Dragging clutch or incorrect lubricant and Faulty synchroniser assembly, s…" at bounding box center [112, 427] width 12 height 12
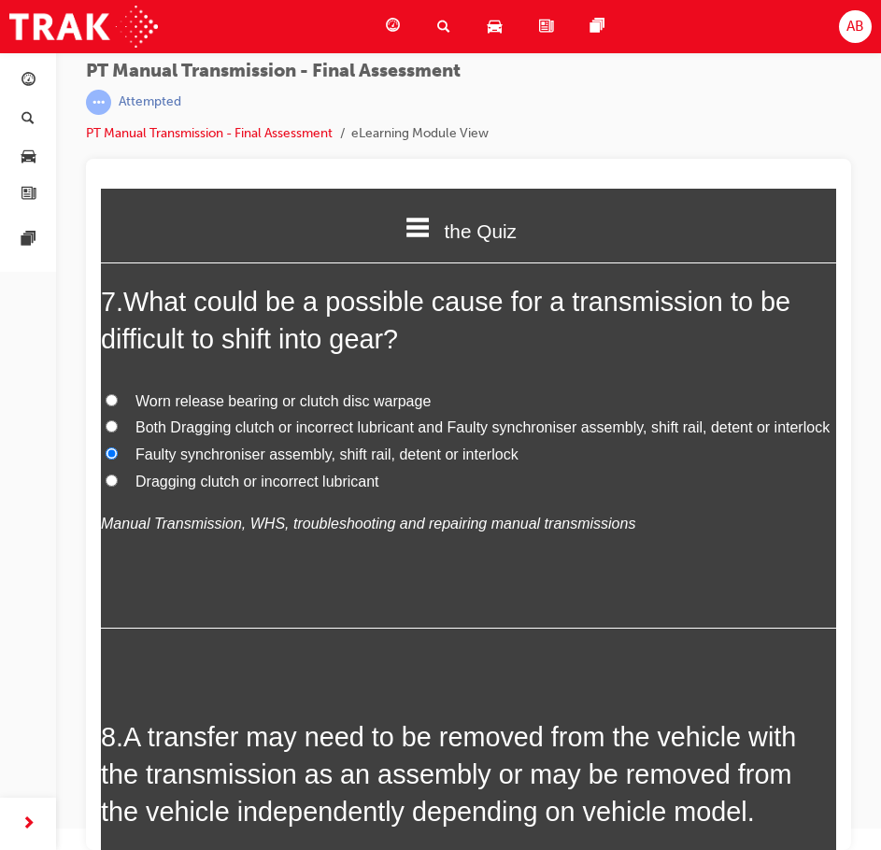
radio input "true"
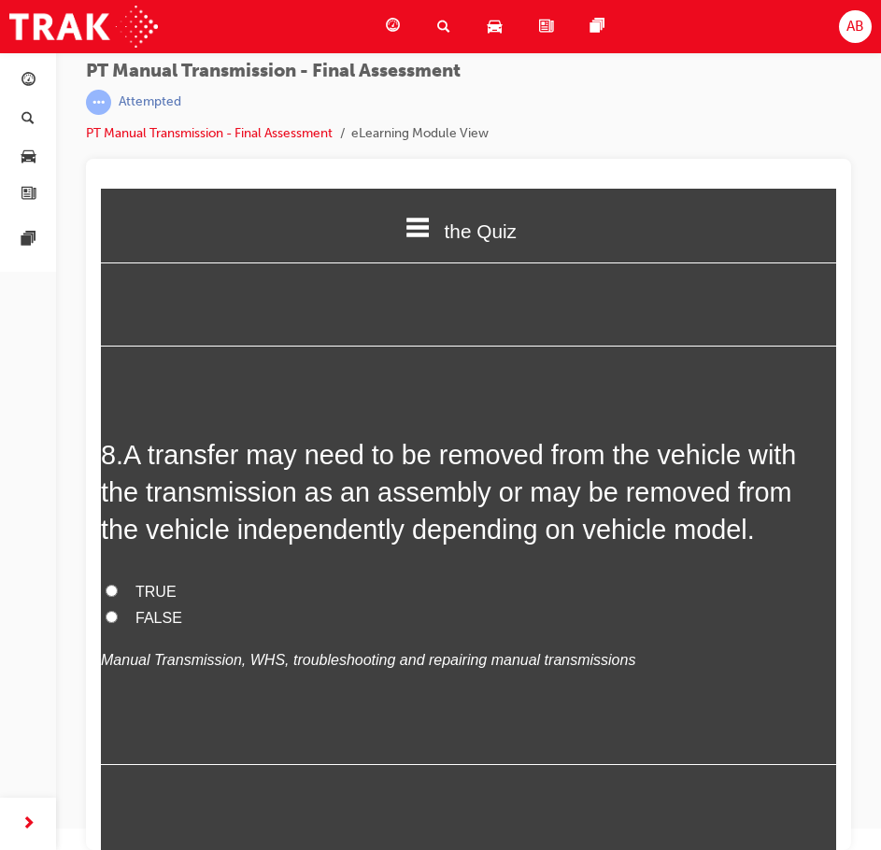
scroll to position [3084, 0]
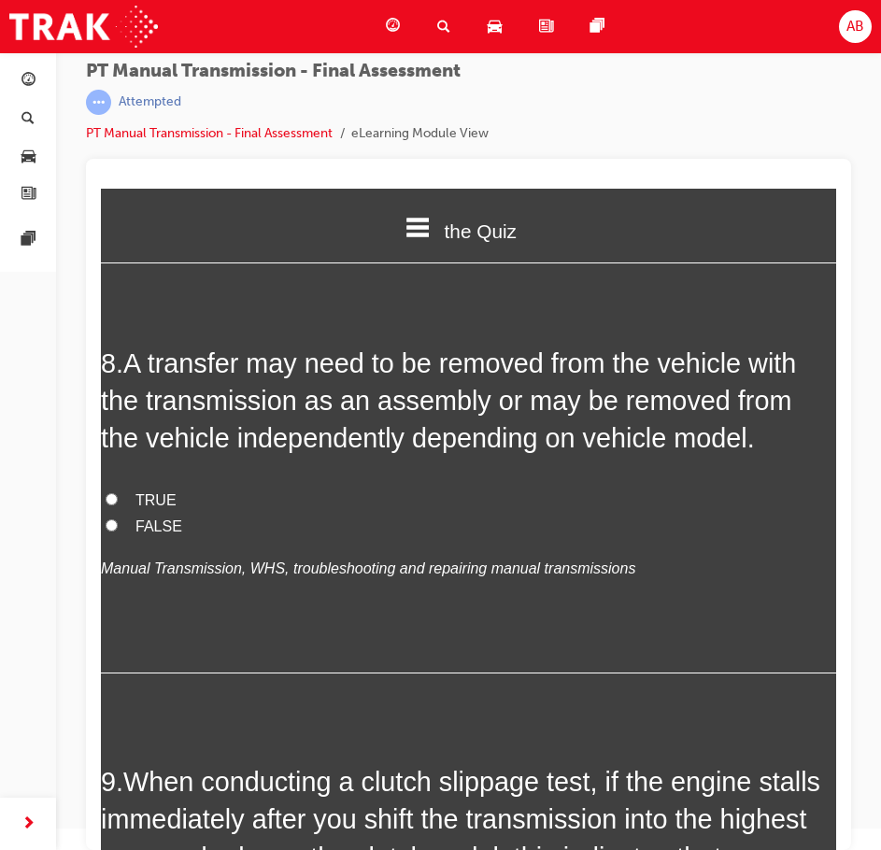
click at [134, 515] on label "TRUE" at bounding box center [468, 501] width 735 height 27
click at [118, 506] on input "TRUE" at bounding box center [112, 499] width 12 height 12
radio input "true"
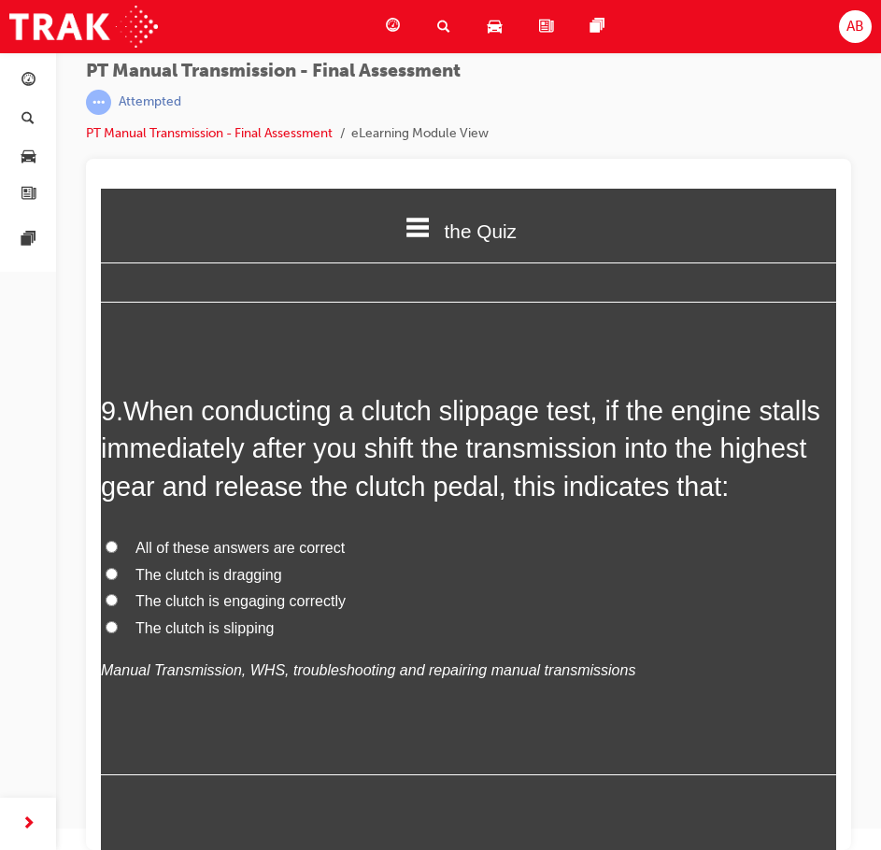
scroll to position [3458, 0]
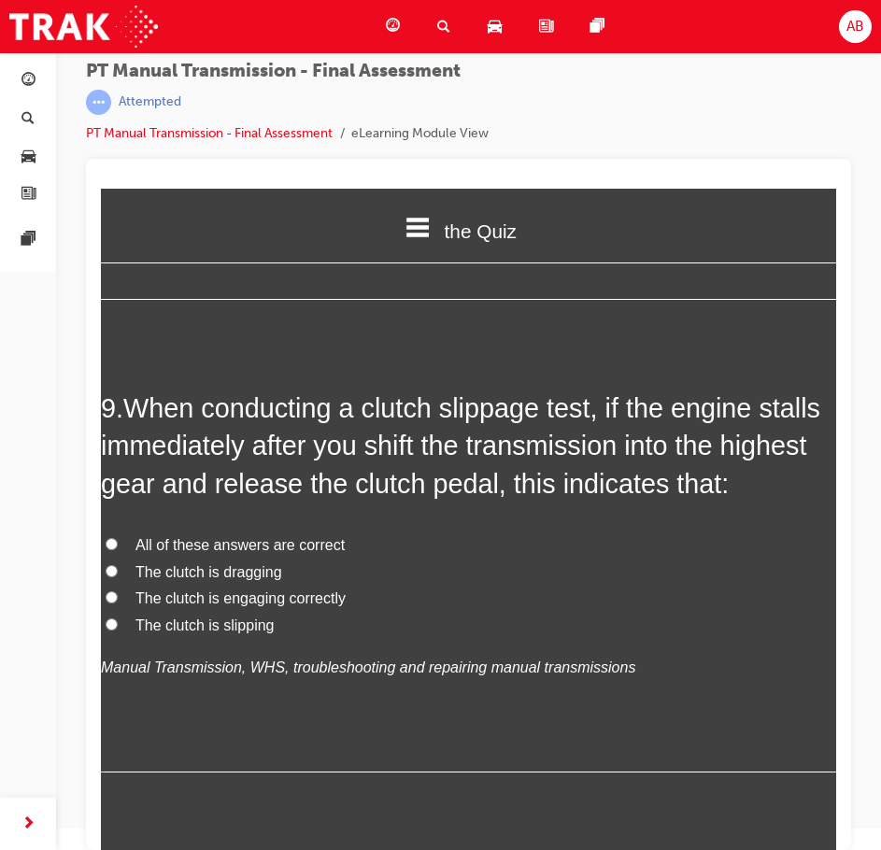
click at [234, 606] on span "The clutch is engaging correctly" at bounding box center [241, 599] width 210 height 16
click at [118, 604] on input "The clutch is engaging correctly" at bounding box center [112, 598] width 12 height 12
radio input "true"
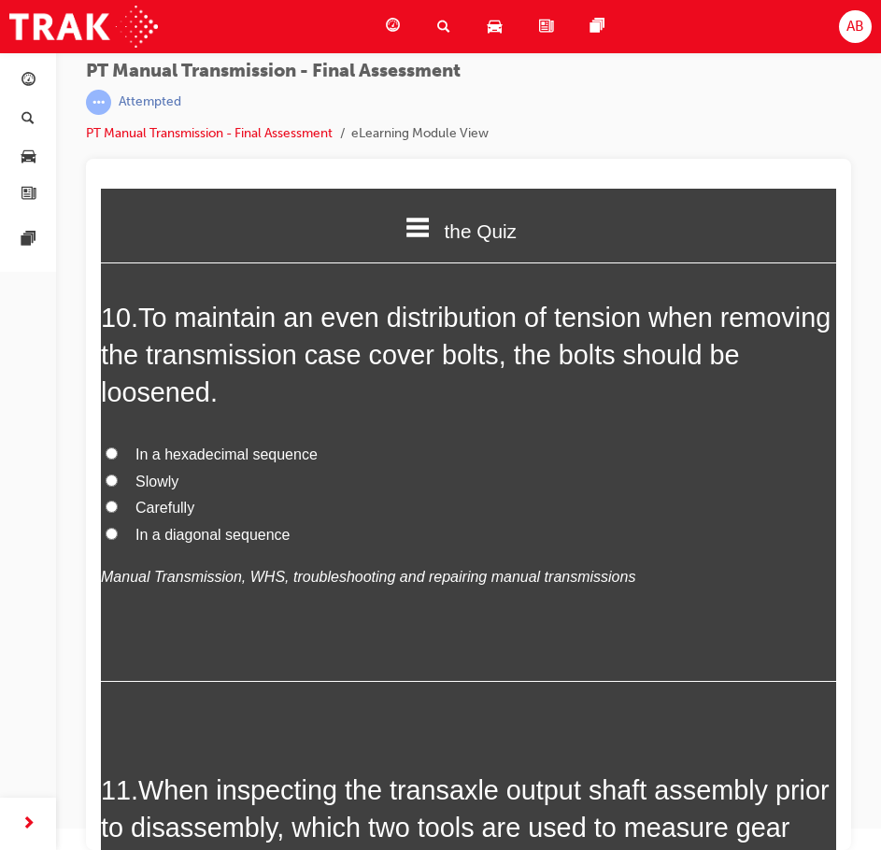
scroll to position [4018, 0]
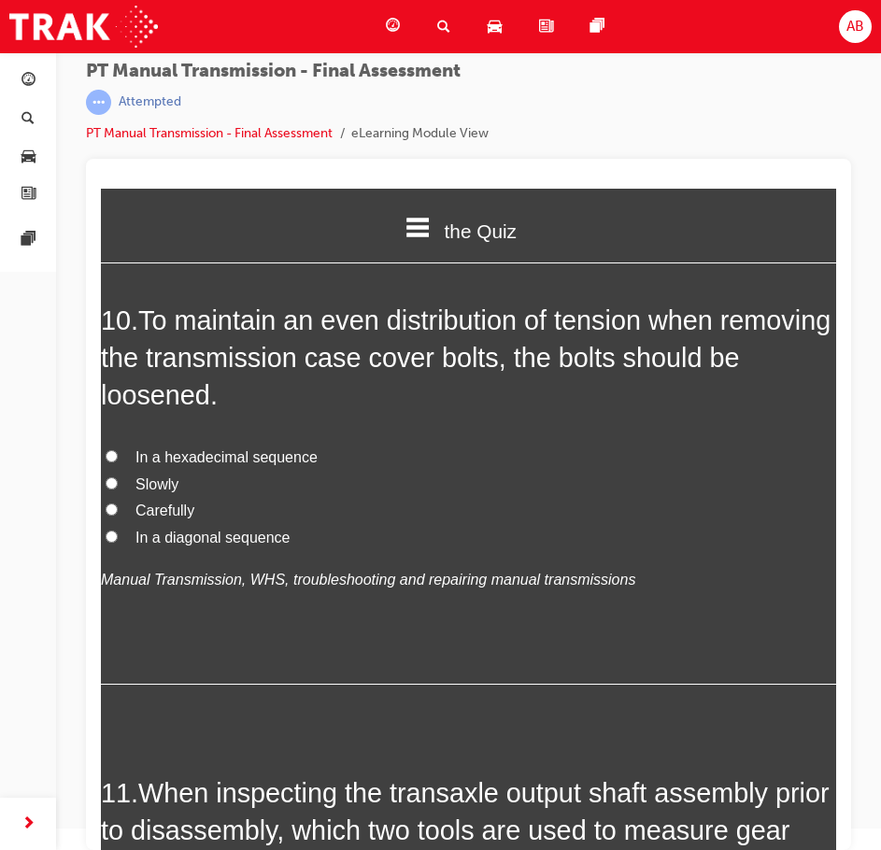
click at [200, 546] on span "In a diagonal sequence" at bounding box center [213, 538] width 154 height 16
click at [118, 543] on input "In a diagonal sequence" at bounding box center [112, 537] width 12 height 12
radio input "true"
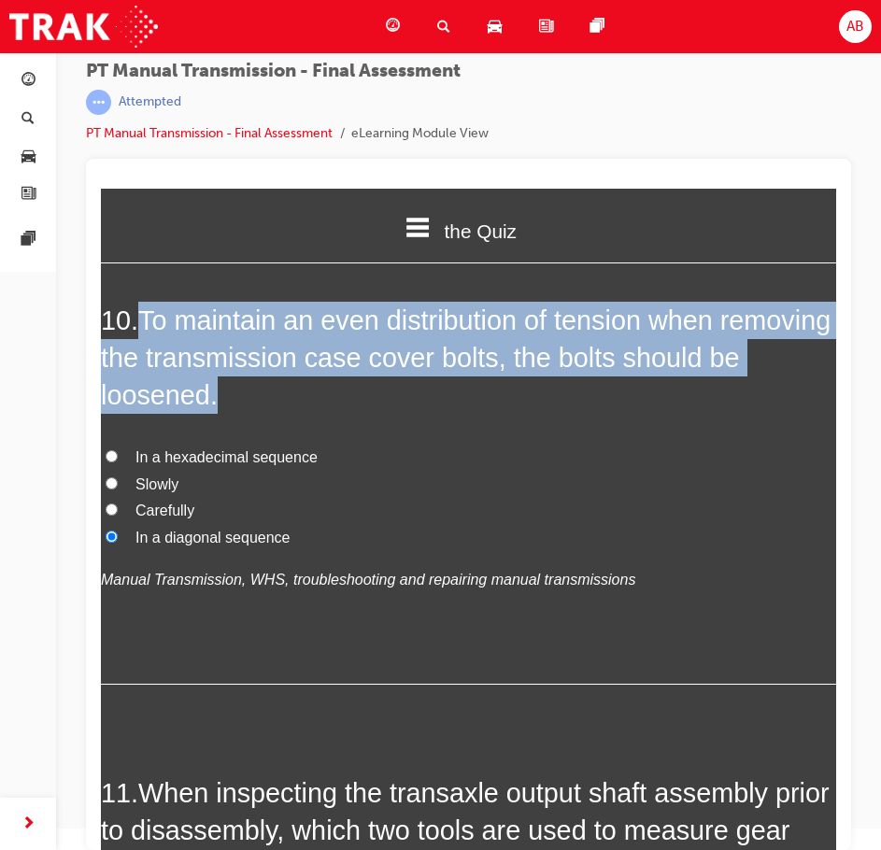
drag, startPoint x: 144, startPoint y: 343, endPoint x: 292, endPoint y: 434, distance: 173.3
click at [292, 415] on h2 "10 . To maintain an even distribution of tension when removing the transmission…" at bounding box center [468, 358] width 735 height 113
copy span "To maintain an even distribution of tension when removing the transmission case…"
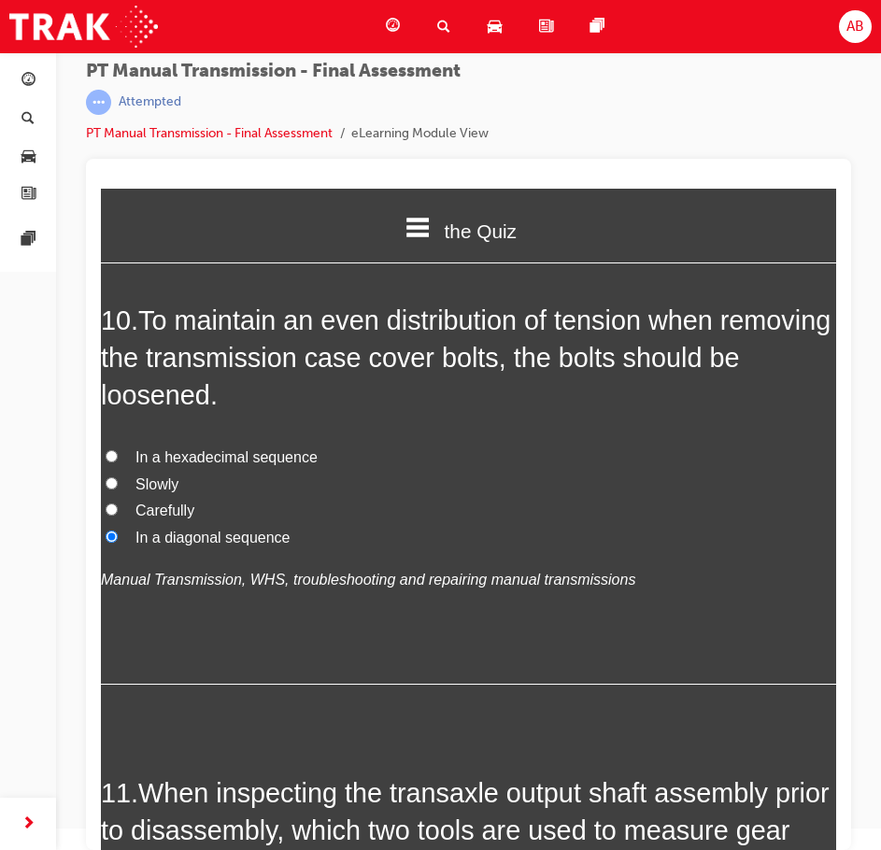
click at [216, 465] on span "In a hexadecimal sequence" at bounding box center [227, 457] width 182 height 16
click at [118, 463] on input "In a hexadecimal sequence" at bounding box center [112, 456] width 12 height 12
radio input "true"
click at [184, 546] on span "In a diagonal sequence" at bounding box center [213, 538] width 154 height 16
click at [118, 543] on input "In a diagonal sequence" at bounding box center [112, 537] width 12 height 12
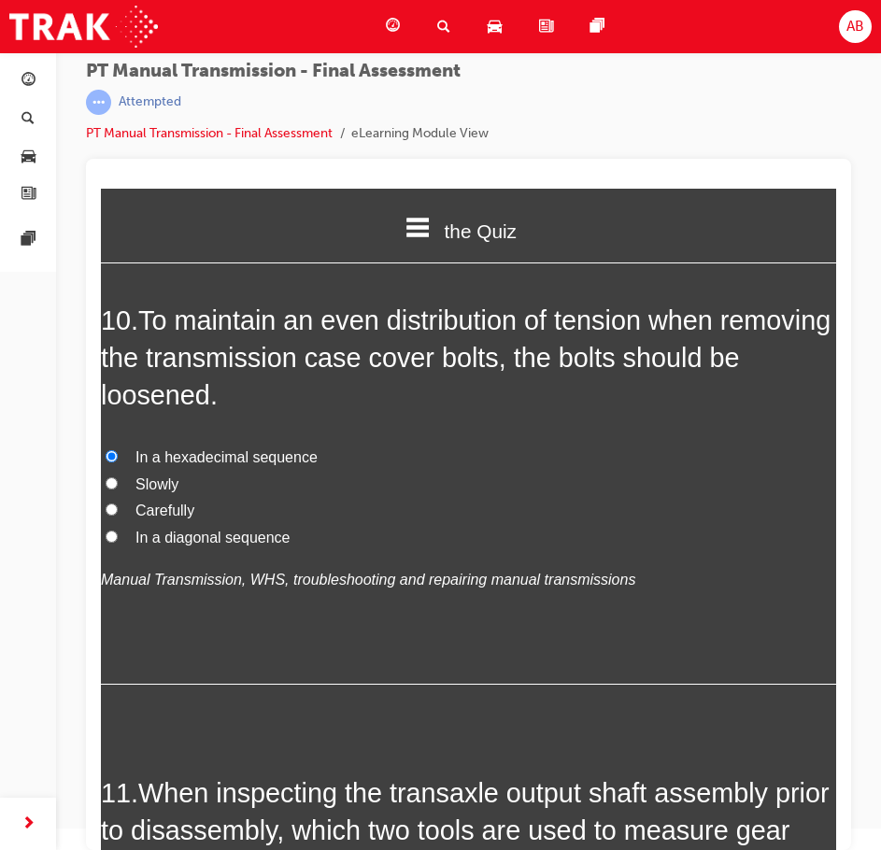
radio input "true"
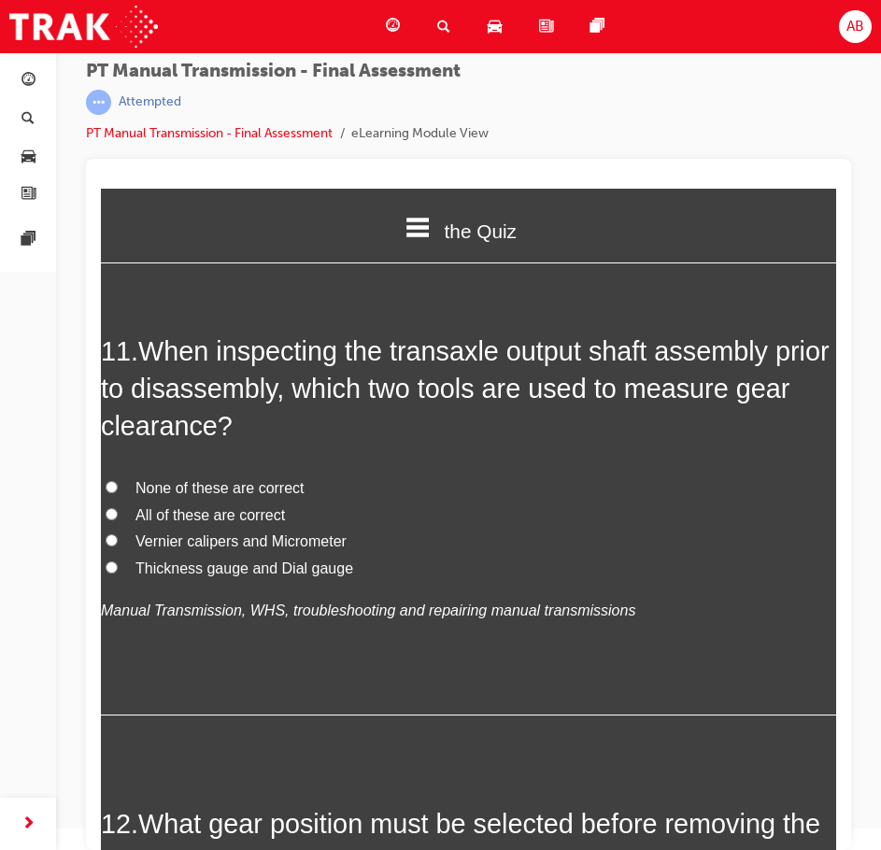
scroll to position [4486, 0]
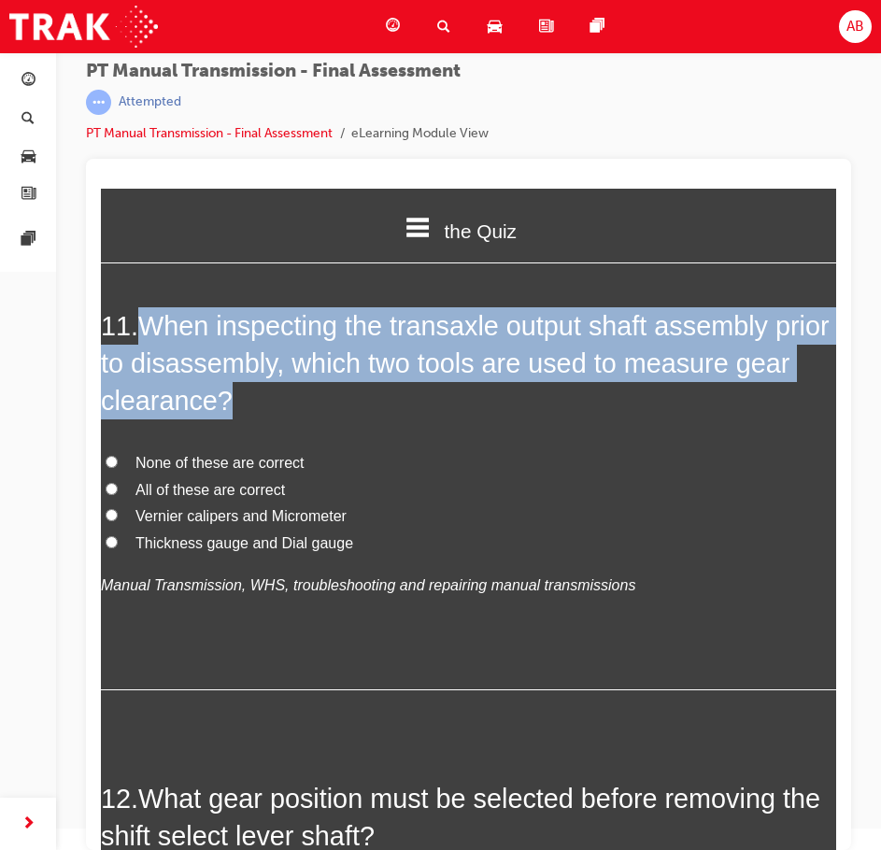
drag, startPoint x: 150, startPoint y: 344, endPoint x: 295, endPoint y: 420, distance: 164.3
click at [295, 420] on h2 "11 . When inspecting the transaxle output shaft assembly prior to disassembly, …" at bounding box center [468, 363] width 735 height 113
copy span "When inspecting the transaxle output shaft assembly prior to disassembly, which…"
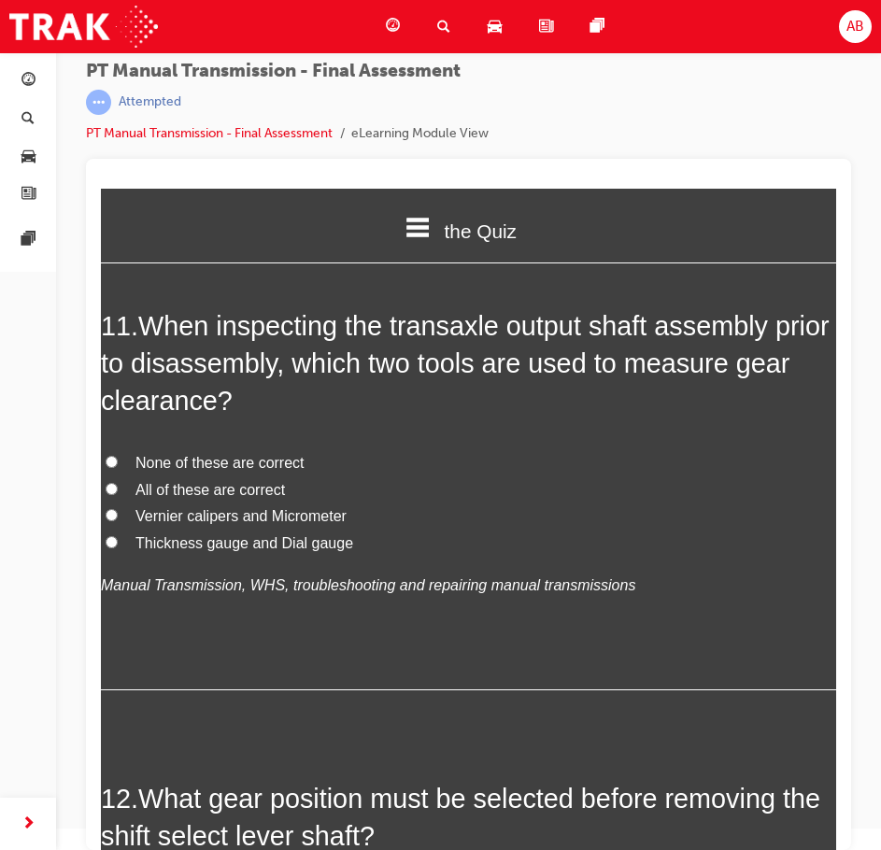
click at [189, 551] on span "Thickness gauge and Dial gauge" at bounding box center [245, 543] width 218 height 16
click at [118, 549] on input "Thickness gauge and Dial gauge" at bounding box center [112, 542] width 12 height 12
radio input "true"
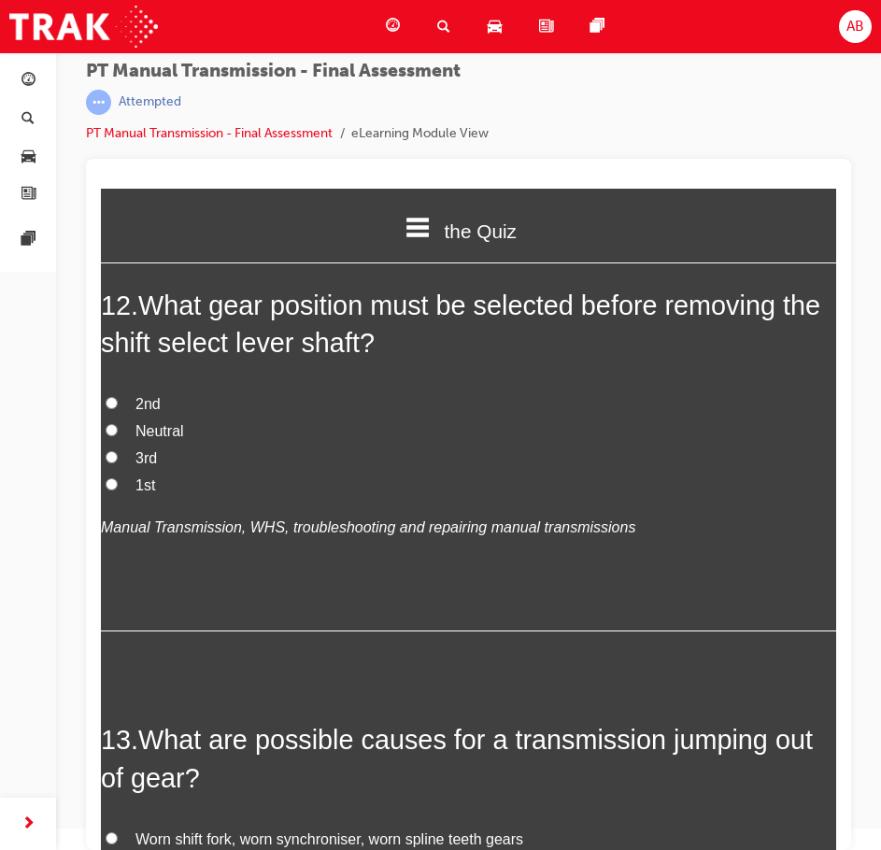
scroll to position [4953, 0]
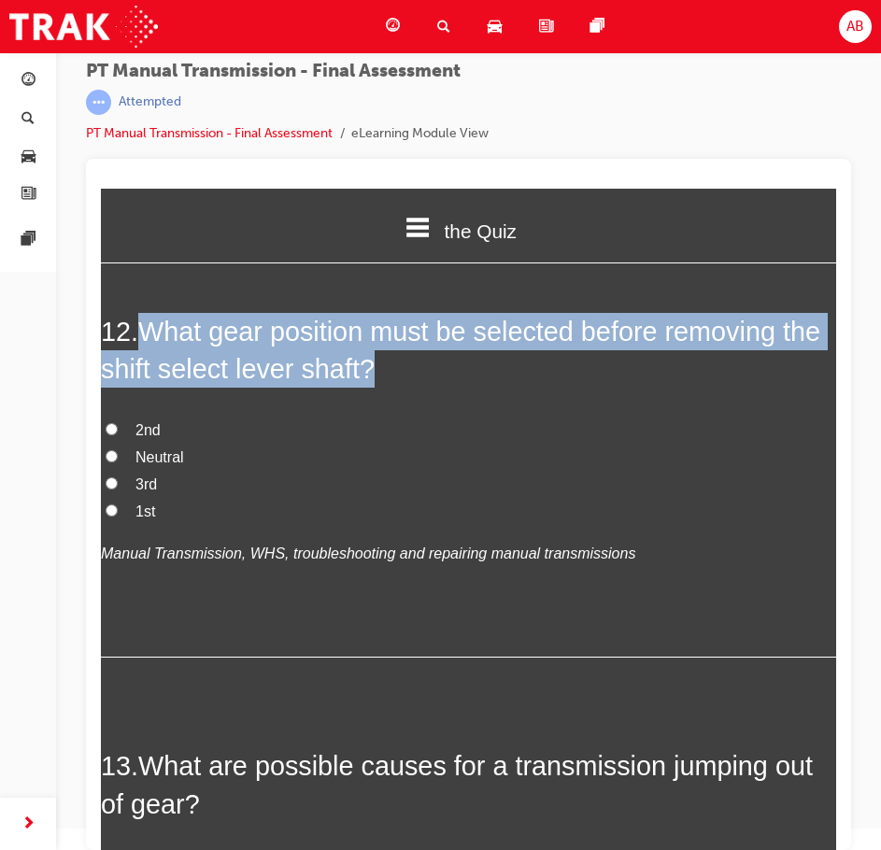
drag, startPoint x: 146, startPoint y: 352, endPoint x: 456, endPoint y: 402, distance: 314.2
click at [456, 389] on h2 "12 . What gear position must be selected before removing the shift select lever…" at bounding box center [468, 351] width 735 height 76
copy span "What gear position must be selected before removing the shift select lever shaf…"
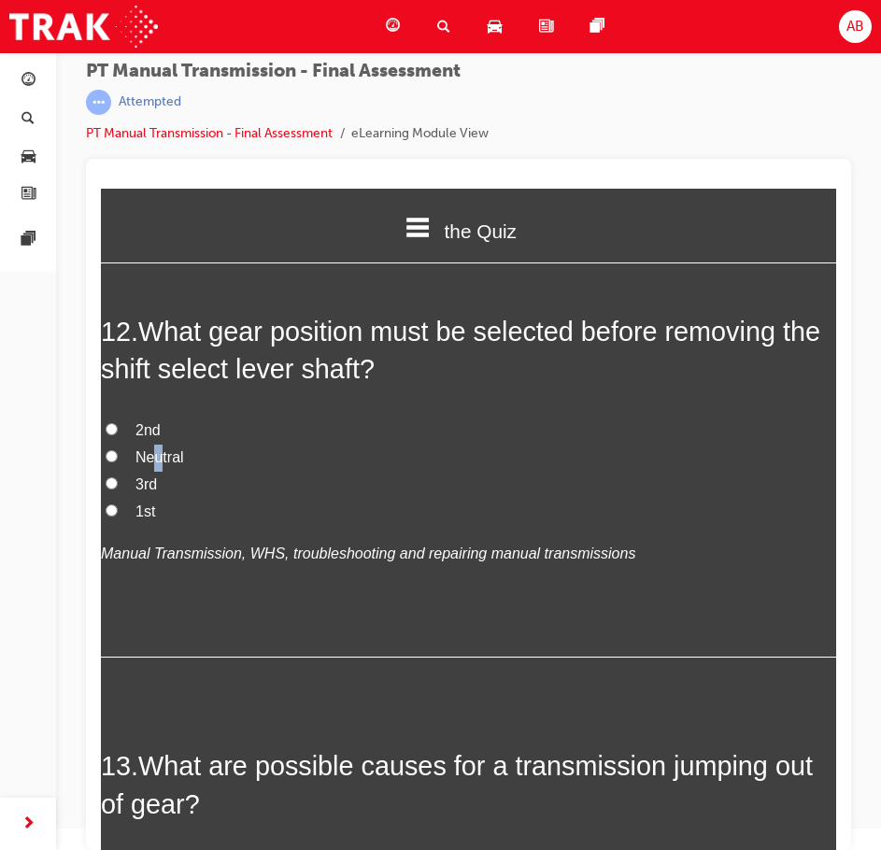
click at [159, 465] on span "Neutral" at bounding box center [160, 457] width 49 height 16
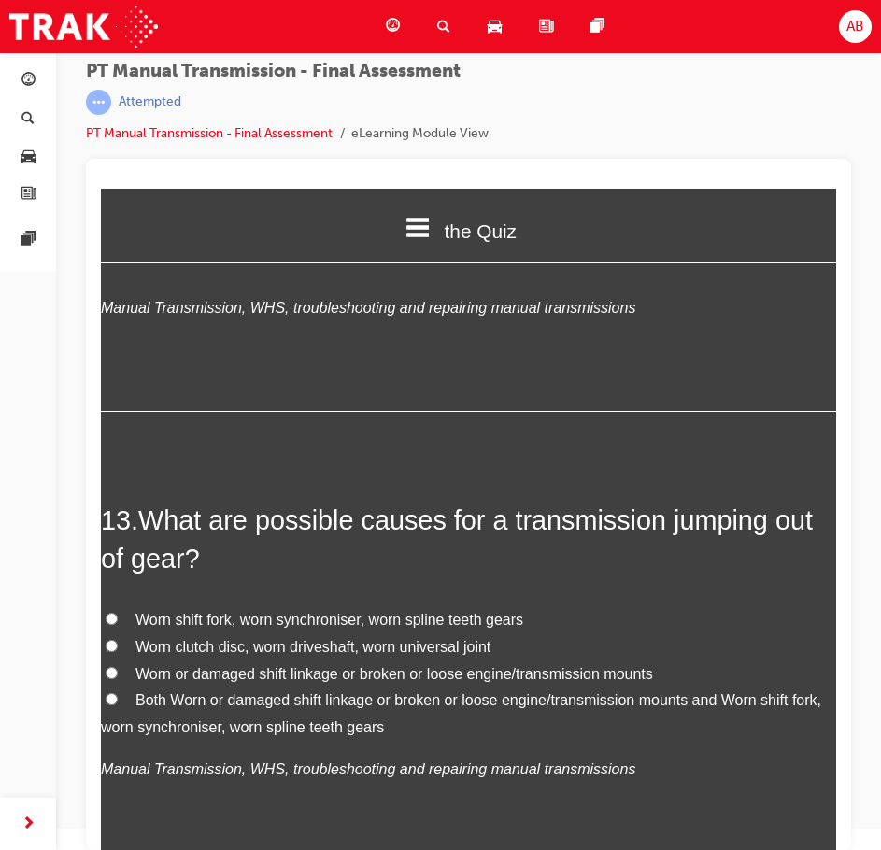
scroll to position [5046, 0]
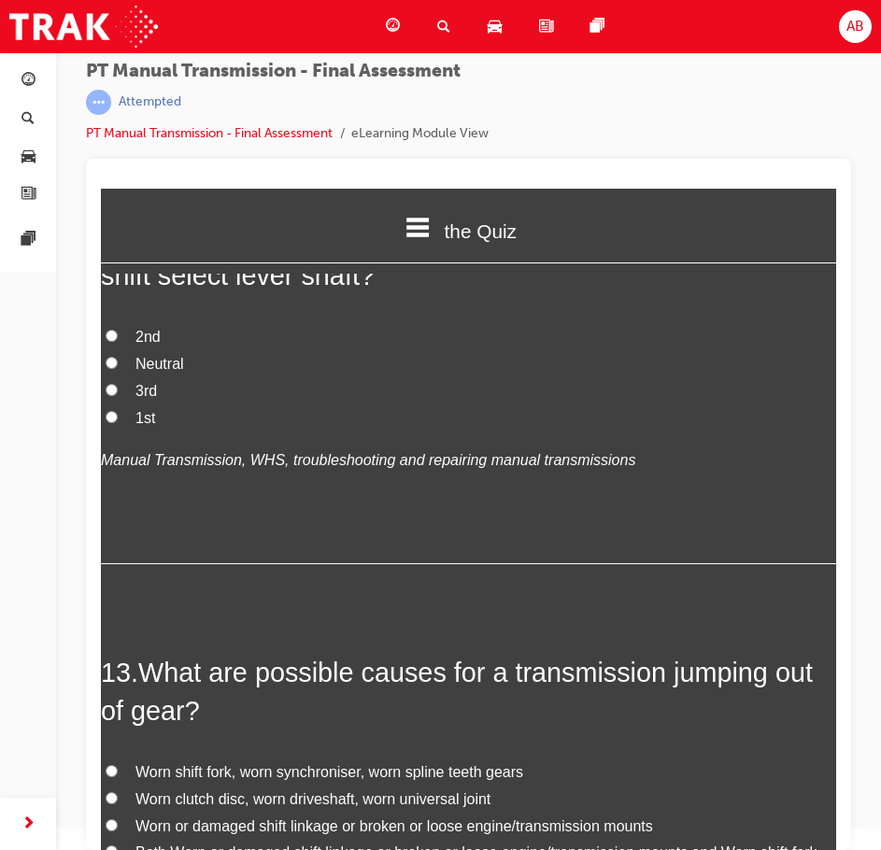
click at [127, 378] on label "Neutral" at bounding box center [468, 364] width 735 height 27
click at [118, 369] on input "Neutral" at bounding box center [112, 363] width 12 height 12
radio input "true"
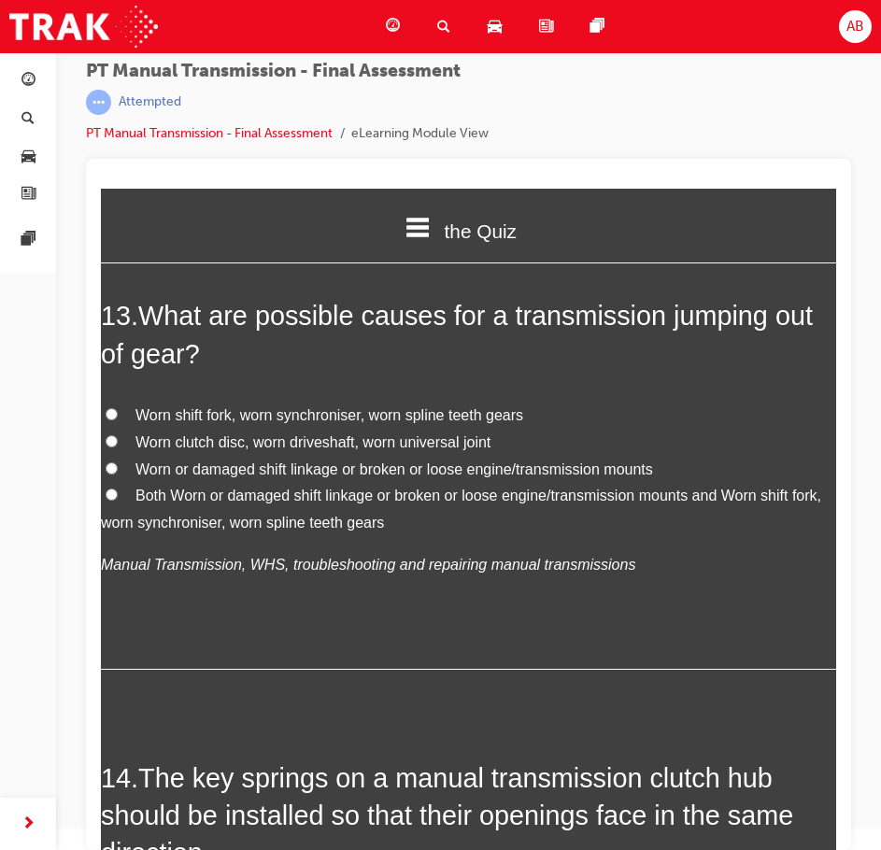
scroll to position [5420, 0]
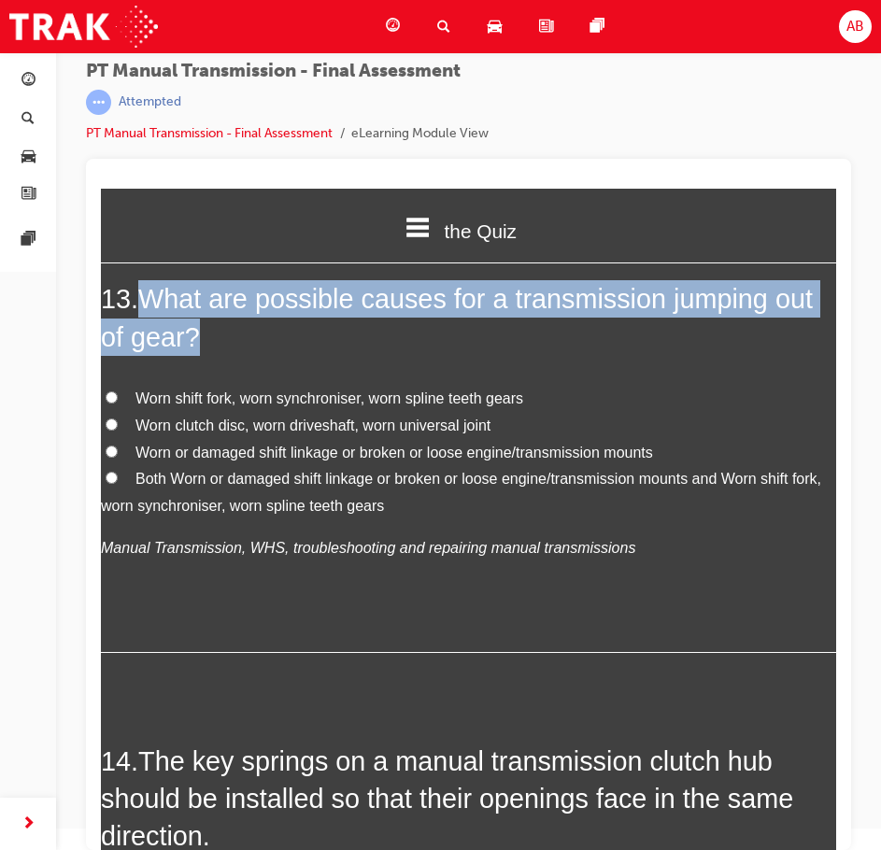
drag, startPoint x: 152, startPoint y: 326, endPoint x: 286, endPoint y: 334, distance: 133.8
click at [216, 356] on h2 "13 . What are possible causes for a transmission jumping out of gear?" at bounding box center [468, 318] width 735 height 76
copy span "What are possible causes for a transmission jumping out of gear?"
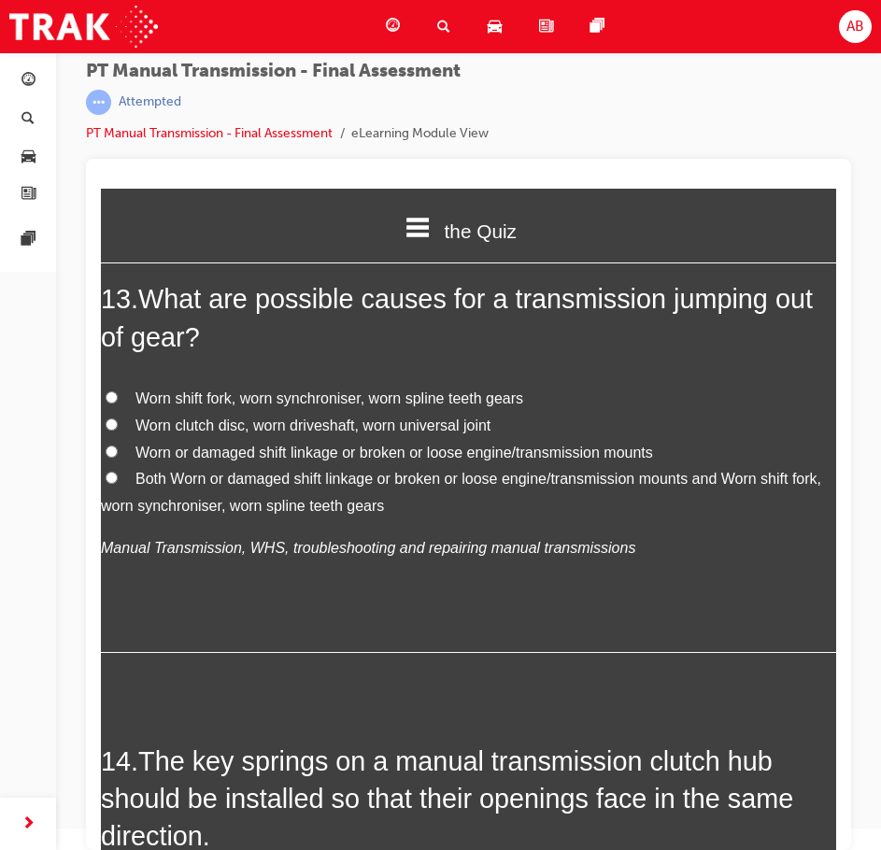
click at [245, 407] on span "Worn shift fork, worn synchroniser, worn spline teeth gears" at bounding box center [330, 399] width 388 height 16
click at [118, 404] on input "Worn shift fork, worn synchroniser, worn spline teeth gears" at bounding box center [112, 398] width 12 height 12
radio input "true"
click at [137, 461] on span "Worn or damaged shift linkage or broken or loose engine/transmission mounts" at bounding box center [395, 453] width 518 height 16
click at [118, 458] on input "Worn or damaged shift linkage or broken or loose engine/transmission mounts" at bounding box center [112, 452] width 12 height 12
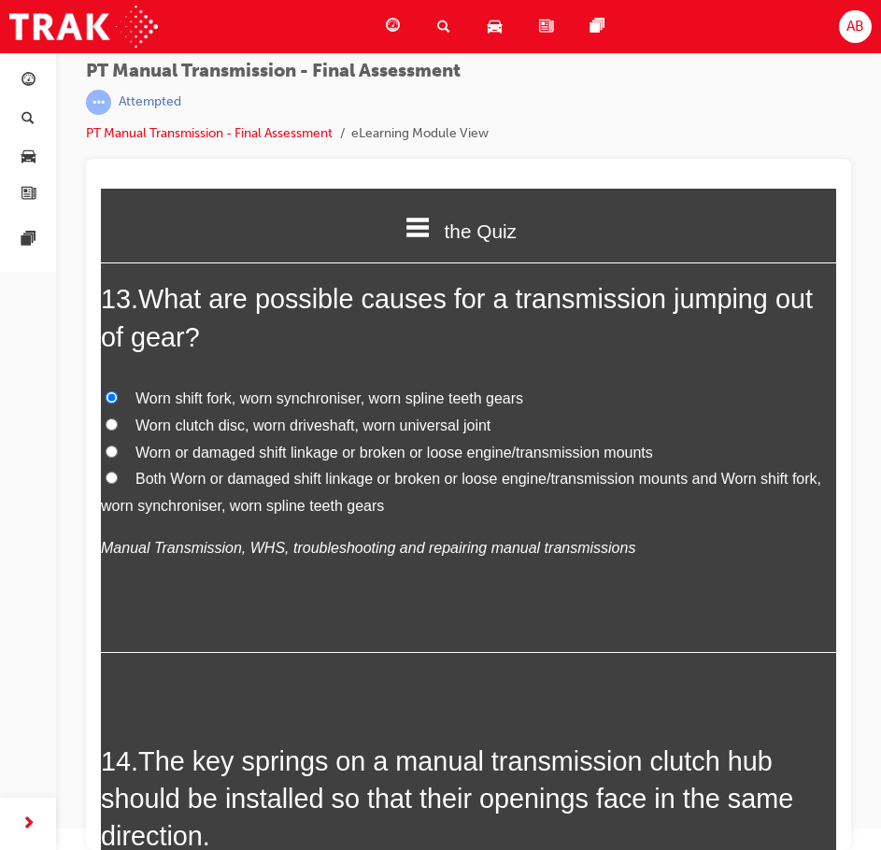
radio input "true"
click at [125, 513] on label "Both Worn or damaged shift linkage or broken or loose engine/transmission mount…" at bounding box center [468, 493] width 735 height 54
click at [118, 484] on input "Both Worn or damaged shift linkage or broken or loose engine/transmission mount…" at bounding box center [112, 478] width 12 height 12
radio input "true"
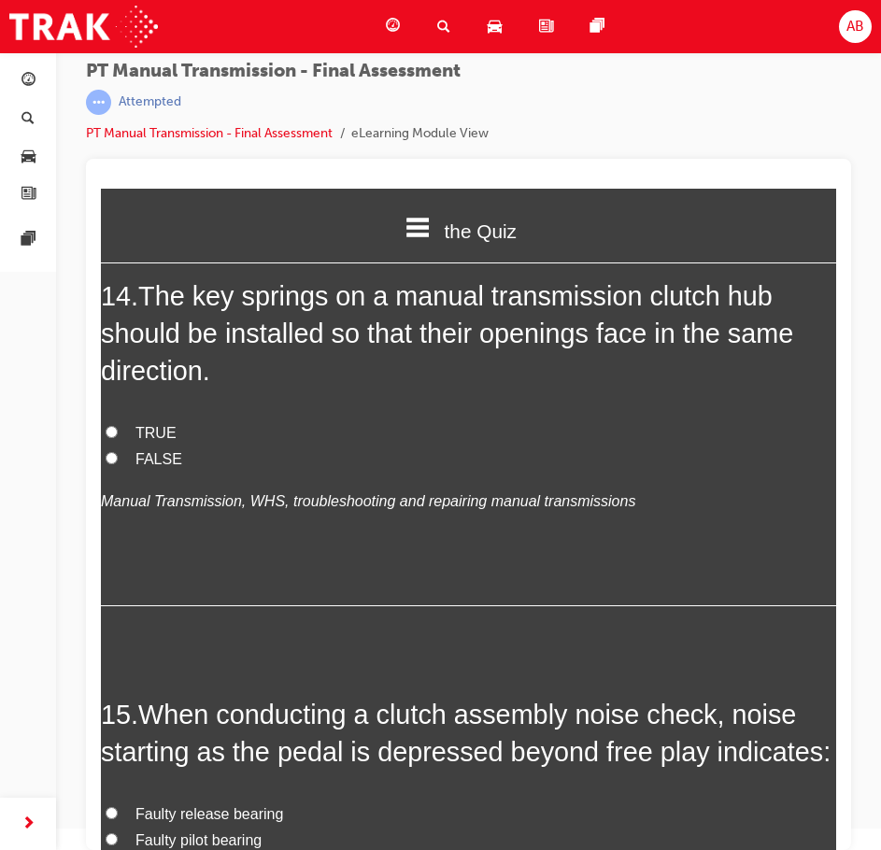
scroll to position [5887, 0]
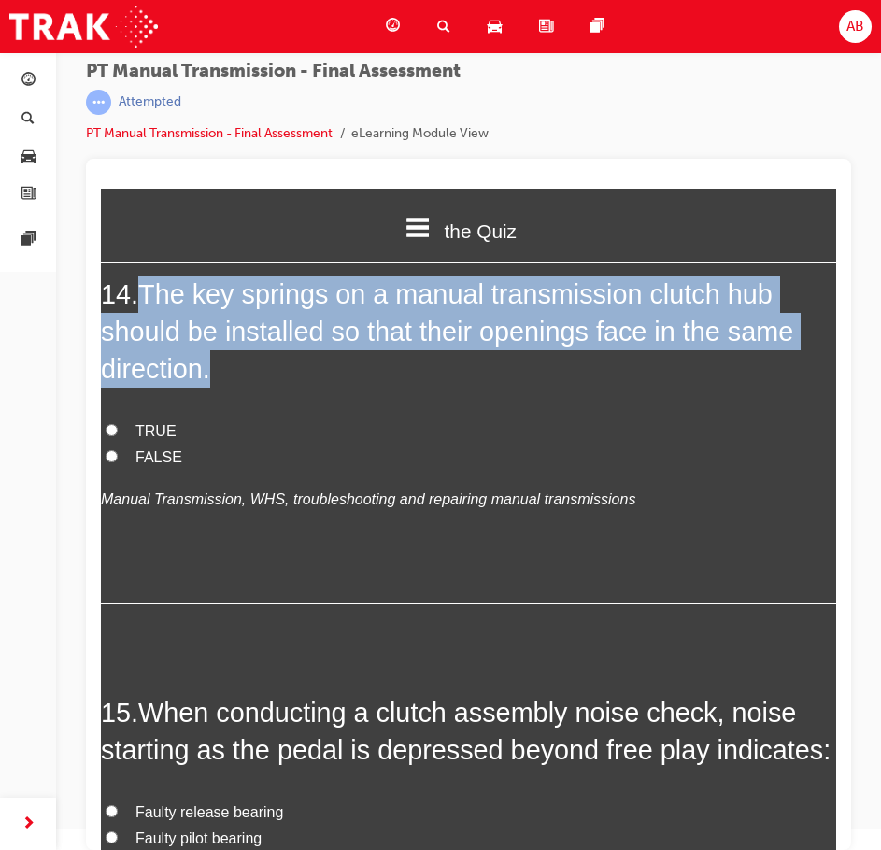
drag, startPoint x: 156, startPoint y: 324, endPoint x: 260, endPoint y: 398, distance: 127.3
click at [254, 389] on h2 "14 . The key springs on a manual transmission clutch hub should be installed so…" at bounding box center [468, 332] width 735 height 113
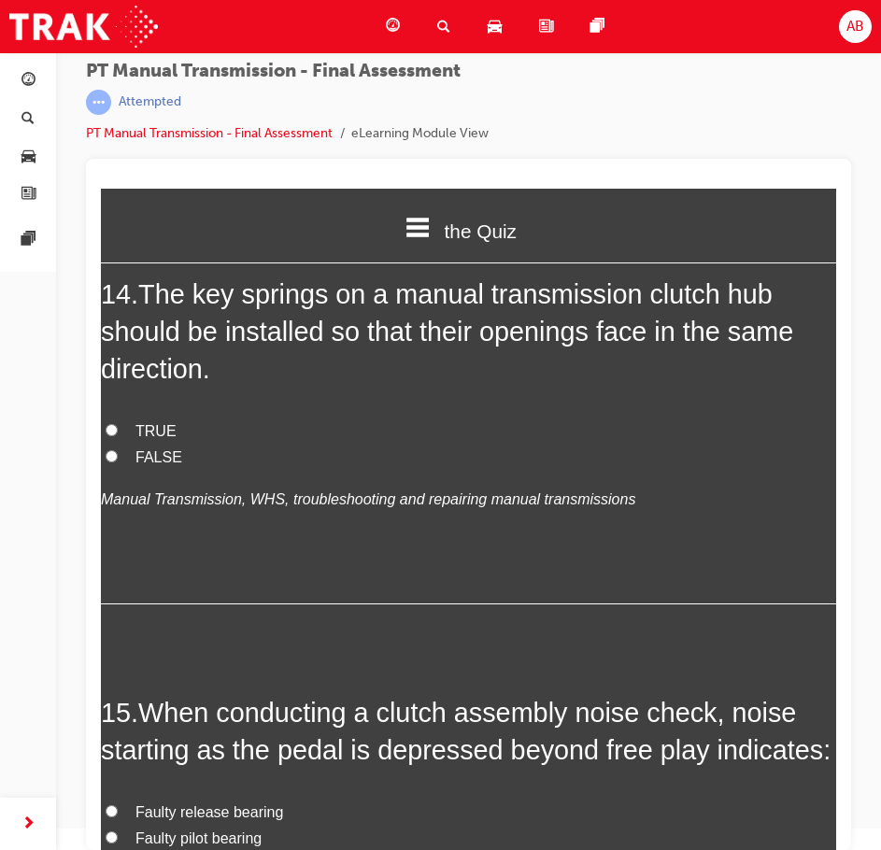
click at [142, 439] on span "TRUE" at bounding box center [156, 431] width 41 height 16
click at [118, 436] on input "TRUE" at bounding box center [112, 430] width 12 height 12
radio input "true"
click at [142, 472] on label "FALSE" at bounding box center [468, 458] width 735 height 27
click at [118, 463] on input "FALSE" at bounding box center [112, 456] width 12 height 12
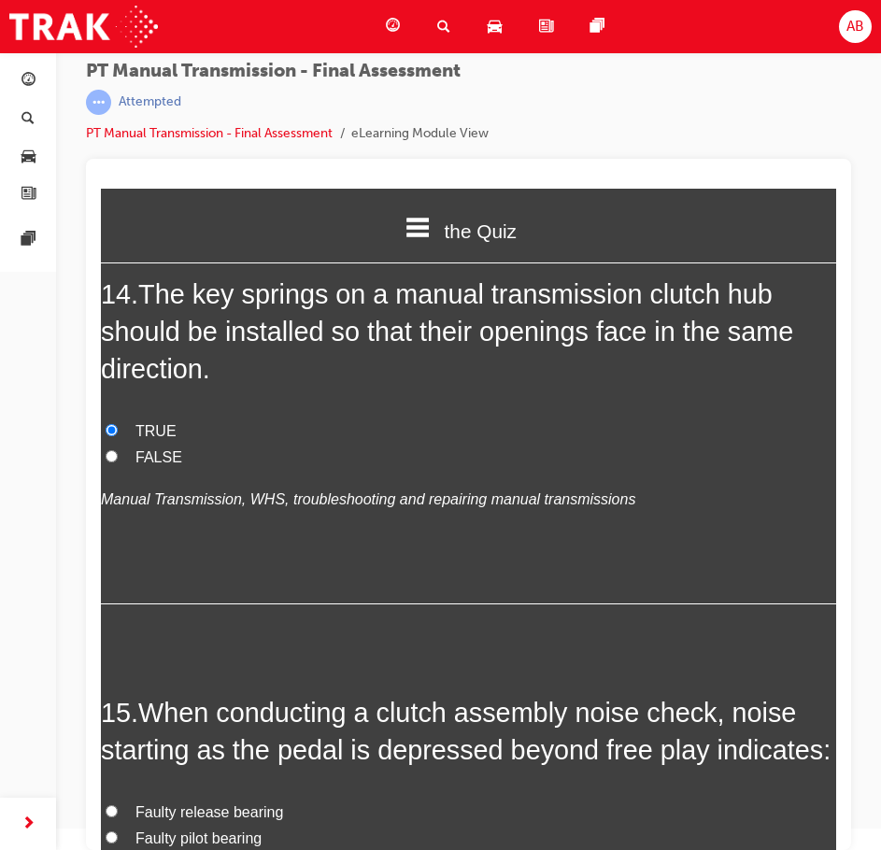
radio input "true"
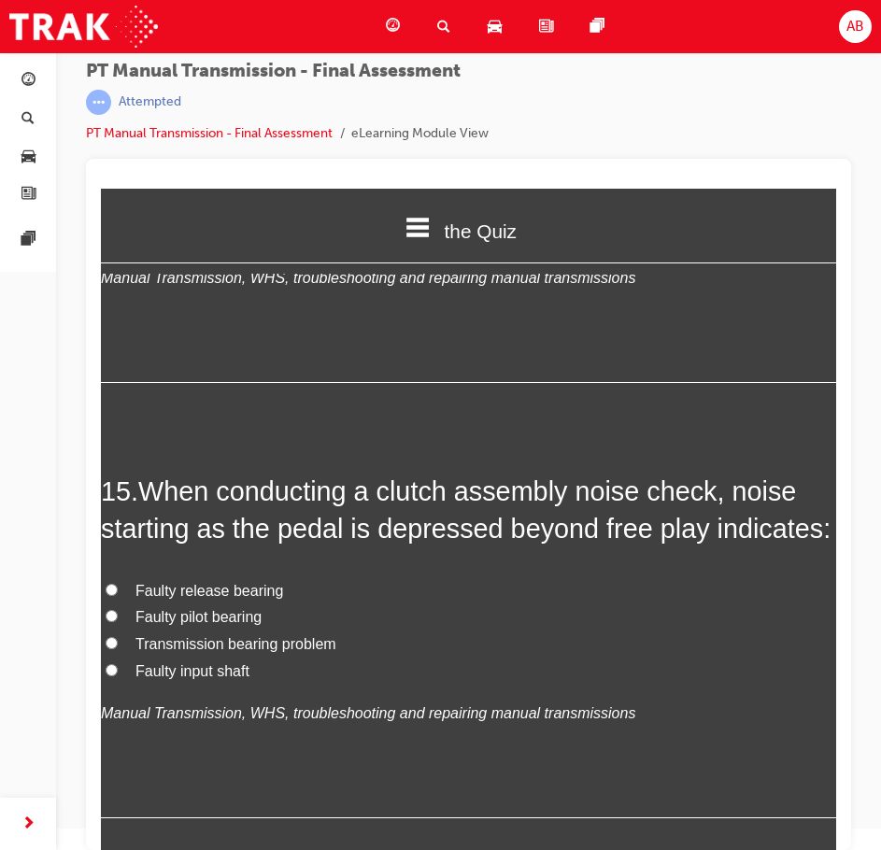
scroll to position [6261, 0]
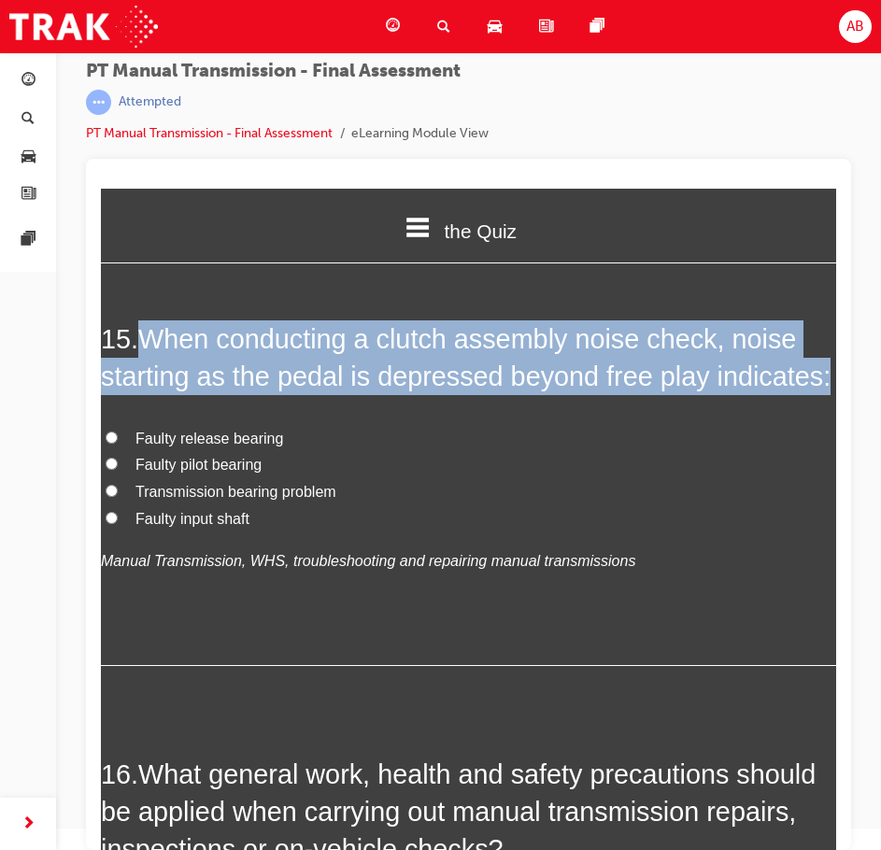
drag, startPoint x: 146, startPoint y: 358, endPoint x: 821, endPoint y: 404, distance: 677.2
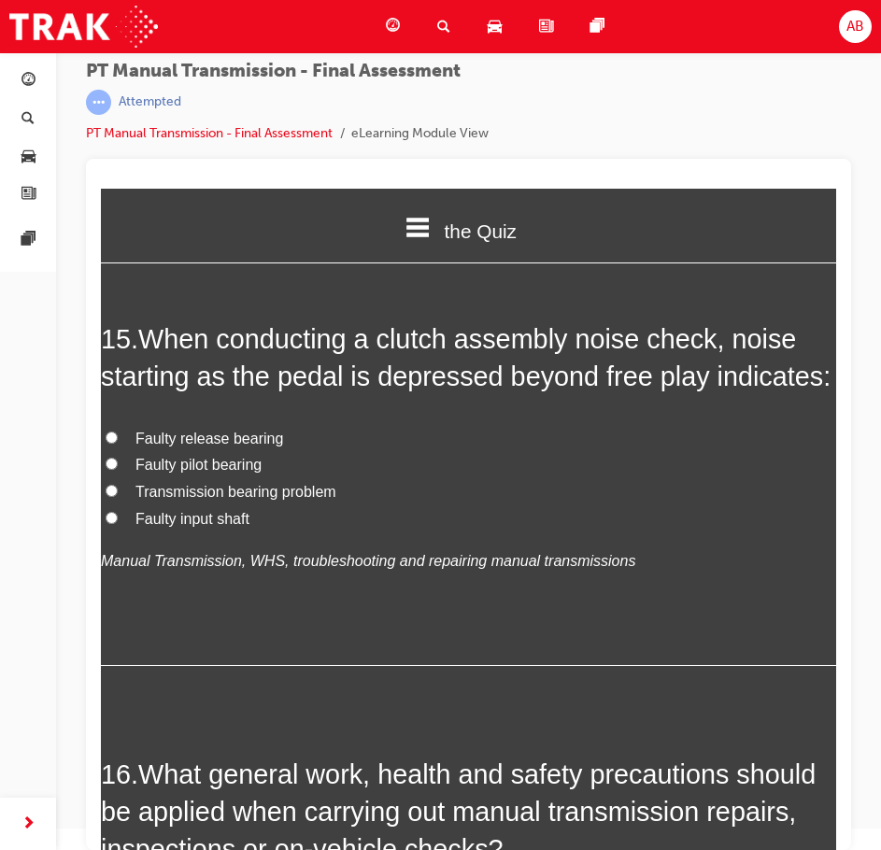
click at [208, 447] on span "Faulty release bearing" at bounding box center [210, 439] width 148 height 16
click at [118, 444] on input "Faulty release bearing" at bounding box center [112, 438] width 12 height 12
radio input "true"
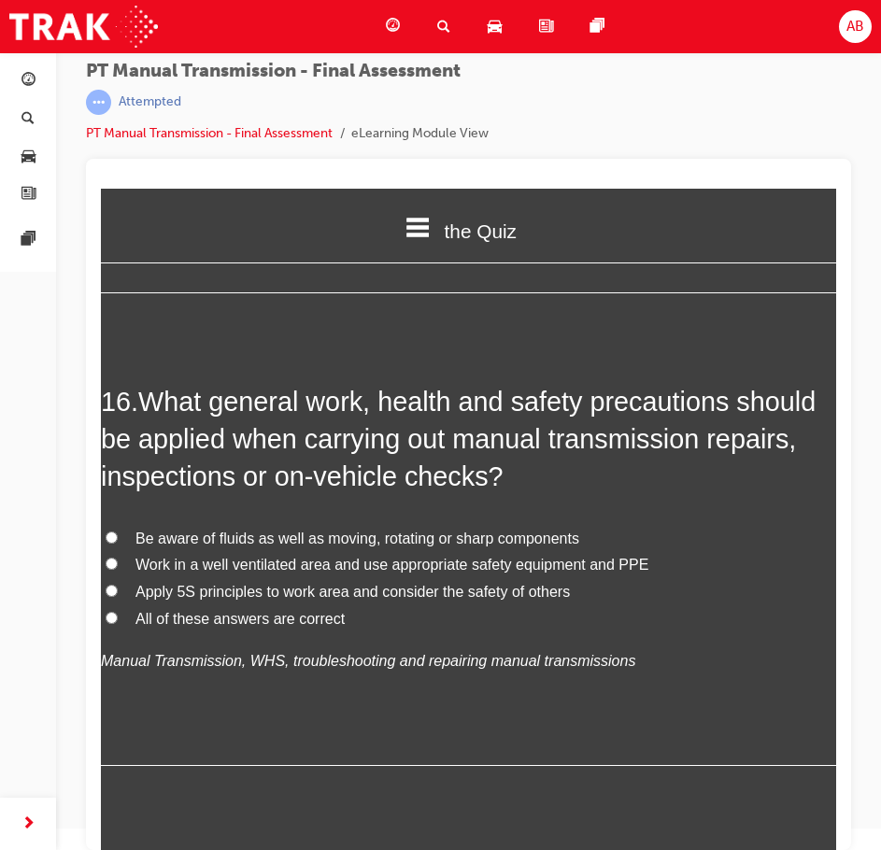
scroll to position [6635, 0]
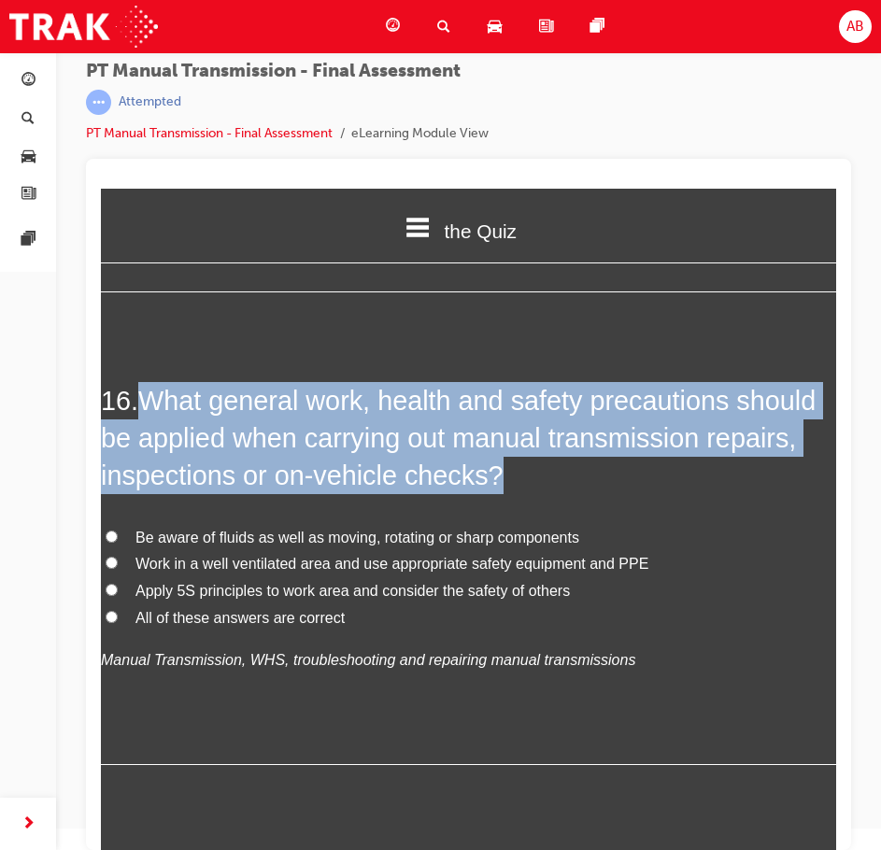
drag, startPoint x: 148, startPoint y: 424, endPoint x: 535, endPoint y: 497, distance: 394.6
click at [535, 495] on h2 "16 . What general work, health and safety precautions should be applied when ca…" at bounding box center [468, 438] width 735 height 113
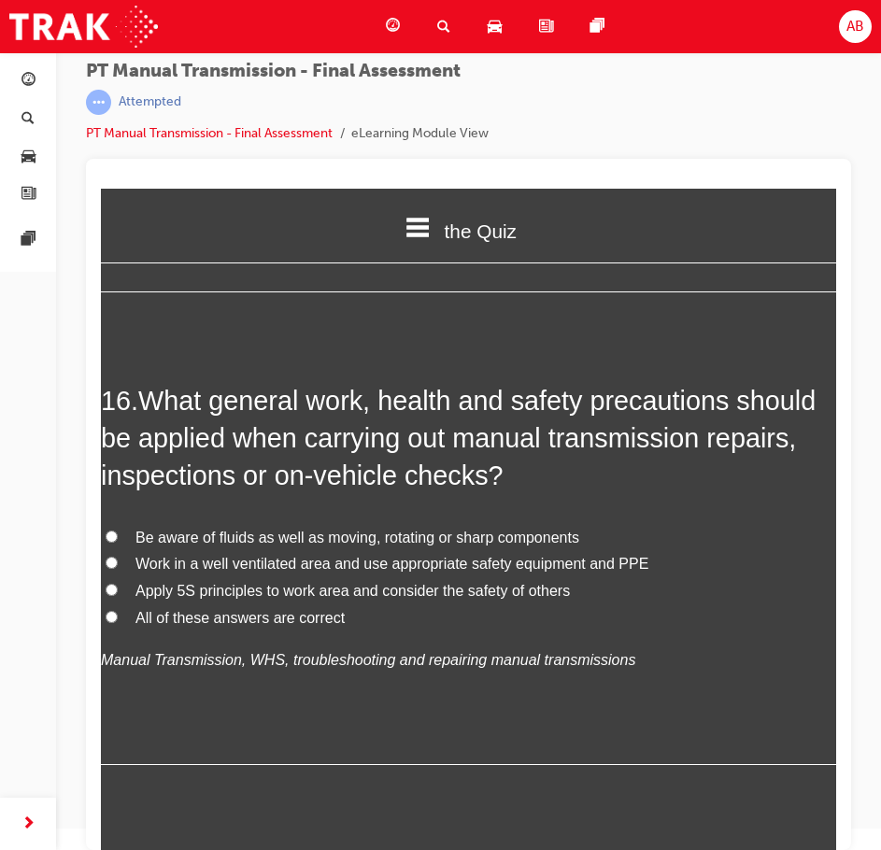
click at [222, 633] on label "All of these answers are correct" at bounding box center [468, 619] width 735 height 27
click at [118, 623] on input "All of these answers are correct" at bounding box center [112, 617] width 12 height 12
radio input "true"
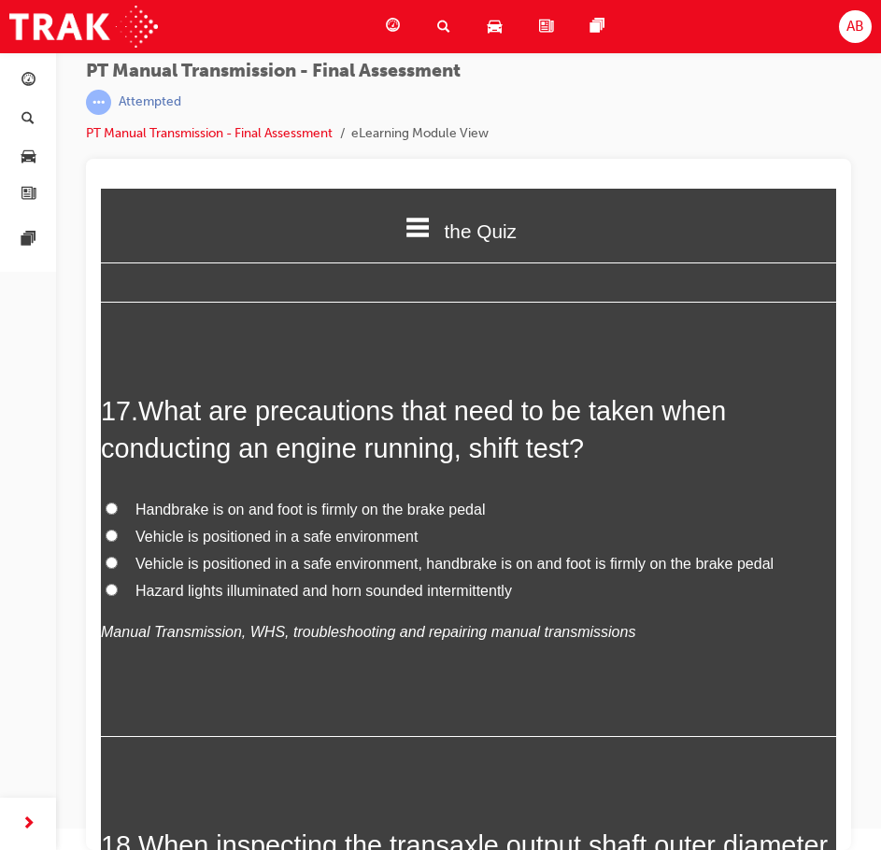
scroll to position [7102, 0]
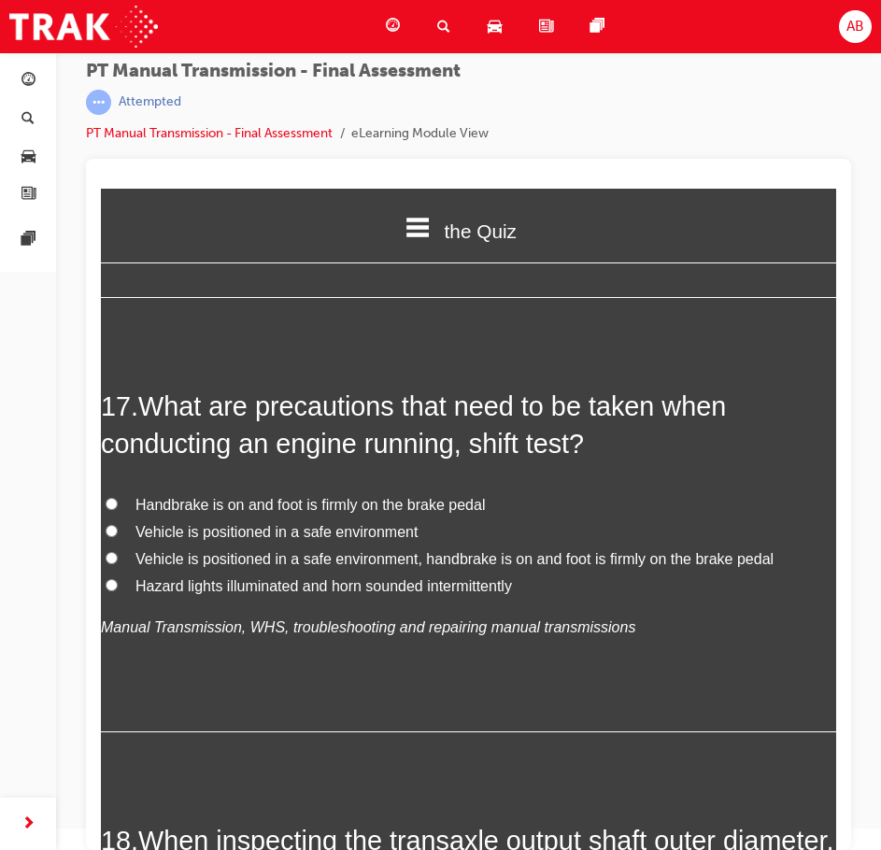
click at [196, 513] on span "Handbrake is on and foot is firmly on the brake pedal" at bounding box center [311, 505] width 350 height 16
click at [118, 510] on input "Handbrake is on and foot is firmly on the brake pedal" at bounding box center [112, 504] width 12 height 12
radio input "true"
click at [142, 567] on span "Vehicle is positioned in a safe environment, handbrake is on and foot is firmly…" at bounding box center [455, 559] width 638 height 16
click at [118, 564] on input "Vehicle is positioned in a safe environment, handbrake is on and foot is firmly…" at bounding box center [112, 558] width 12 height 12
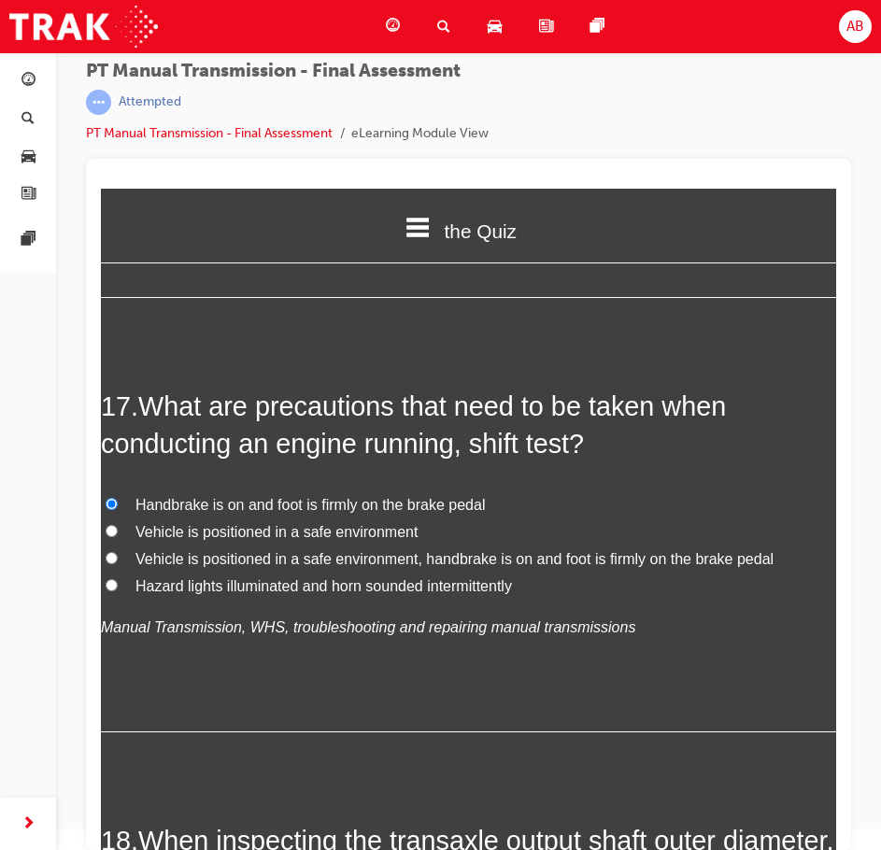
radio input "true"
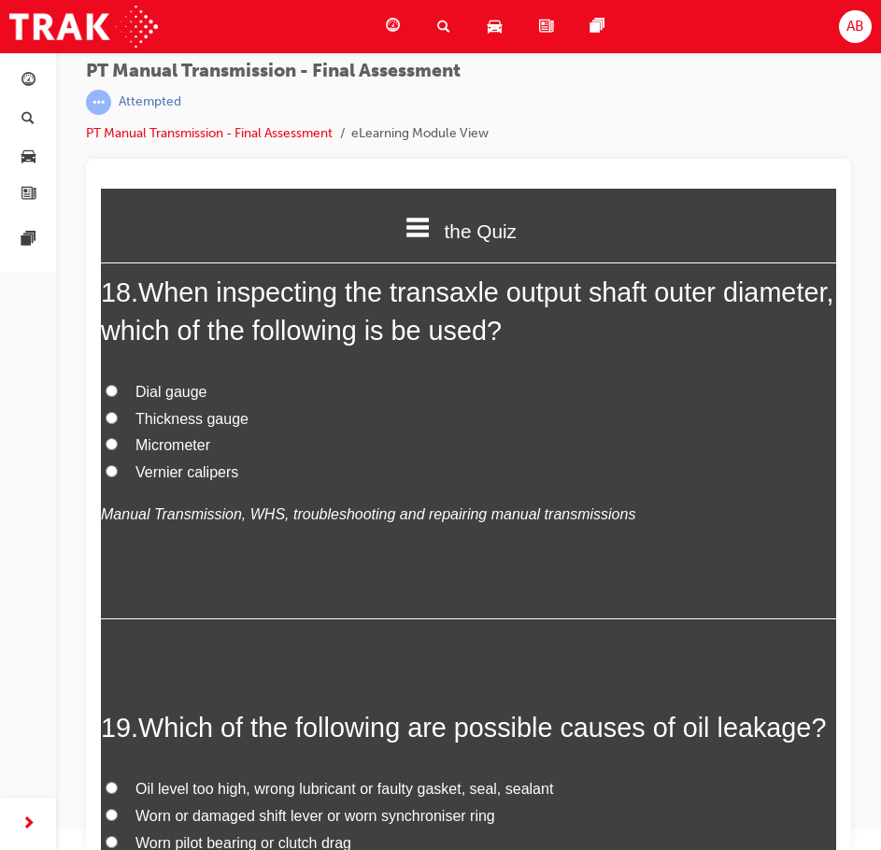
scroll to position [7663, 0]
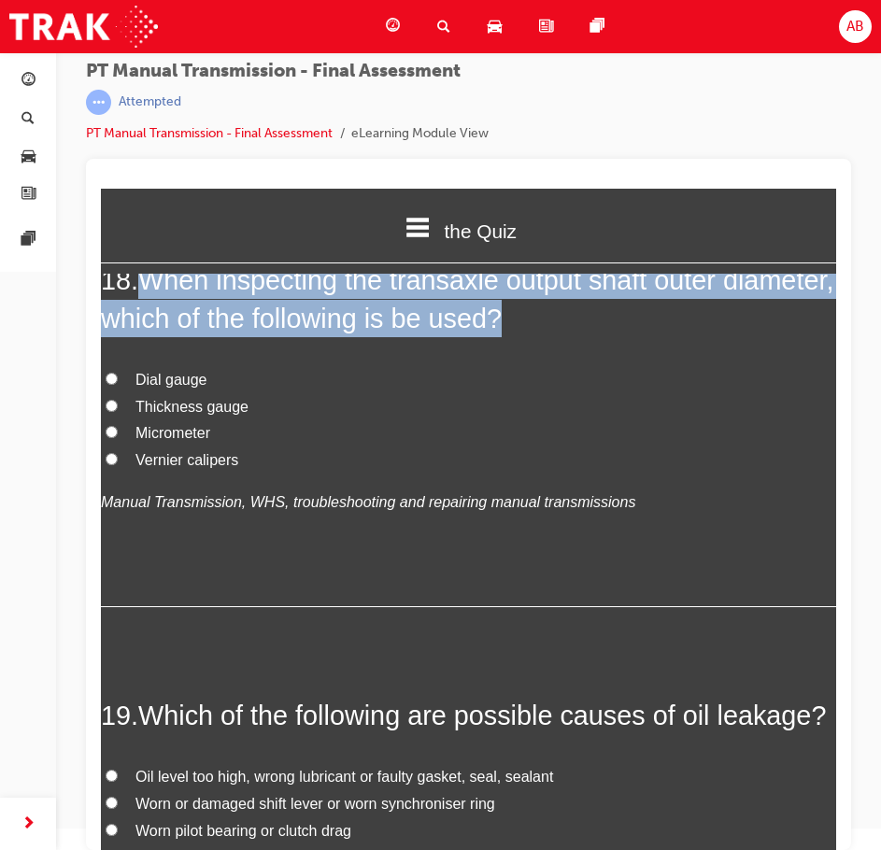
drag, startPoint x: 147, startPoint y: 307, endPoint x: 643, endPoint y: 344, distance: 497.6
click at [643, 337] on h2 "18 . When inspecting the transaxle output shaft outer diameter, which of the fo…" at bounding box center [468, 300] width 735 height 76
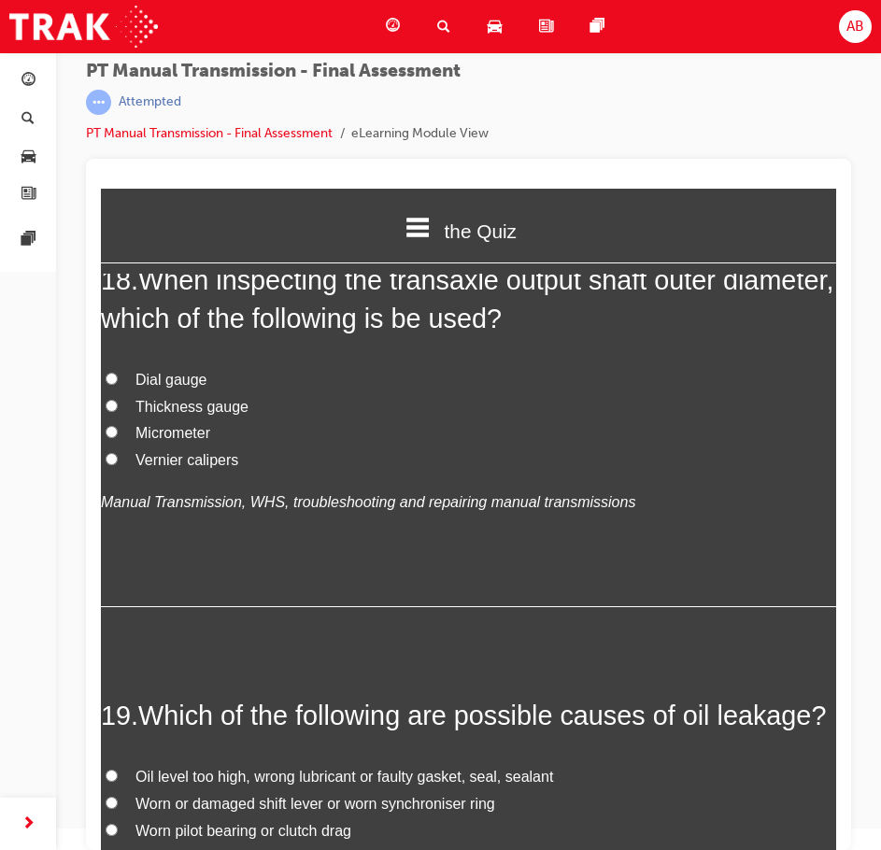
click at [172, 441] on span "Micrometer" at bounding box center [173, 433] width 75 height 16
click at [118, 438] on input "Micrometer" at bounding box center [112, 432] width 12 height 12
radio input "true"
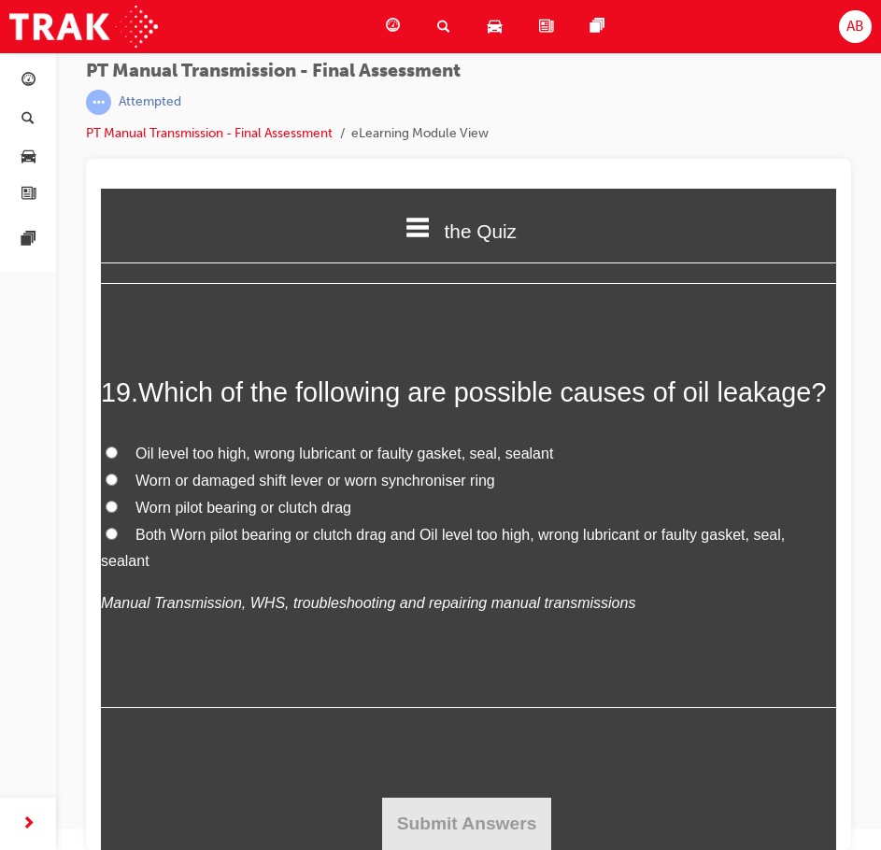
scroll to position [8013, 0]
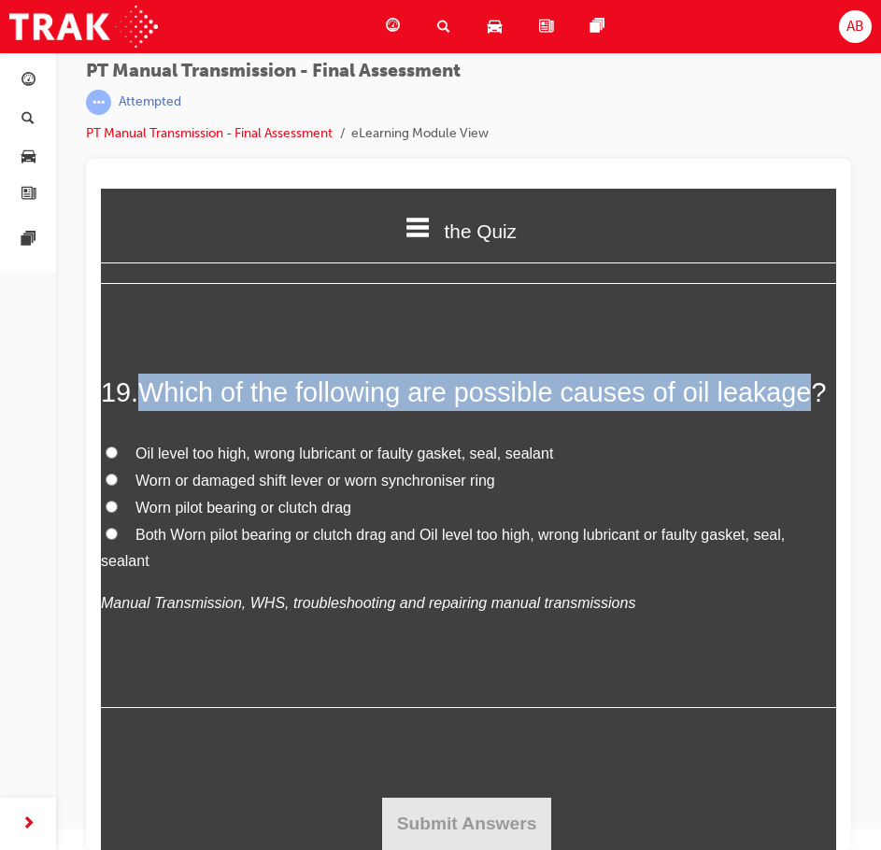
drag, startPoint x: 146, startPoint y: 389, endPoint x: 811, endPoint y: 410, distance: 665.7
click at [811, 410] on h2 "19 . Which of the following are possible causes of oil leakage?" at bounding box center [468, 392] width 735 height 37
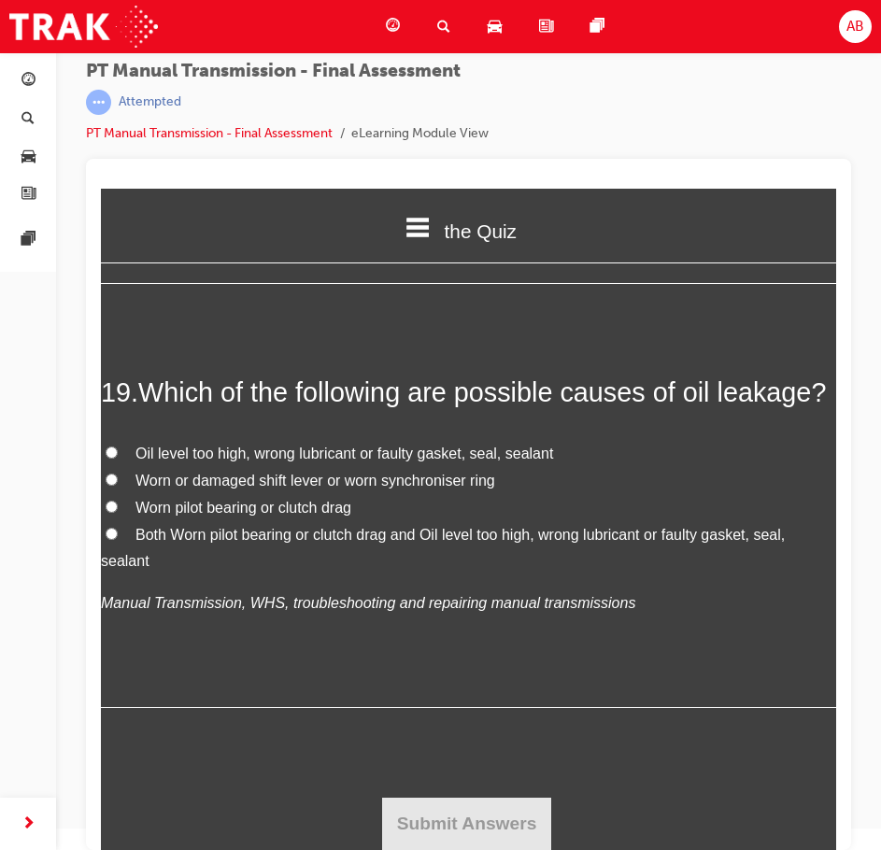
click at [745, 424] on div "19 . Which of the following are possible causes of oil leakage? Oil level too h…" at bounding box center [468, 541] width 735 height 335
click at [227, 449] on span "Oil level too high, wrong lubricant or faulty gasket, seal, sealant" at bounding box center [345, 454] width 418 height 16
click at [118, 449] on input "Oil level too high, wrong lubricant or faulty gasket, seal, sealant" at bounding box center [112, 453] width 12 height 12
radio input "true"
click at [466, 834] on button "Submit Answers" at bounding box center [467, 824] width 170 height 52
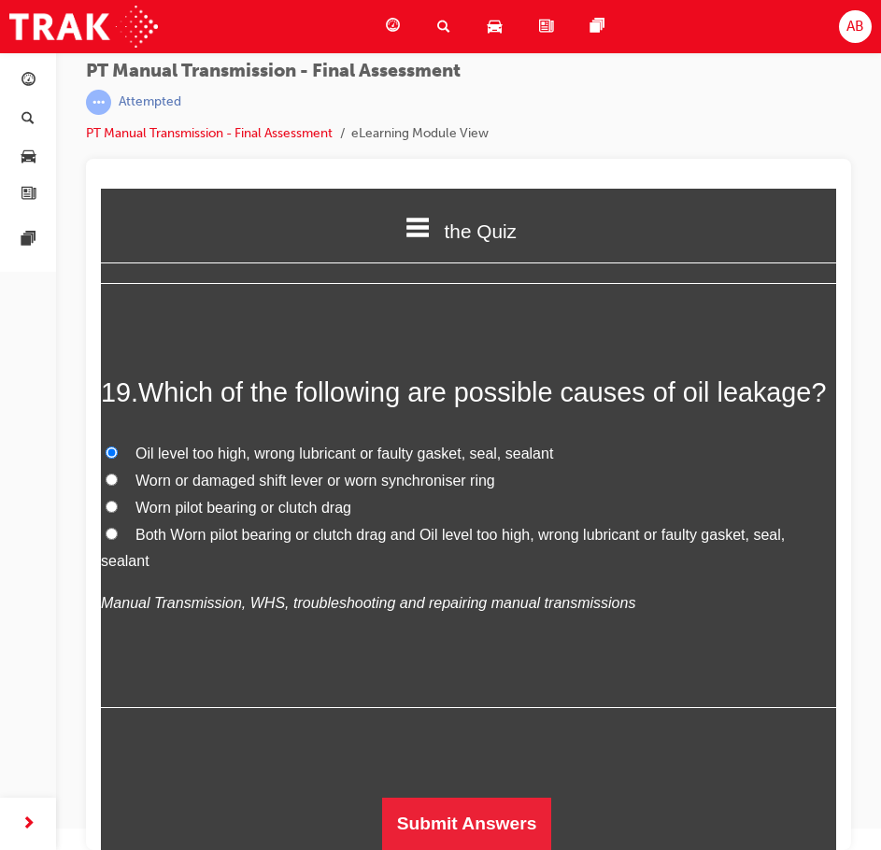
scroll to position [0, 0]
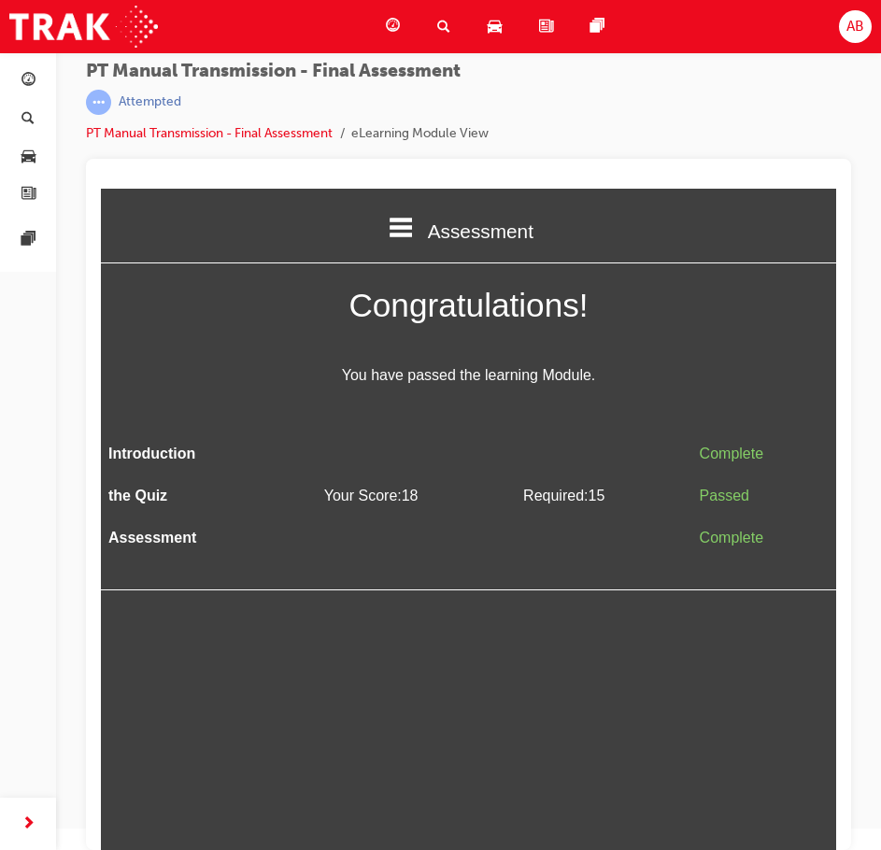
click at [525, 663] on html "Assessment Introduction the Quiz Assessment Congratulations! You have passed th…" at bounding box center [468, 520] width 735 height 662
click at [431, 706] on html "Assessment Introduction the Quiz Assessment Congratulations! You have passed th…" at bounding box center [468, 520] width 735 height 662
click at [156, 40] on img at bounding box center [83, 27] width 149 height 42
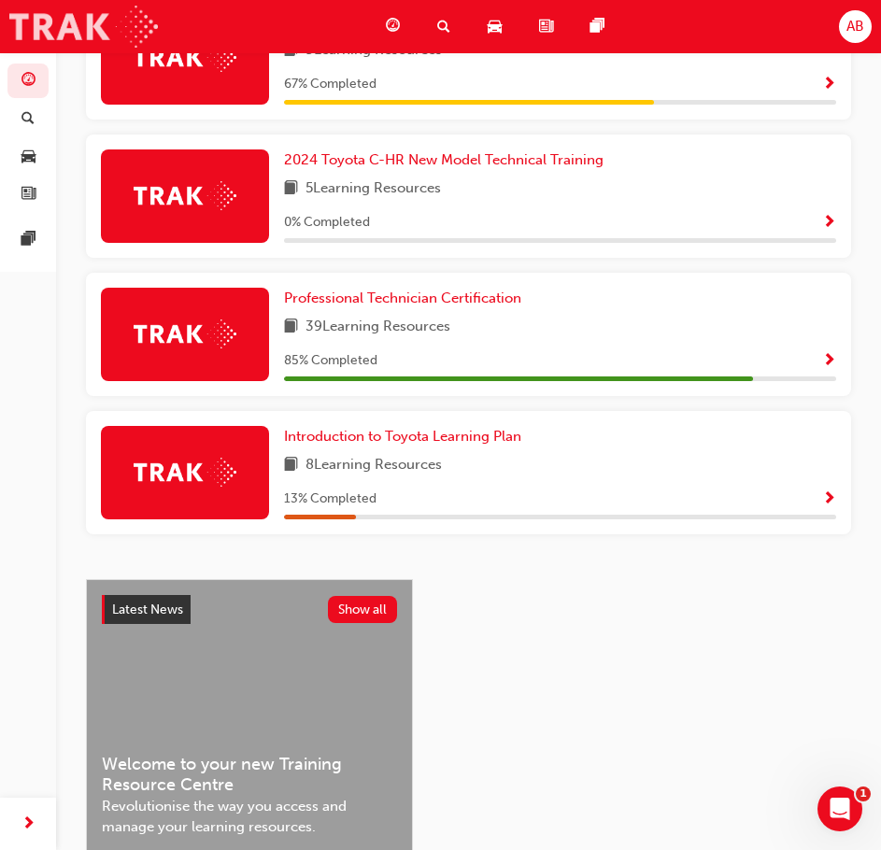
scroll to position [916, 0]
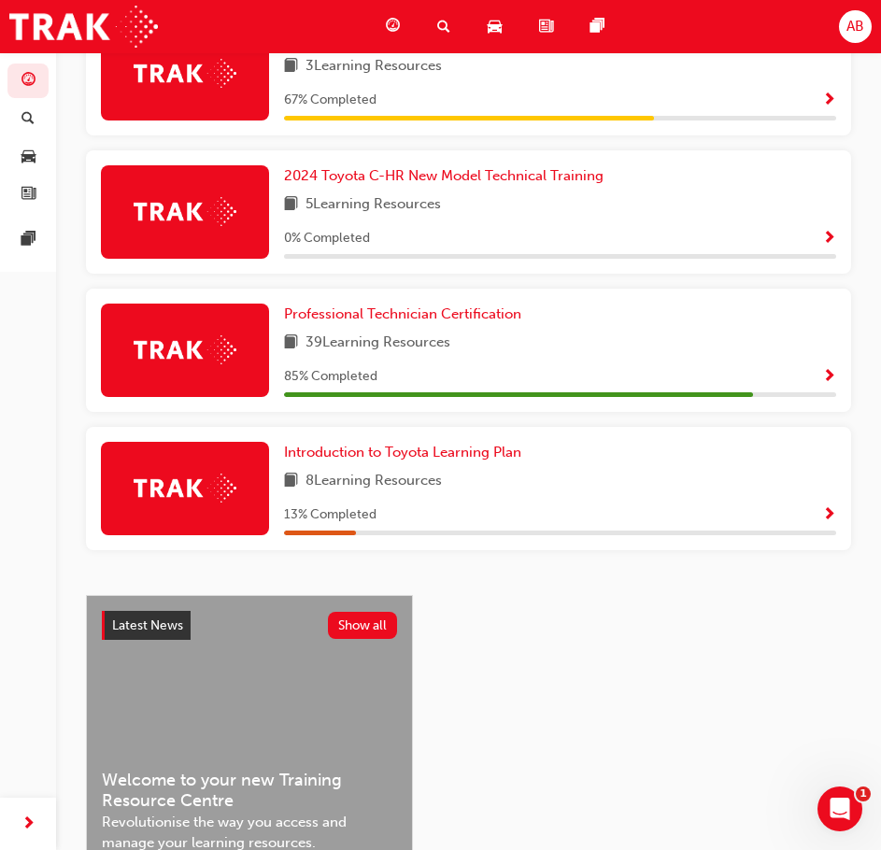
click at [831, 379] on span "Show Progress" at bounding box center [829, 377] width 14 height 17
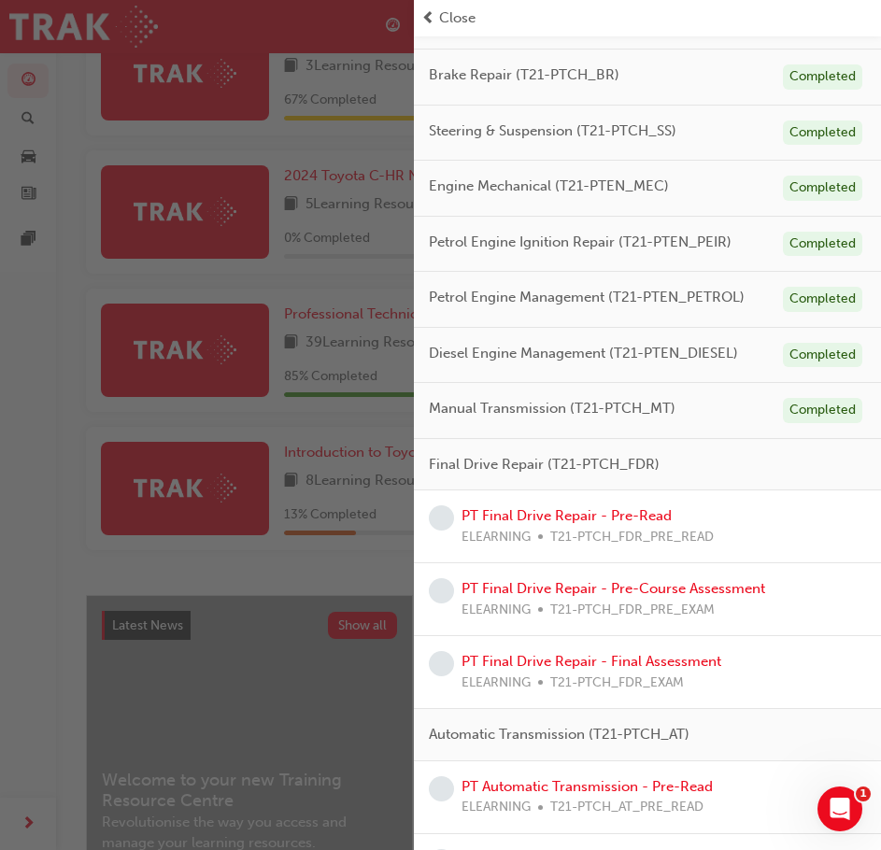
scroll to position [491, 0]
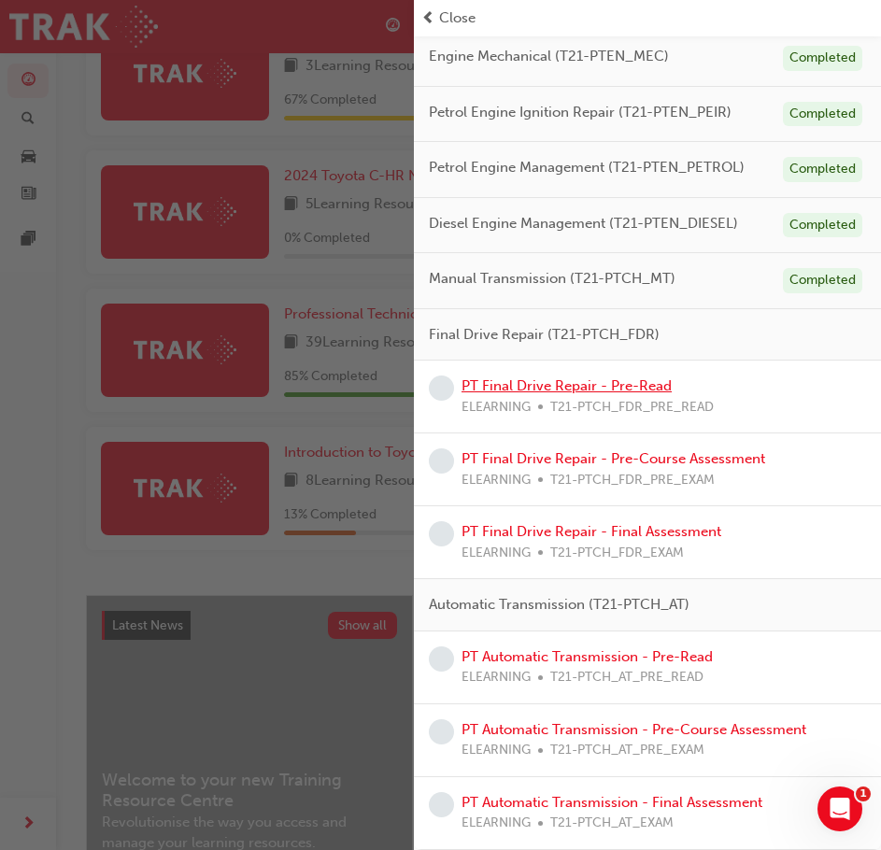
click at [634, 389] on link "PT Final Drive Repair - Pre-Read" at bounding box center [567, 386] width 210 height 17
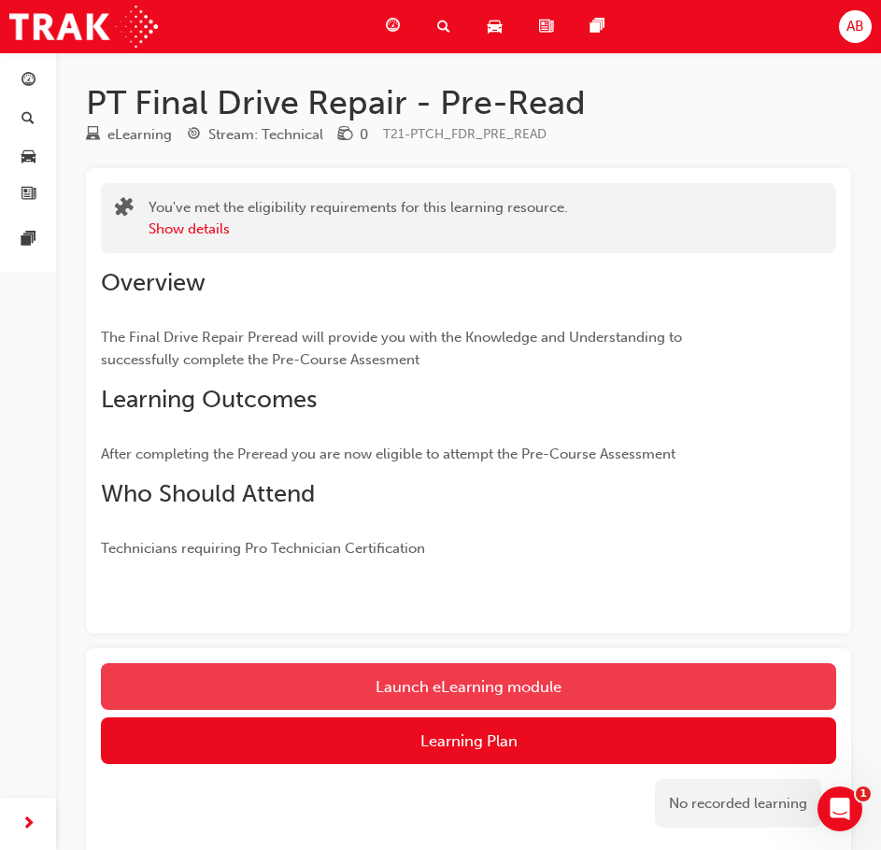
click at [492, 686] on link "Launch eLearning module" at bounding box center [468, 686] width 735 height 47
